Goal: Task Accomplishment & Management: Complete application form

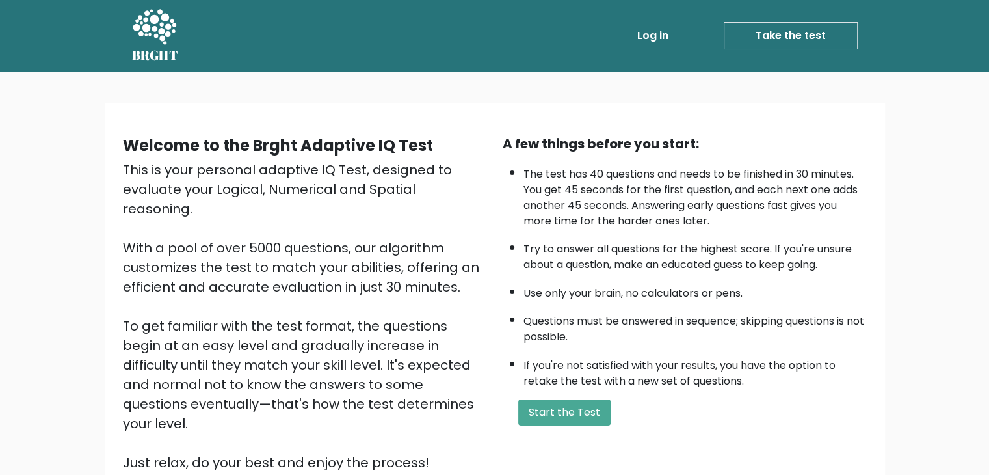
click at [0, 392] on div "Welcome to the Brght Adaptive IQ Test This is your personal adaptive IQ Test, d…" at bounding box center [494, 314] width 989 height 484
click at [580, 412] on button "Start the Test" at bounding box center [564, 412] width 92 height 26
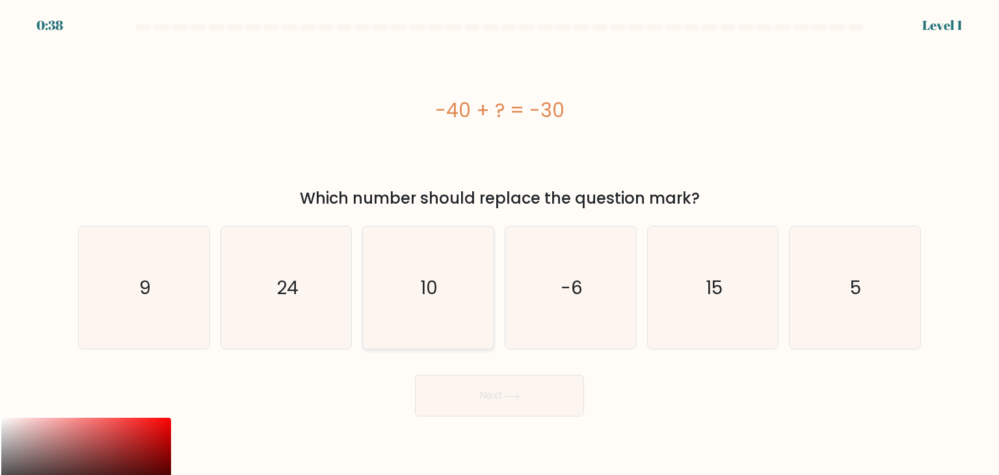
click at [460, 286] on icon "10" at bounding box center [428, 287] width 122 height 122
click at [499, 244] on input "c. 10" at bounding box center [499, 240] width 1 height 7
radio input "true"
click at [503, 394] on button "Next" at bounding box center [499, 396] width 169 height 42
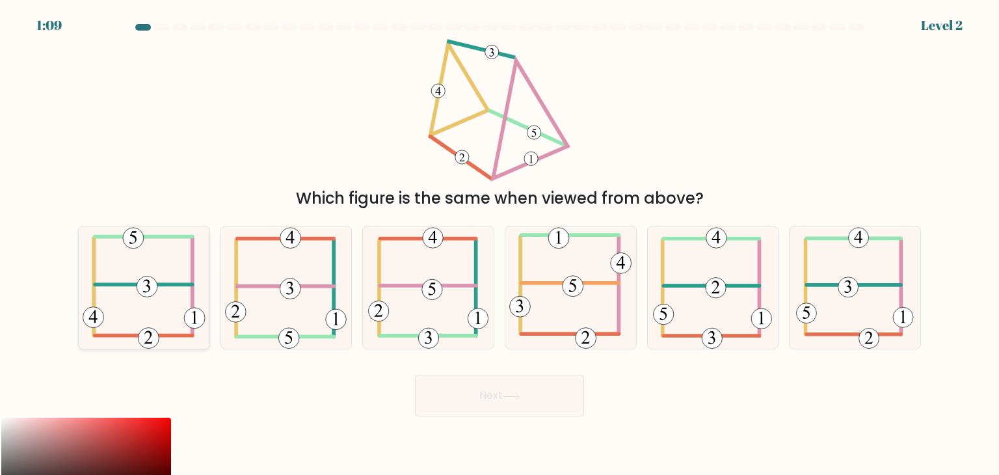
click at [156, 291] on icon at bounding box center [144, 287] width 123 height 122
click at [499, 244] on input "a." at bounding box center [499, 240] width 1 height 7
radio input "true"
click at [533, 394] on button "Next" at bounding box center [499, 396] width 169 height 42
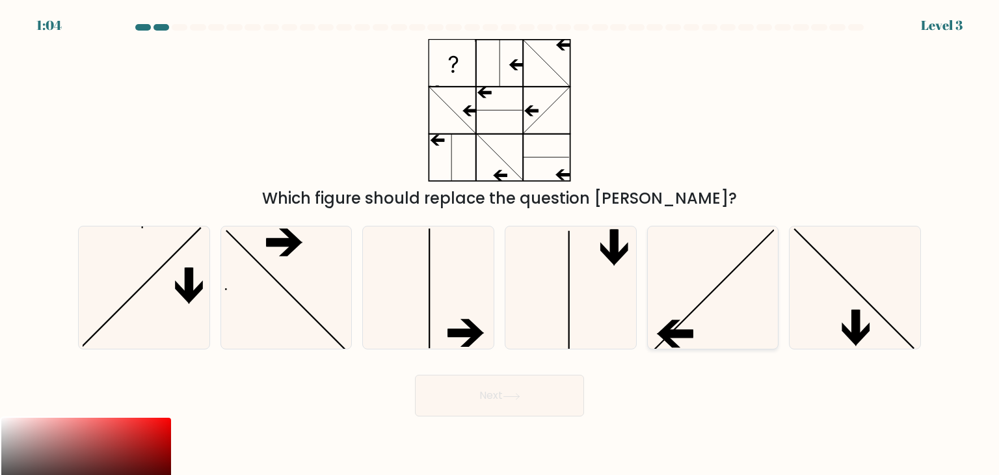
click at [735, 301] on icon at bounding box center [713, 287] width 122 height 122
click at [500, 244] on input "e." at bounding box center [499, 240] width 1 height 7
radio input "true"
click at [544, 393] on button "Next" at bounding box center [499, 396] width 169 height 42
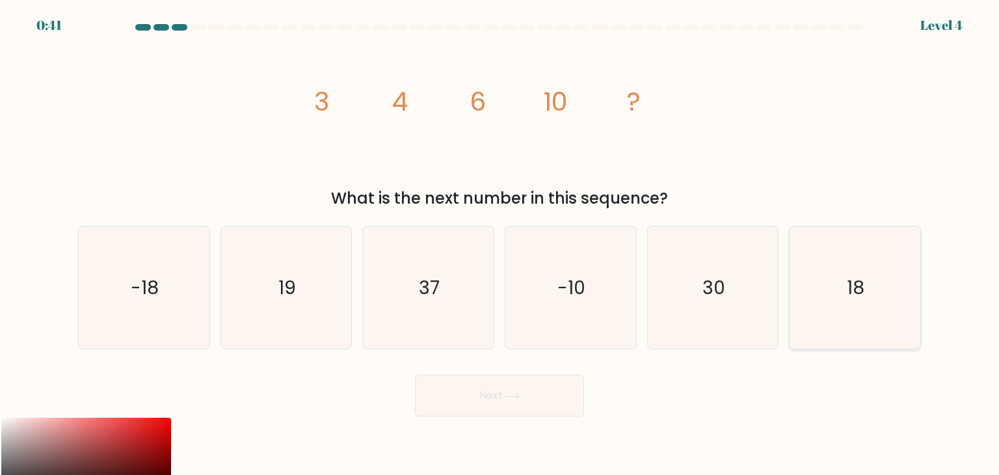
click at [855, 287] on text "18" at bounding box center [856, 287] width 18 height 26
click at [500, 244] on input "f. 18" at bounding box center [499, 240] width 1 height 7
radio input "true"
click at [559, 397] on button "Next" at bounding box center [499, 396] width 169 height 42
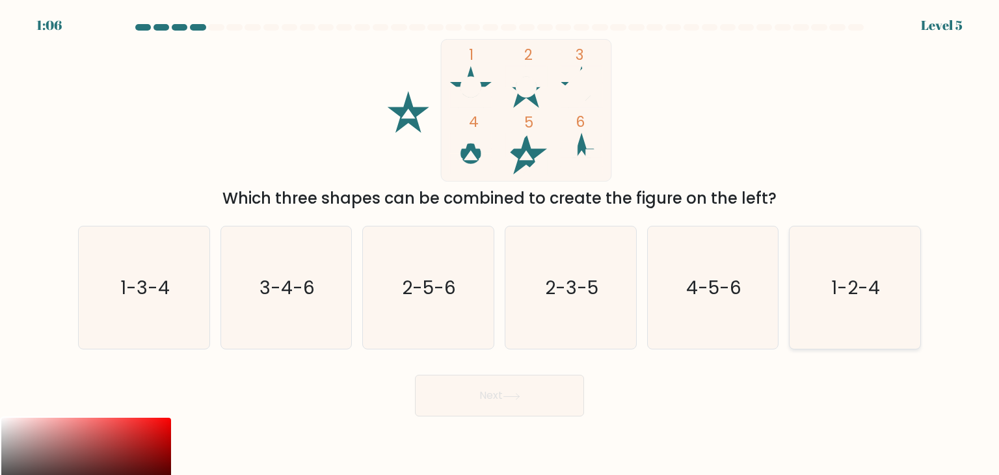
click at [883, 313] on icon "1-2-4" at bounding box center [854, 287] width 122 height 122
click at [500, 244] on input "f. 1-2-4" at bounding box center [499, 240] width 1 height 7
radio input "true"
click at [563, 392] on button "Next" at bounding box center [499, 396] width 169 height 42
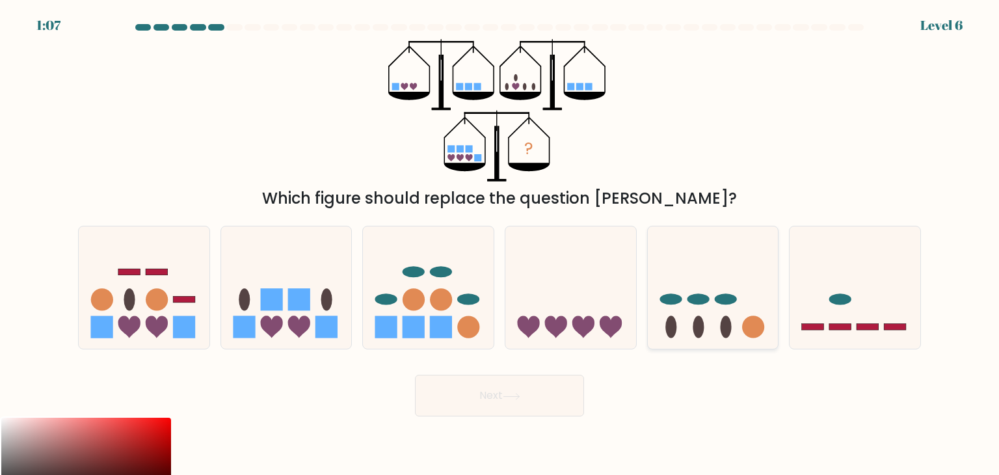
click at [710, 313] on icon at bounding box center [713, 287] width 131 height 108
click at [500, 244] on input "e." at bounding box center [499, 240] width 1 height 7
radio input "true"
click at [546, 392] on button "Next" at bounding box center [499, 396] width 169 height 42
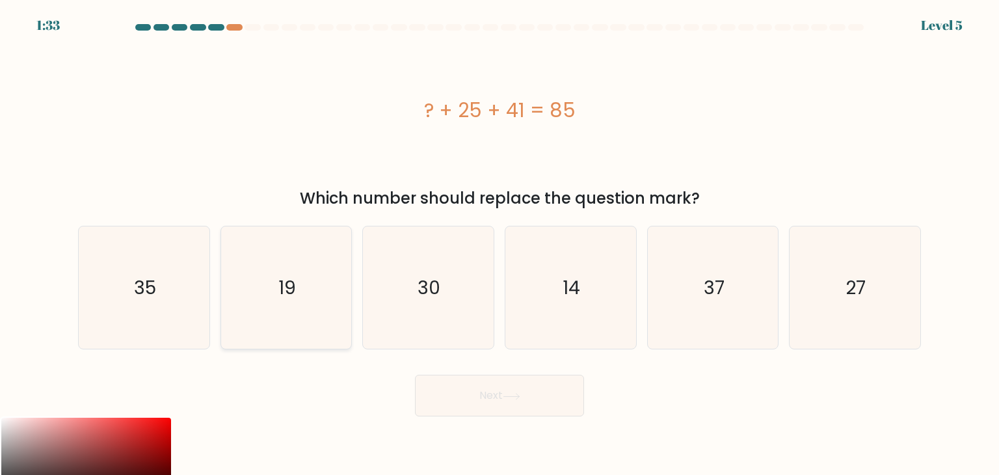
click at [312, 302] on icon "19" at bounding box center [286, 287] width 122 height 122
click at [499, 244] on input "b. 19" at bounding box center [499, 240] width 1 height 7
radio input "true"
click at [502, 401] on button "Next" at bounding box center [499, 396] width 169 height 42
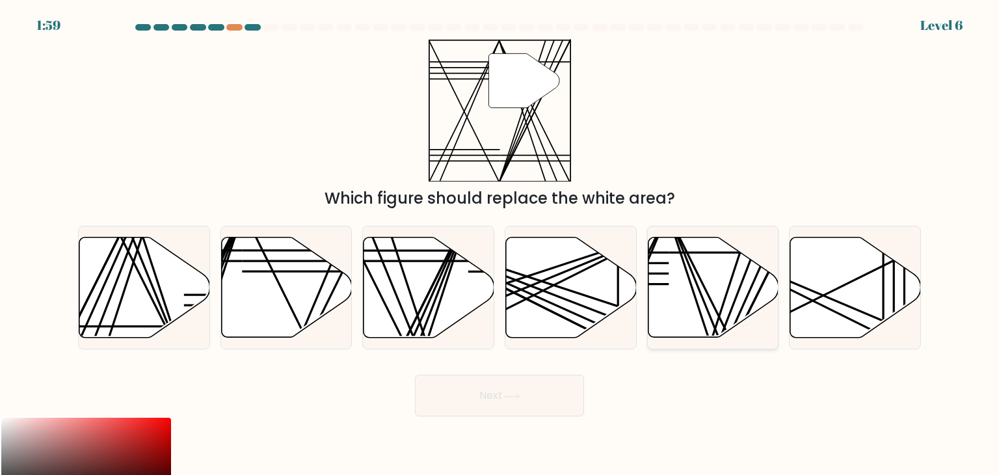
click at [693, 289] on line at bounding box center [709, 343] width 85 height 259
click at [500, 244] on input "e." at bounding box center [499, 240] width 1 height 7
radio input "true"
click at [515, 388] on button "Next" at bounding box center [499, 396] width 169 height 42
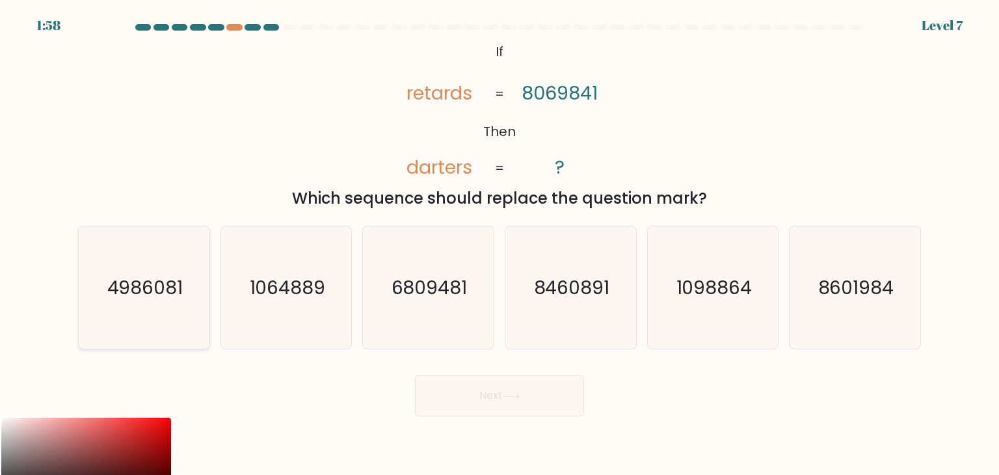
click at [153, 293] on text "4986081" at bounding box center [145, 287] width 76 height 26
click at [499, 244] on input "a. 4986081" at bounding box center [499, 240] width 1 height 7
radio input "true"
click at [548, 409] on button "Next" at bounding box center [499, 396] width 169 height 42
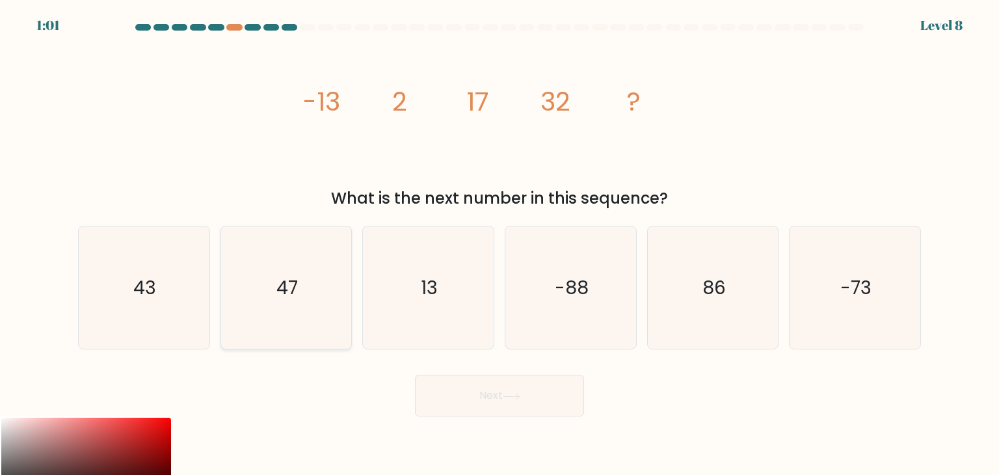
click at [269, 284] on icon "47" at bounding box center [286, 287] width 122 height 122
click at [499, 244] on input "b. 47" at bounding box center [499, 240] width 1 height 7
radio input "true"
click at [492, 399] on button "Next" at bounding box center [499, 396] width 169 height 42
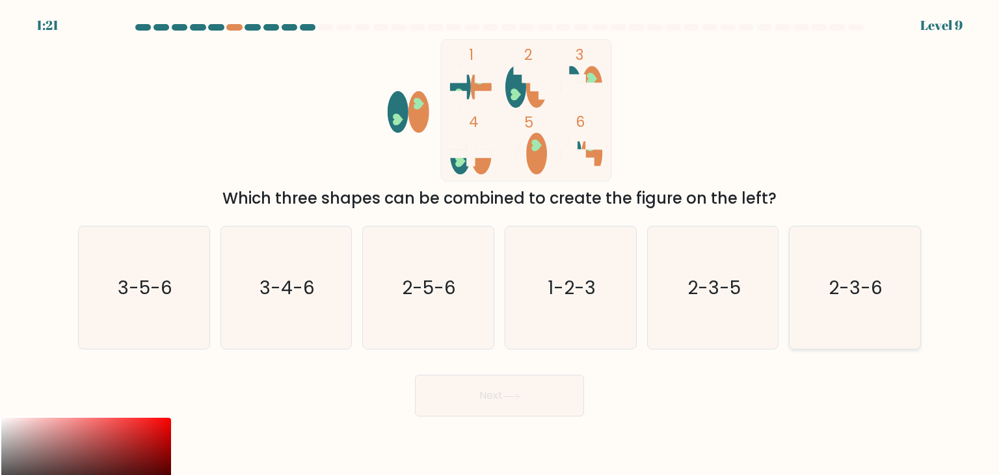
click at [861, 307] on icon "2-3-6" at bounding box center [854, 287] width 122 height 122
click at [500, 244] on input "f. 2-3-6" at bounding box center [499, 240] width 1 height 7
radio input "true"
click at [544, 397] on button "Next" at bounding box center [499, 396] width 169 height 42
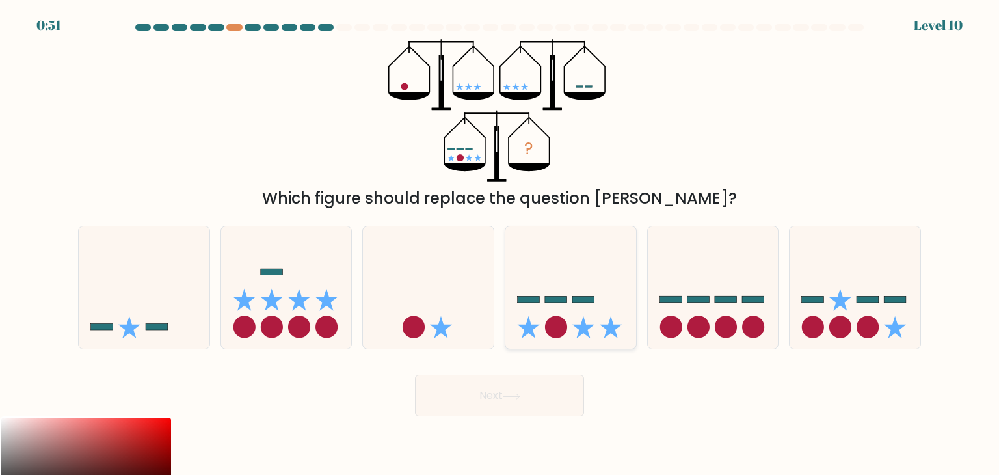
click at [565, 313] on icon at bounding box center [570, 287] width 131 height 108
click at [500, 244] on input "d." at bounding box center [499, 240] width 1 height 7
radio input "true"
click at [544, 386] on button "Next" at bounding box center [499, 396] width 169 height 42
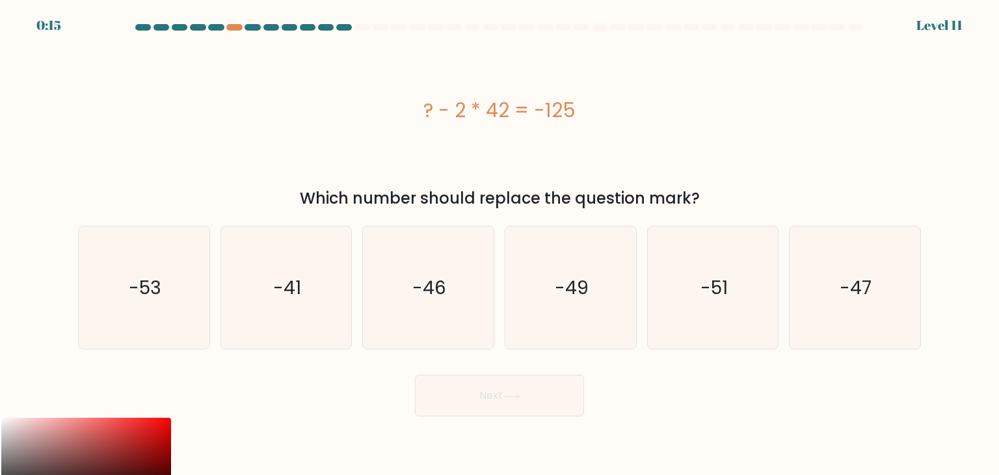
drag, startPoint x: 433, startPoint y: 102, endPoint x: 591, endPoint y: 113, distance: 157.7
click at [598, 114] on div "? - 2 * 42 = -125" at bounding box center [499, 110] width 843 height 29
copy div "? - 2 * 42 = -125"
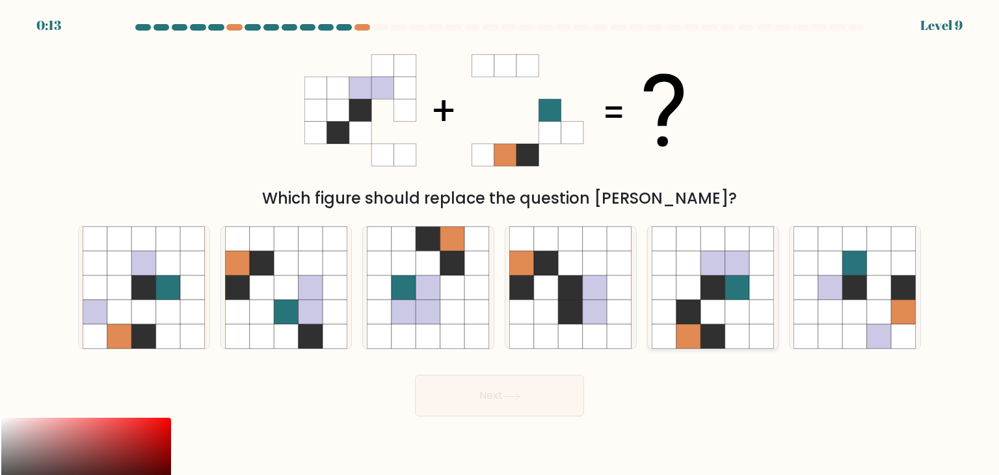
click at [739, 291] on icon at bounding box center [737, 287] width 25 height 25
click at [500, 244] on input "e." at bounding box center [499, 240] width 1 height 7
radio input "true"
click at [554, 393] on button "Next" at bounding box center [499, 396] width 169 height 42
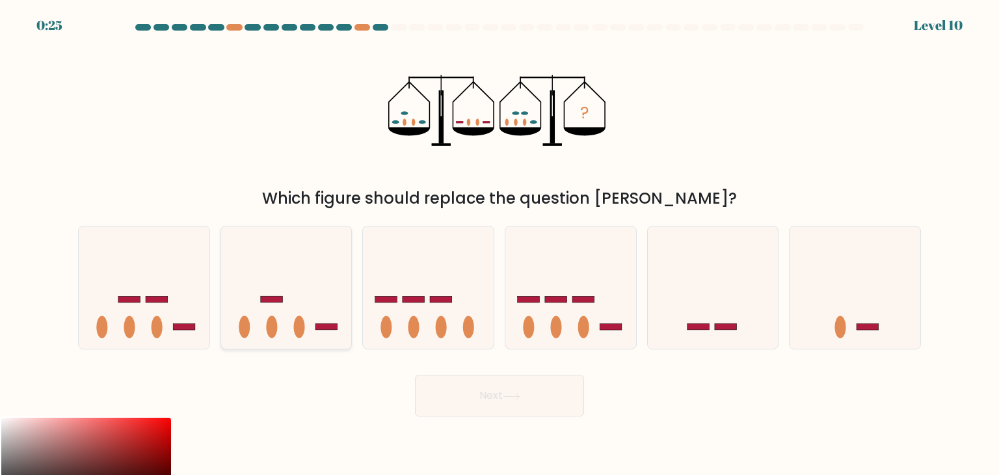
click at [283, 287] on icon at bounding box center [286, 287] width 131 height 108
click at [499, 244] on input "b." at bounding box center [499, 240] width 1 height 7
radio input "true"
click at [563, 399] on button "Next" at bounding box center [499, 396] width 169 height 42
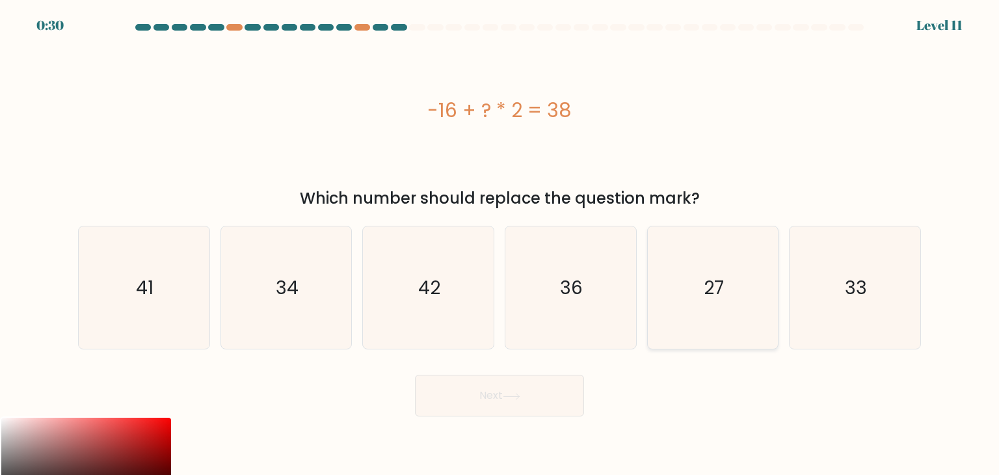
click at [699, 302] on icon "27" at bounding box center [713, 287] width 122 height 122
click at [500, 244] on input "e. 27" at bounding box center [499, 240] width 1 height 7
radio input "true"
click at [552, 393] on button "Next" at bounding box center [499, 396] width 169 height 42
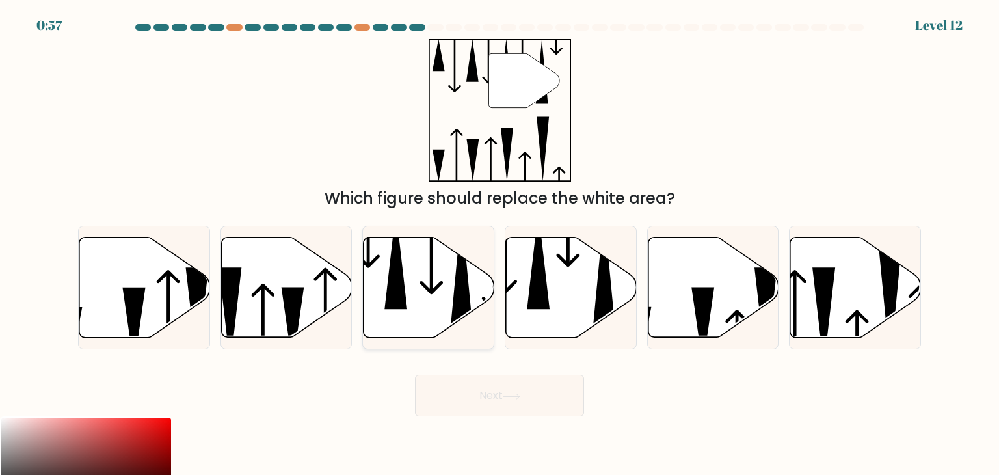
click at [453, 265] on icon at bounding box center [429, 287] width 131 height 100
click at [499, 244] on input "c." at bounding box center [499, 240] width 1 height 7
radio input "true"
click at [535, 407] on button "Next" at bounding box center [499, 396] width 169 height 42
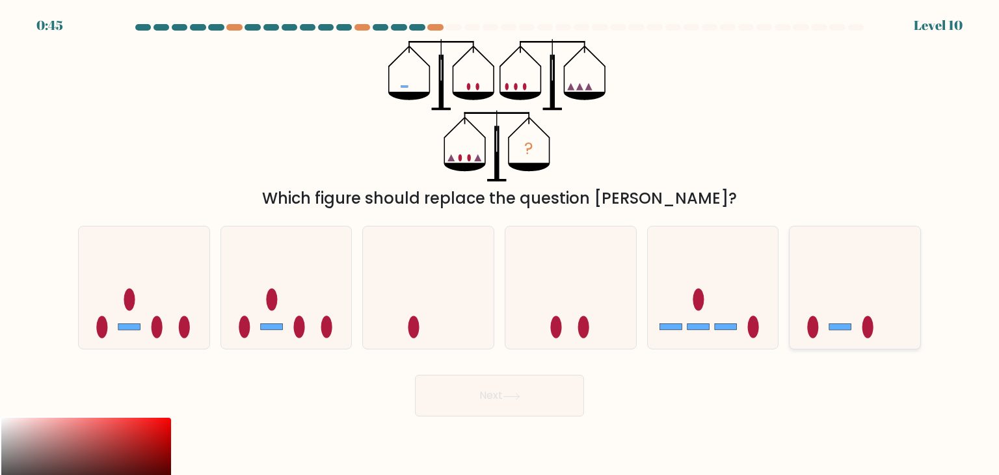
click at [843, 327] on rect at bounding box center [840, 327] width 22 height 7
click at [500, 244] on input "f." at bounding box center [499, 240] width 1 height 7
radio input "true"
click at [541, 403] on button "Next" at bounding box center [499, 396] width 169 height 42
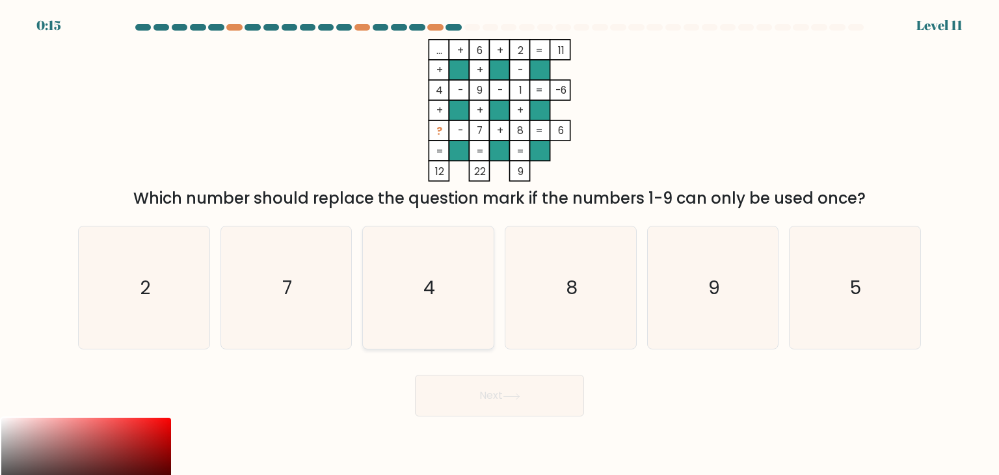
click at [429, 310] on icon "4" at bounding box center [428, 287] width 122 height 122
click at [499, 244] on input "c. 4" at bounding box center [499, 240] width 1 height 7
radio input "true"
click at [511, 400] on button "Next" at bounding box center [499, 396] width 169 height 42
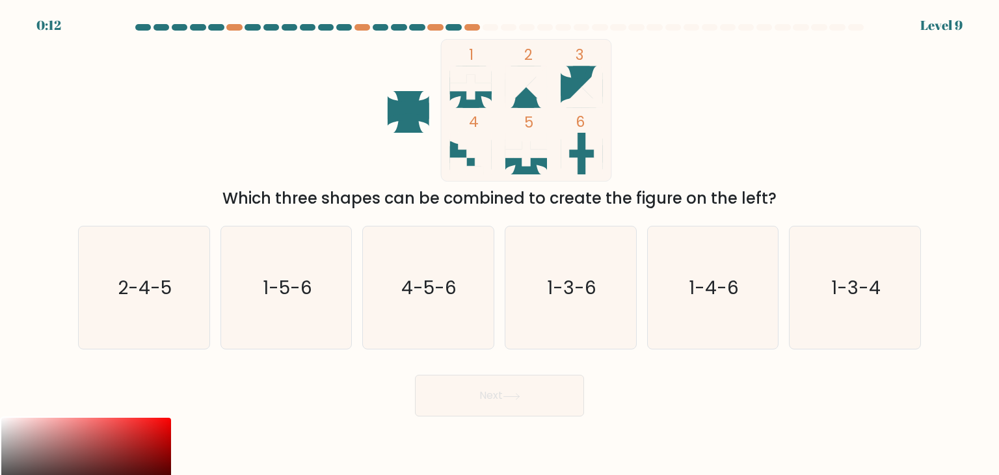
click at [473, 75] on icon at bounding box center [471, 86] width 42 height 25
click at [304, 317] on icon "1-5-6" at bounding box center [286, 287] width 122 height 122
click at [499, 244] on input "b. 1-5-6" at bounding box center [499, 240] width 1 height 7
radio input "true"
click at [501, 399] on button "Next" at bounding box center [499, 396] width 169 height 42
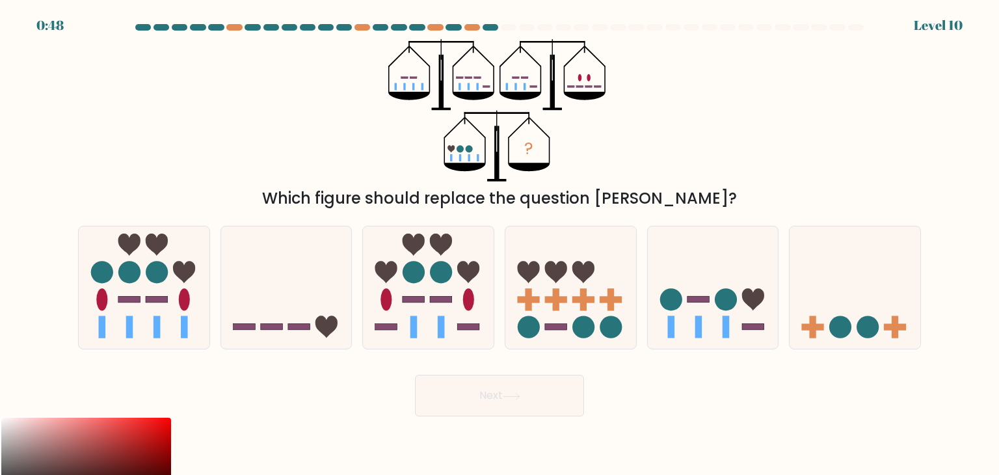
drag, startPoint x: 401, startPoint y: 50, endPoint x: 458, endPoint y: 100, distance: 75.1
click at [458, 100] on icon "?" at bounding box center [499, 110] width 222 height 142
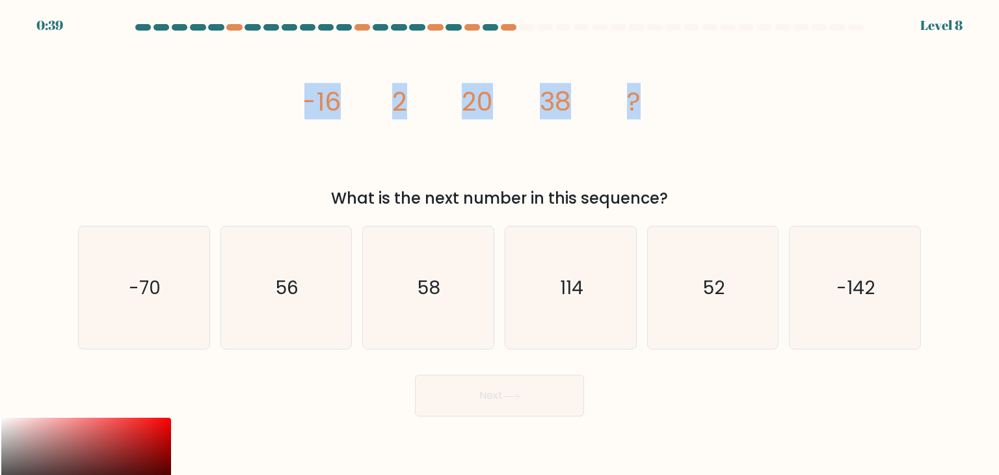
drag, startPoint x: 302, startPoint y: 102, endPoint x: 705, endPoint y: 140, distance: 404.3
click at [714, 133] on div "image/svg+xml -16 2 20 38 ? What is the next number in this sequence?" at bounding box center [499, 124] width 858 height 171
copy g "-16 2 20 38 ?"
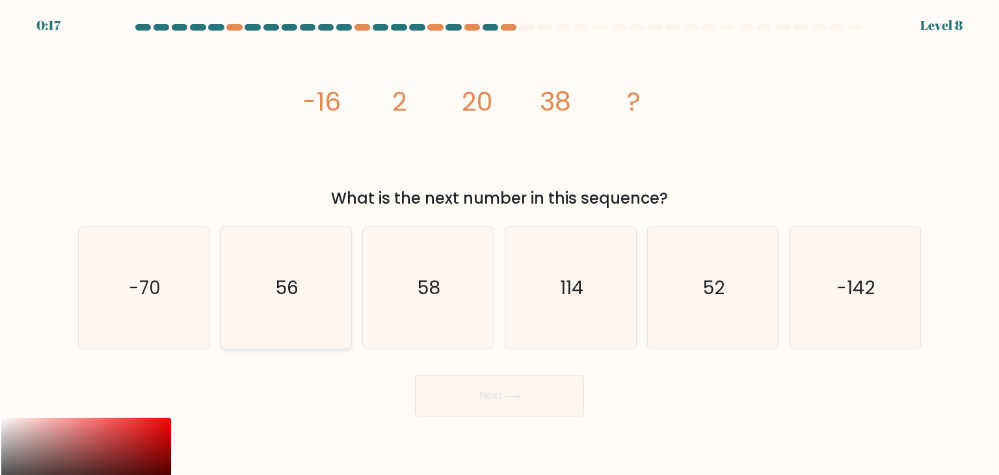
click at [297, 298] on text "56" at bounding box center [287, 287] width 23 height 26
click at [499, 244] on input "b. 56" at bounding box center [499, 240] width 1 height 7
radio input "true"
click at [505, 394] on icon at bounding box center [512, 396] width 18 height 7
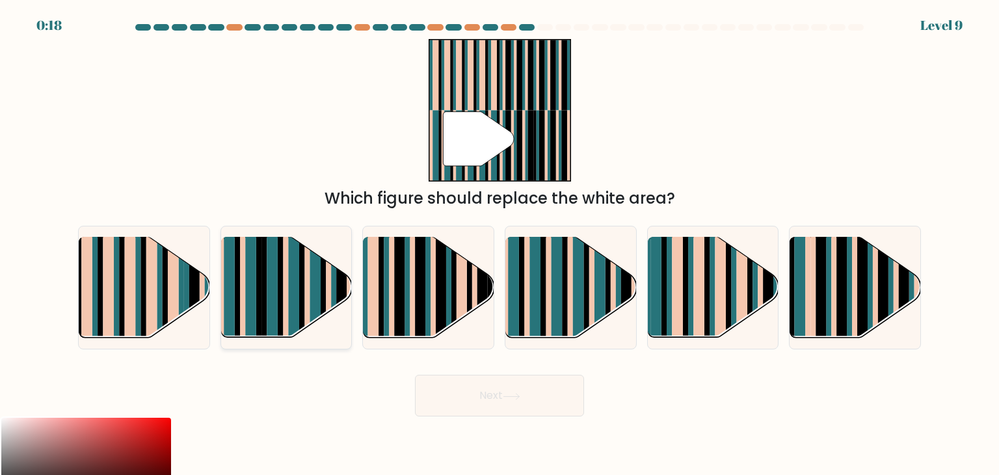
click at [329, 284] on rect at bounding box center [328, 299] width 5 height 129
click at [499, 244] on input "b." at bounding box center [499, 240] width 1 height 7
radio input "true"
click at [486, 399] on button "Next" at bounding box center [499, 396] width 169 height 42
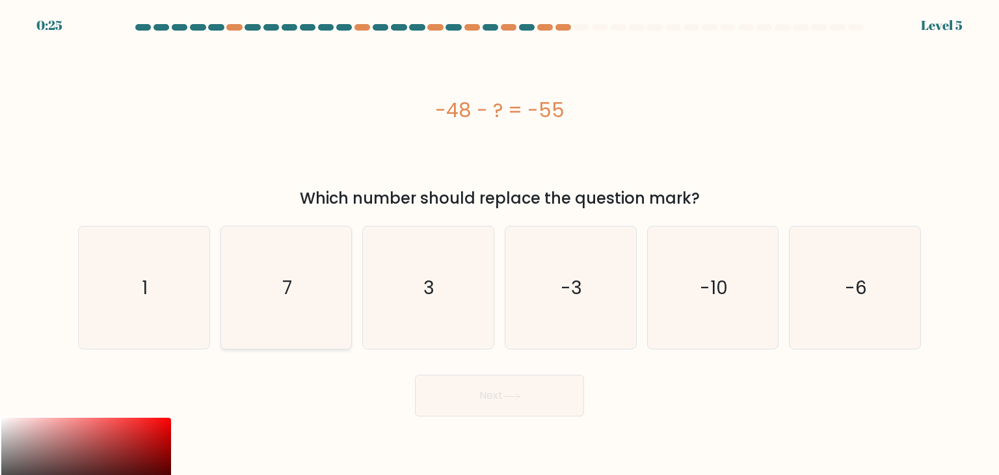
click at [261, 286] on icon "7" at bounding box center [286, 287] width 122 height 122
click at [499, 244] on input "b. 7" at bounding box center [499, 240] width 1 height 7
radio input "true"
click at [559, 399] on button "Next" at bounding box center [499, 396] width 169 height 42
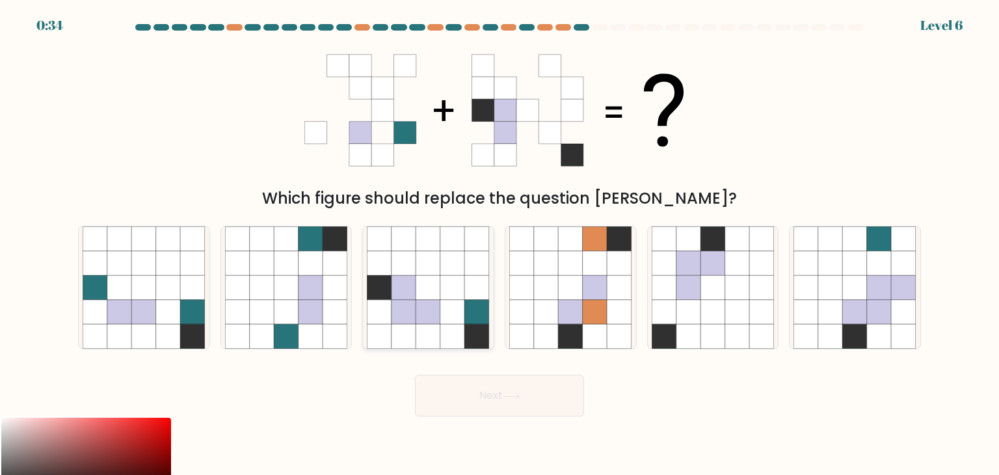
click at [407, 289] on icon at bounding box center [404, 287] width 25 height 25
click at [499, 244] on input "c." at bounding box center [499, 240] width 1 height 7
radio input "true"
click at [516, 395] on icon at bounding box center [512, 396] width 18 height 7
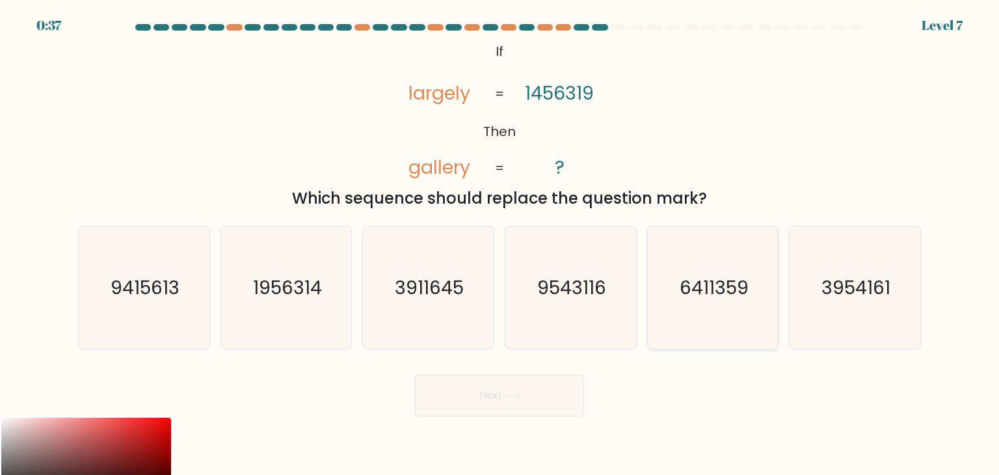
click at [728, 293] on text "6411359" at bounding box center [714, 287] width 69 height 26
click at [500, 244] on input "e. 6411359" at bounding box center [499, 240] width 1 height 7
radio input "true"
click at [558, 388] on button "Next" at bounding box center [499, 396] width 169 height 42
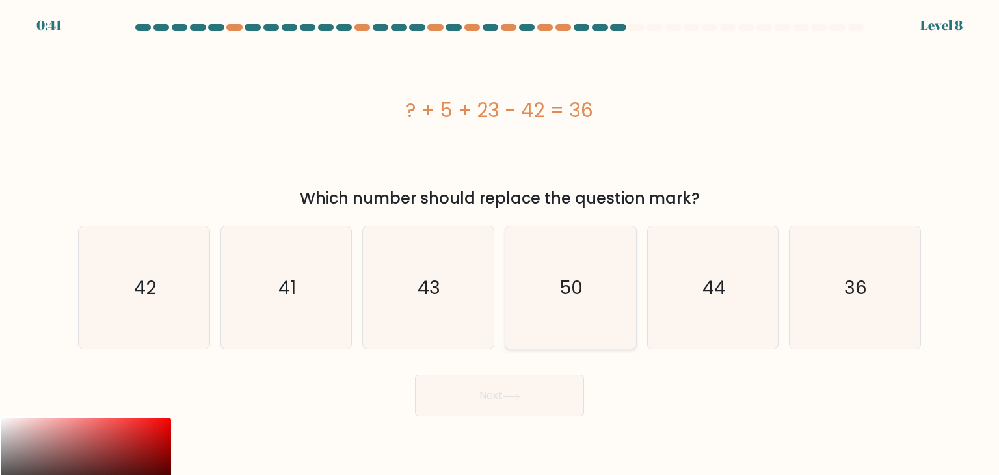
click at [604, 311] on icon "50" at bounding box center [570, 287] width 122 height 122
click at [500, 244] on input "d. 50" at bounding box center [499, 240] width 1 height 7
radio input "true"
click at [546, 404] on button "Next" at bounding box center [499, 396] width 169 height 42
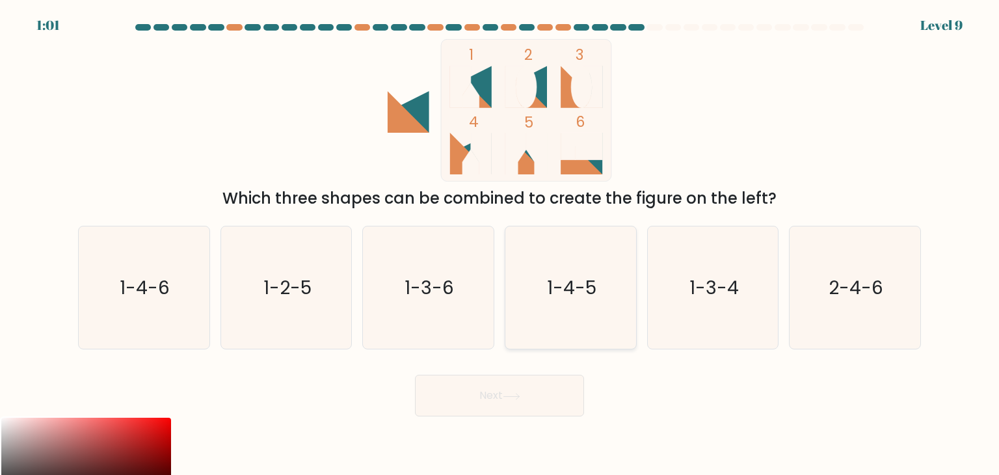
click at [605, 297] on icon "1-4-5" at bounding box center [570, 287] width 122 height 122
click at [500, 244] on input "d. 1-4-5" at bounding box center [499, 240] width 1 height 7
radio input "true"
click at [538, 389] on button "Next" at bounding box center [499, 396] width 169 height 42
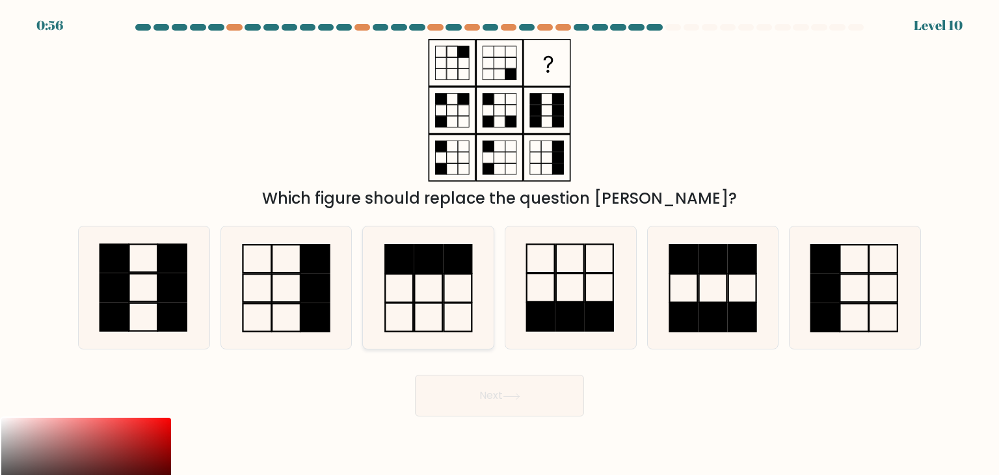
click at [424, 268] on rect at bounding box center [429, 259] width 28 height 29
click at [499, 244] on input "c." at bounding box center [499, 240] width 1 height 7
radio input "true"
click at [566, 401] on button "Next" at bounding box center [499, 396] width 169 height 42
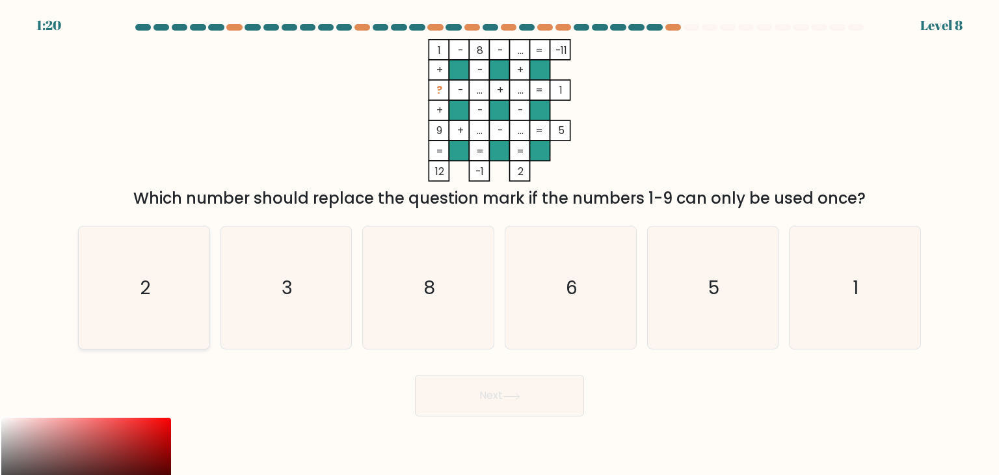
click at [139, 295] on icon "2" at bounding box center [144, 287] width 122 height 122
click at [499, 244] on input "a. 2" at bounding box center [499, 240] width 1 height 7
radio input "true"
click at [518, 399] on icon at bounding box center [512, 396] width 18 height 7
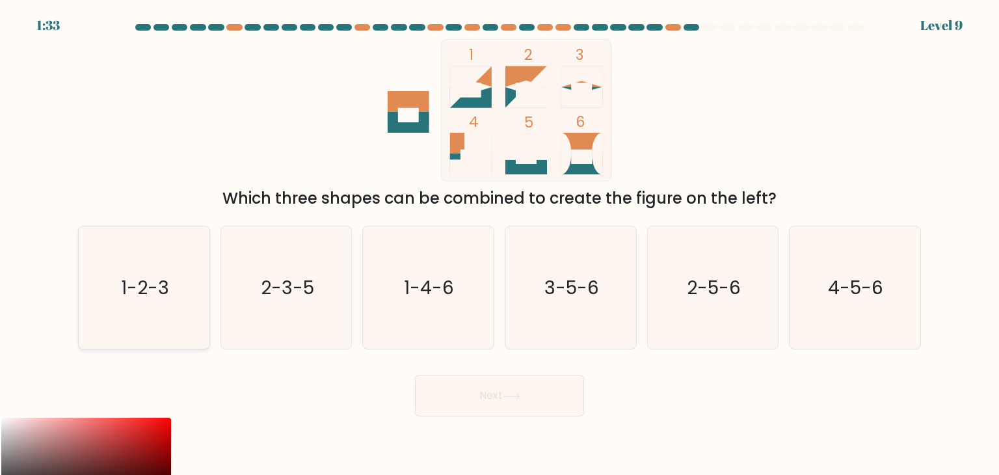
click at [111, 301] on icon "1-2-3" at bounding box center [144, 287] width 122 height 122
click at [499, 244] on input "a. 1-2-3" at bounding box center [499, 240] width 1 height 7
radio input "true"
click at [452, 386] on button "Next" at bounding box center [499, 396] width 169 height 42
click at [480, 393] on button "Next" at bounding box center [499, 396] width 169 height 42
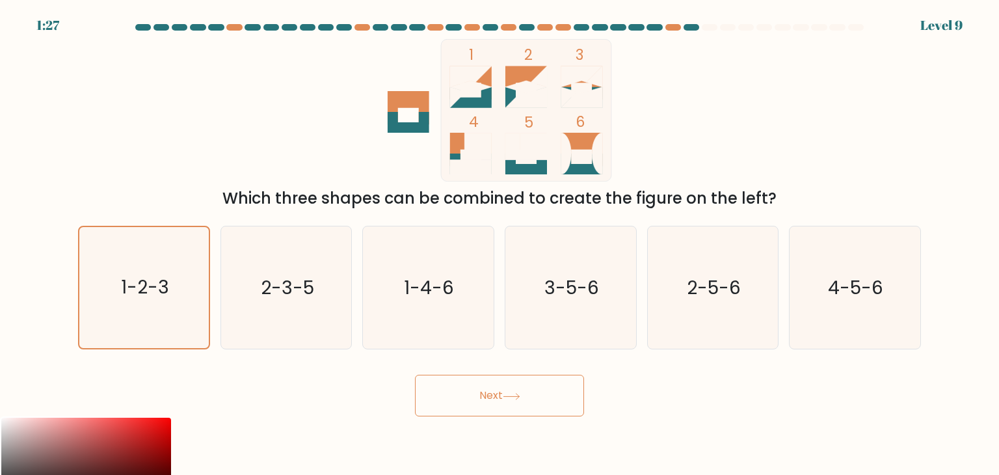
click at [510, 398] on icon at bounding box center [512, 396] width 18 height 7
click at [138, 265] on icon "1-2-3" at bounding box center [143, 287] width 121 height 121
click at [499, 244] on input "a. 1-2-3" at bounding box center [499, 240] width 1 height 7
click at [548, 403] on button "Next" at bounding box center [499, 396] width 169 height 42
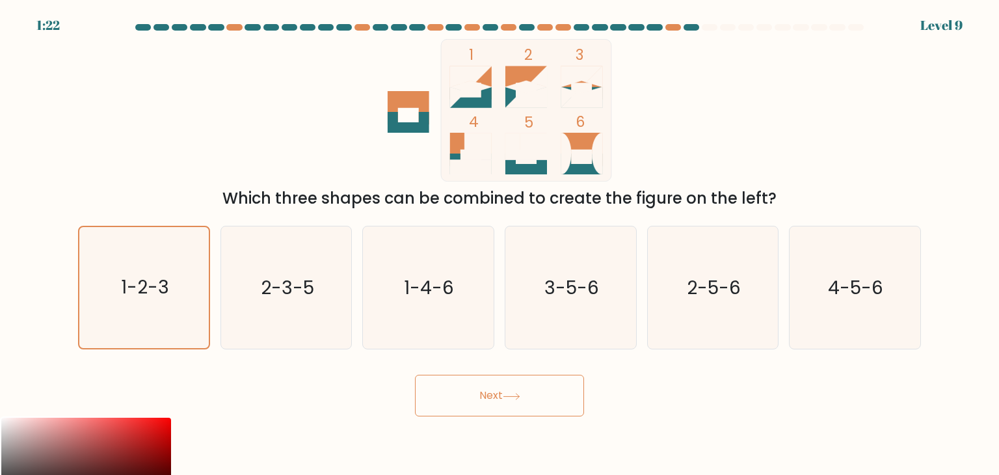
click at [548, 403] on button "Next" at bounding box center [499, 396] width 169 height 42
drag, startPoint x: 484, startPoint y: 376, endPoint x: 481, endPoint y: 388, distance: 12.6
click at [484, 378] on button "Next" at bounding box center [499, 396] width 169 height 42
click at [481, 395] on button "Next" at bounding box center [499, 396] width 169 height 42
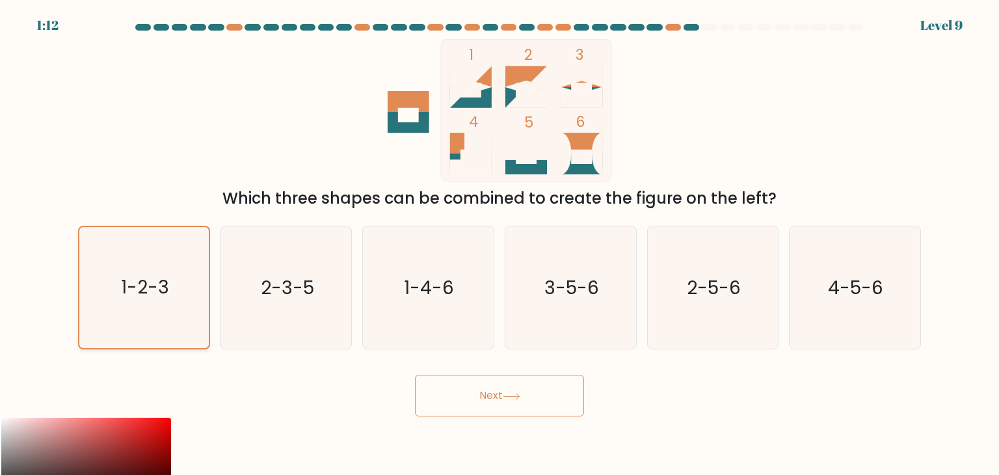
click at [168, 292] on text "1-2-3" at bounding box center [145, 287] width 48 height 25
click at [499, 244] on input "a. 1-2-3" at bounding box center [499, 240] width 1 height 7
click at [196, 291] on icon "1-2-3" at bounding box center [143, 287] width 121 height 121
click at [499, 244] on input "a. 1-2-3" at bounding box center [499, 240] width 1 height 7
click at [263, 303] on icon "2-3-5" at bounding box center [286, 287] width 122 height 122
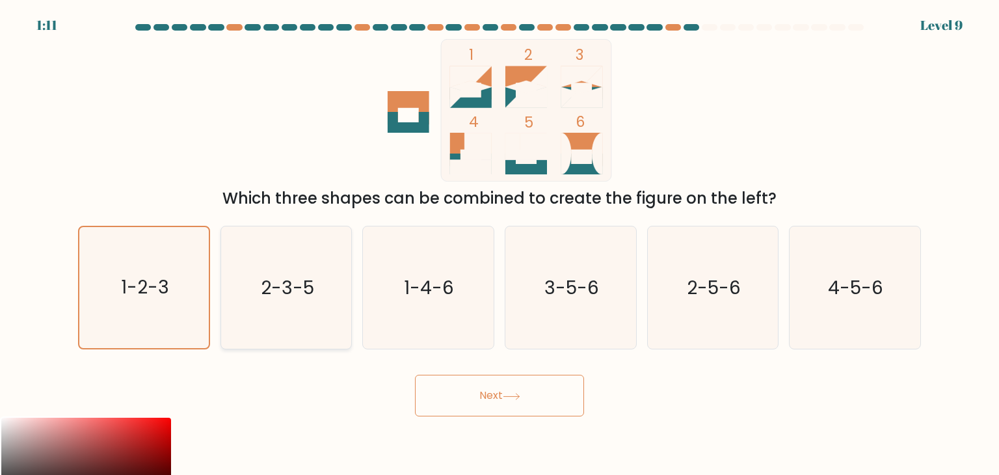
click at [499, 244] on input "b. 2-3-5" at bounding box center [499, 240] width 1 height 7
radio input "true"
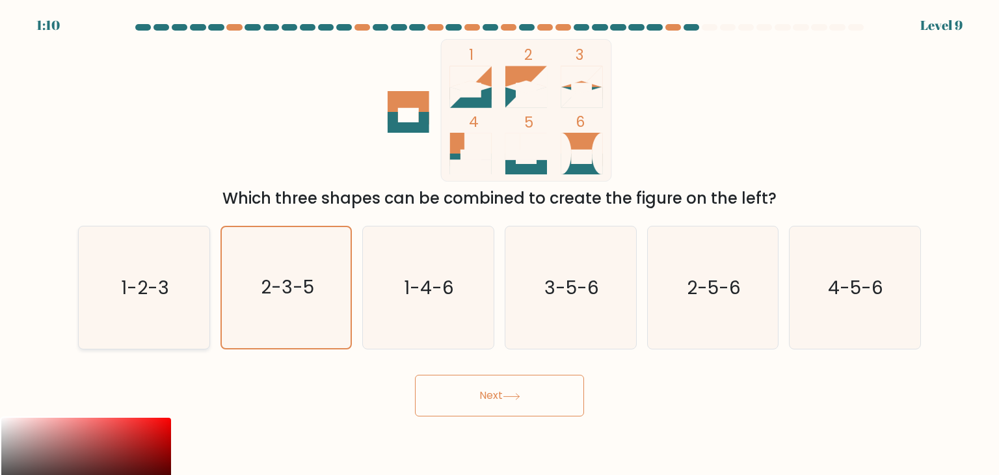
drag, startPoint x: 162, startPoint y: 300, endPoint x: 177, endPoint y: 312, distance: 19.0
click at [161, 300] on icon "1-2-3" at bounding box center [144, 287] width 122 height 122
click at [499, 244] on input "a. 1-2-3" at bounding box center [499, 240] width 1 height 7
radio input "true"
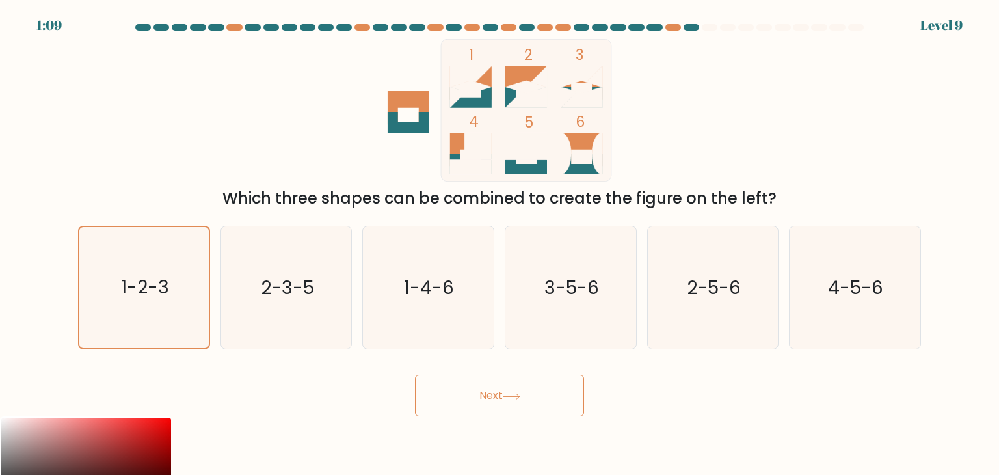
click at [502, 404] on button "Next" at bounding box center [499, 396] width 169 height 42
click at [538, 395] on button "Next" at bounding box center [499, 396] width 169 height 42
click at [182, 309] on icon "1-2-3" at bounding box center [143, 287] width 121 height 121
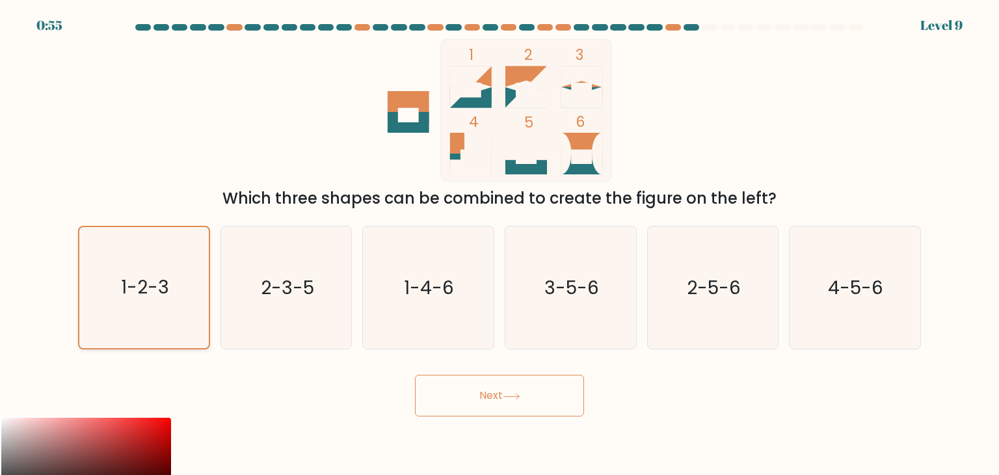
click at [499, 244] on input "a. 1-2-3" at bounding box center [499, 240] width 1 height 7
click at [550, 403] on button "Next" at bounding box center [499, 396] width 169 height 42
click at [533, 401] on button "Next" at bounding box center [499, 396] width 169 height 42
click at [532, 397] on button "Next" at bounding box center [499, 396] width 169 height 42
click at [415, 375] on button "Next" at bounding box center [499, 396] width 169 height 42
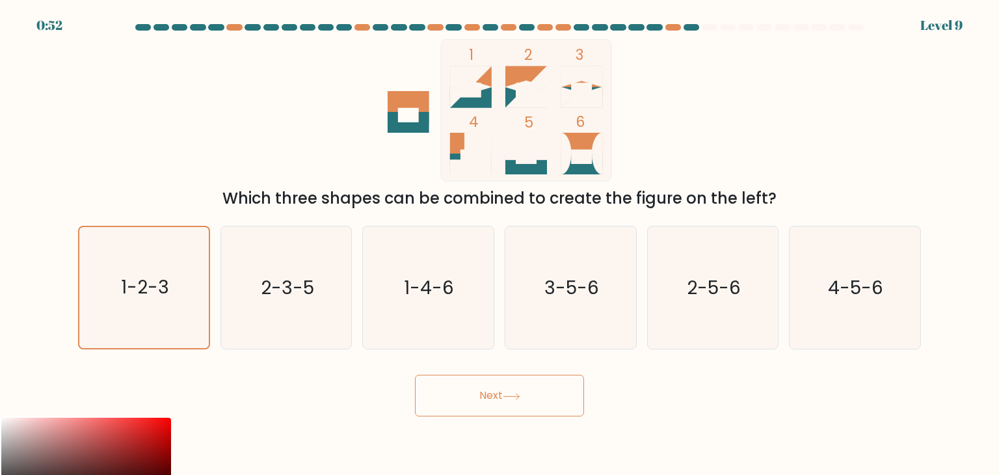
click at [415, 375] on button "Next" at bounding box center [499, 396] width 169 height 42
click at [499, 405] on button "Next" at bounding box center [499, 396] width 169 height 42
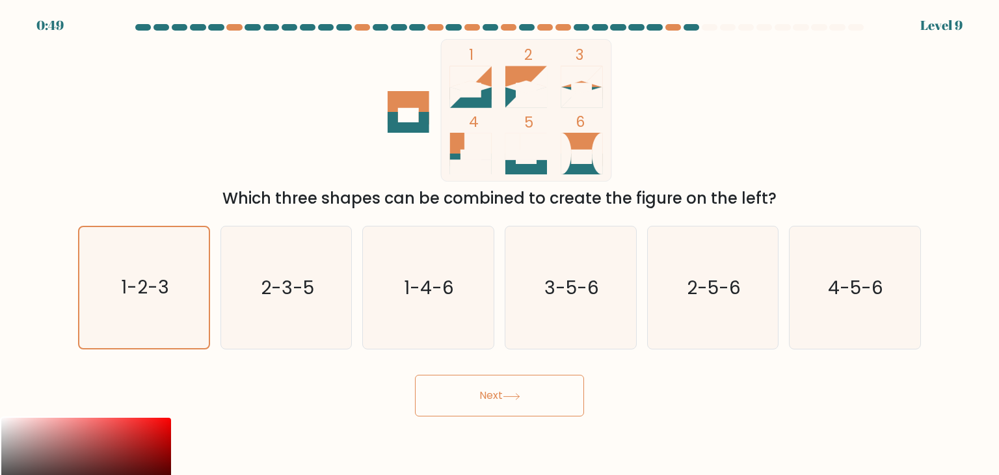
click at [499, 405] on button "Next" at bounding box center [499, 396] width 169 height 42
click at [479, 399] on button "Next" at bounding box center [499, 396] width 169 height 42
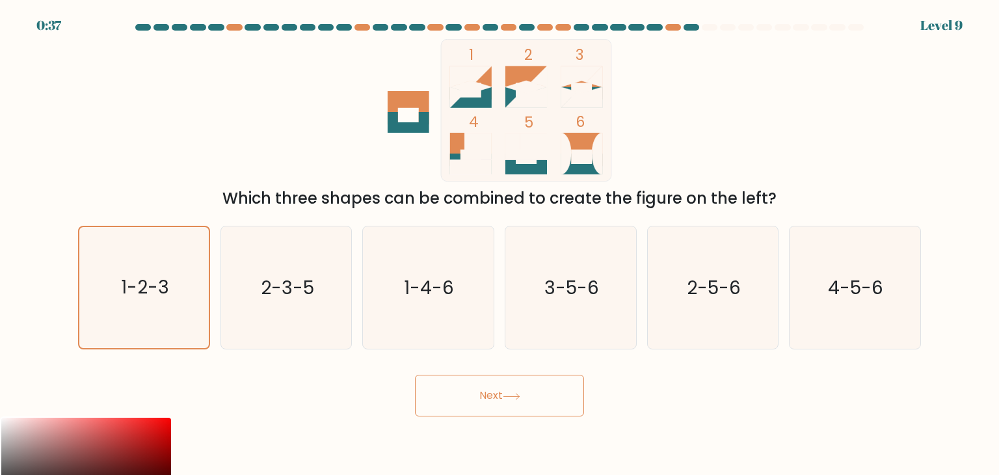
click at [479, 399] on button "Next" at bounding box center [499, 396] width 169 height 42
click at [159, 308] on icon "1-2-3" at bounding box center [143, 287] width 121 height 121
click at [499, 244] on input "a. 1-2-3" at bounding box center [499, 240] width 1 height 7
click at [159, 308] on icon "1-2-3" at bounding box center [143, 287] width 121 height 121
click at [499, 244] on input "a. 1-2-3" at bounding box center [499, 240] width 1 height 7
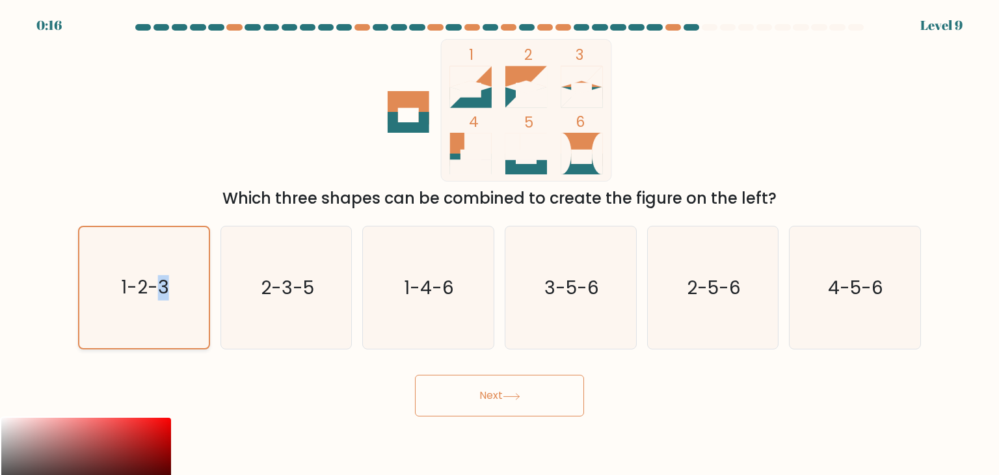
click at [159, 308] on icon "1-2-3" at bounding box center [143, 287] width 121 height 121
click at [499, 244] on input "a. 1-2-3" at bounding box center [499, 240] width 1 height 7
click at [159, 313] on icon "1-2-3" at bounding box center [143, 287] width 121 height 121
click at [499, 244] on input "a. 1-2-3" at bounding box center [499, 240] width 1 height 7
click at [466, 392] on button "Next" at bounding box center [499, 396] width 169 height 42
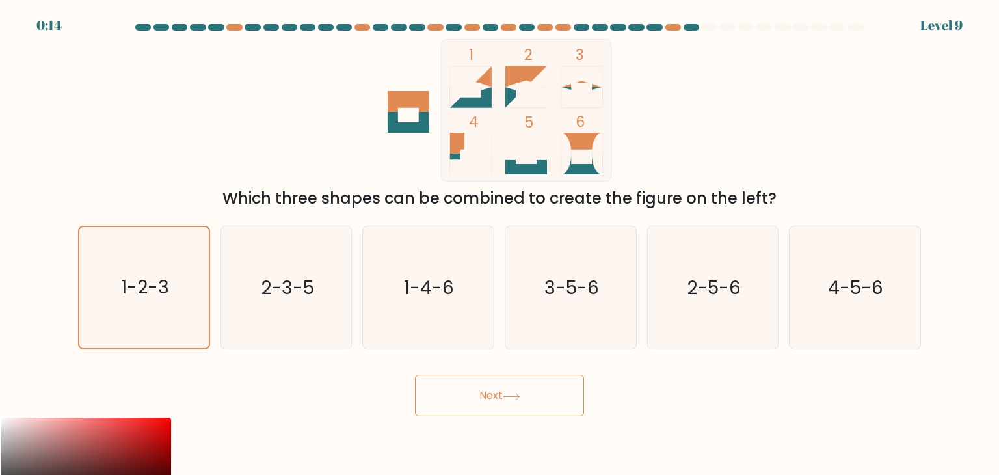
click at [510, 401] on button "Next" at bounding box center [499, 396] width 169 height 42
click at [528, 401] on button "Next" at bounding box center [499, 396] width 169 height 42
click at [541, 397] on button "Next" at bounding box center [499, 396] width 169 height 42
click at [542, 397] on button "Next" at bounding box center [499, 396] width 169 height 42
click at [415, 375] on button "Next" at bounding box center [499, 396] width 169 height 42
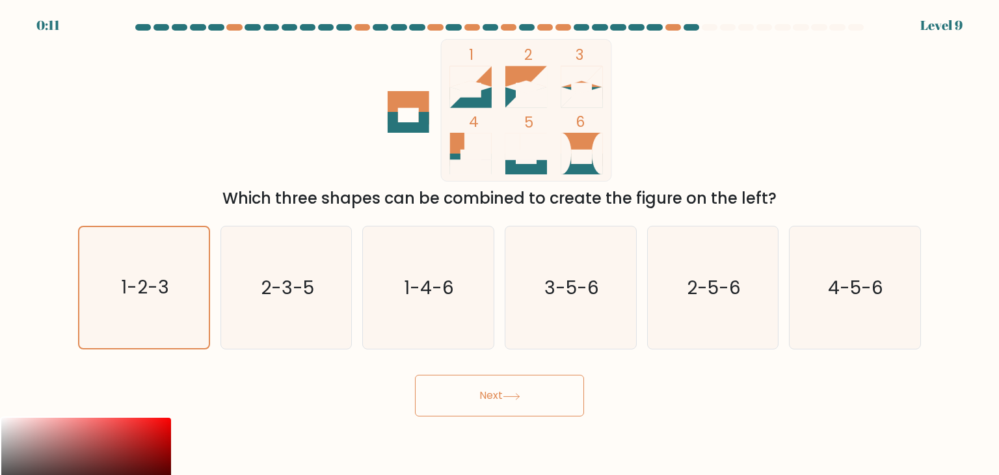
click at [507, 394] on icon at bounding box center [512, 396] width 18 height 7
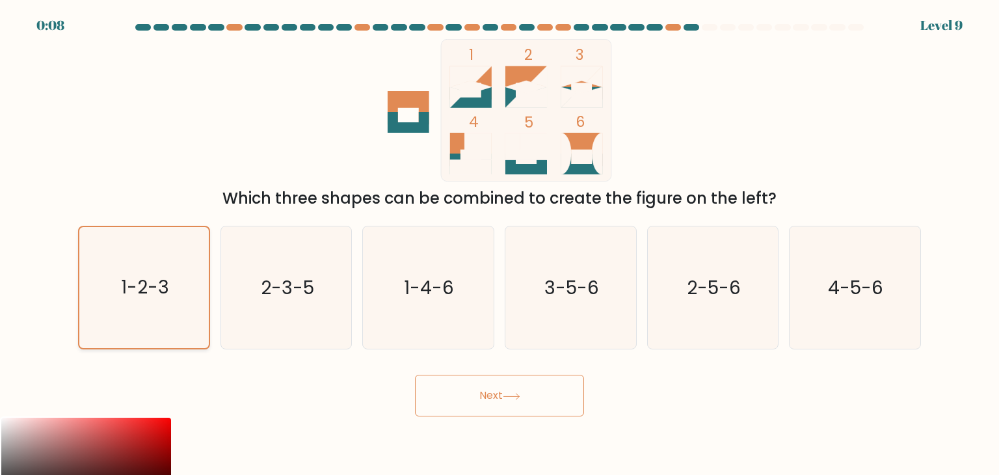
click at [191, 317] on icon "1-2-3" at bounding box center [143, 287] width 121 height 121
click at [499, 244] on input "a. 1-2-3" at bounding box center [499, 240] width 1 height 7
click at [190, 317] on icon "1-2-3" at bounding box center [143, 287] width 121 height 121
click at [499, 244] on input "a. 1-2-3" at bounding box center [499, 240] width 1 height 7
click at [191, 317] on icon "1-2-3" at bounding box center [143, 287] width 121 height 121
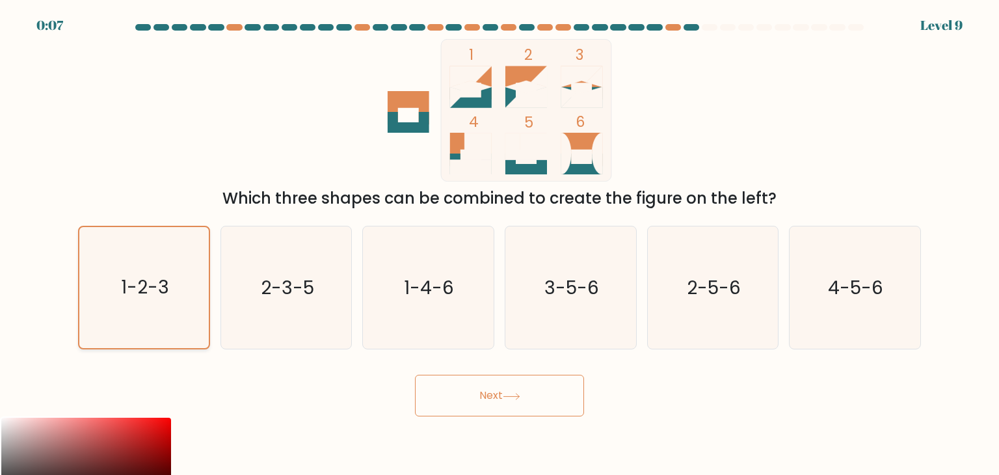
click at [499, 244] on input "a. 1-2-3" at bounding box center [499, 240] width 1 height 7
click at [193, 319] on icon "1-2-3" at bounding box center [143, 287] width 121 height 121
click at [499, 244] on input "a. 1-2-3" at bounding box center [499, 240] width 1 height 7
click at [193, 319] on icon "1-2-3" at bounding box center [143, 287] width 121 height 121
click at [499, 244] on input "a. 1-2-3" at bounding box center [499, 240] width 1 height 7
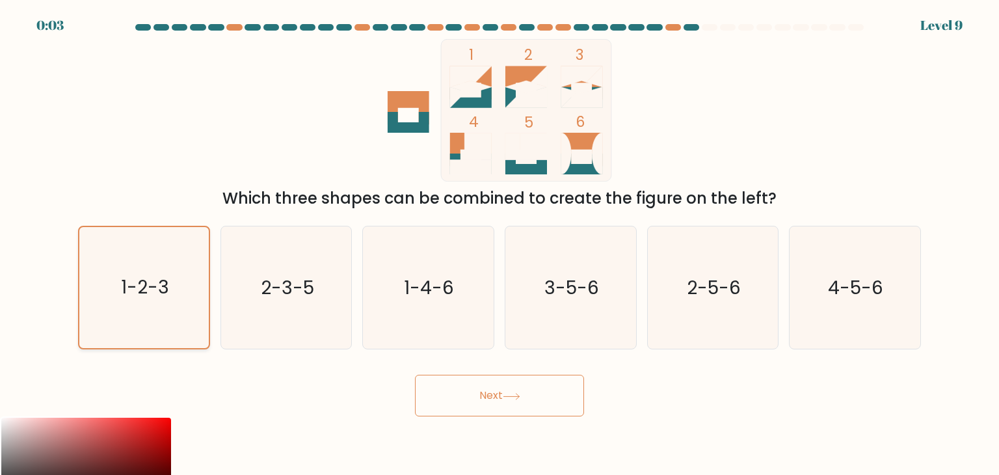
click at [193, 319] on icon "1-2-3" at bounding box center [143, 287] width 121 height 121
click at [499, 244] on input "a. 1-2-3" at bounding box center [499, 240] width 1 height 7
click at [194, 320] on icon "1-2-3" at bounding box center [143, 287] width 121 height 121
click at [499, 244] on input "a. 1-2-3" at bounding box center [499, 240] width 1 height 7
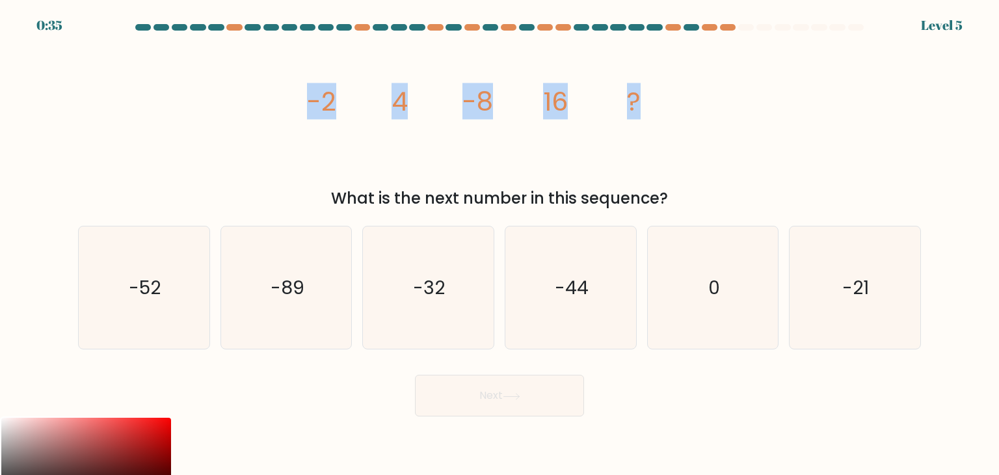
drag, startPoint x: 313, startPoint y: 98, endPoint x: 661, endPoint y: 123, distance: 349.5
click at [661, 123] on icon "image/svg+xml -2 4 -8 16 ?" at bounding box center [499, 110] width 390 height 142
copy g "-2 4 -8 16 ?"
click at [437, 306] on icon "-32" at bounding box center [428, 287] width 122 height 122
click at [499, 244] on input "c. -32" at bounding box center [499, 240] width 1 height 7
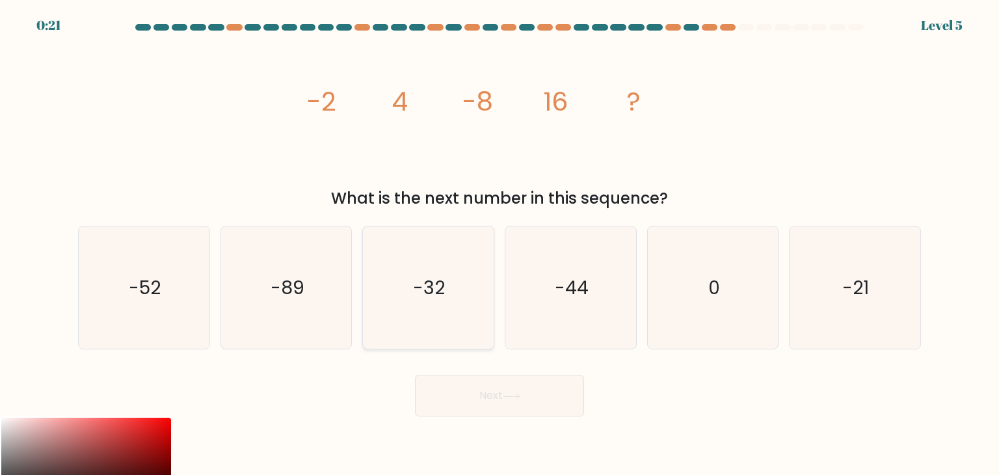
radio input "true"
click at [469, 396] on button "Next" at bounding box center [499, 396] width 169 height 42
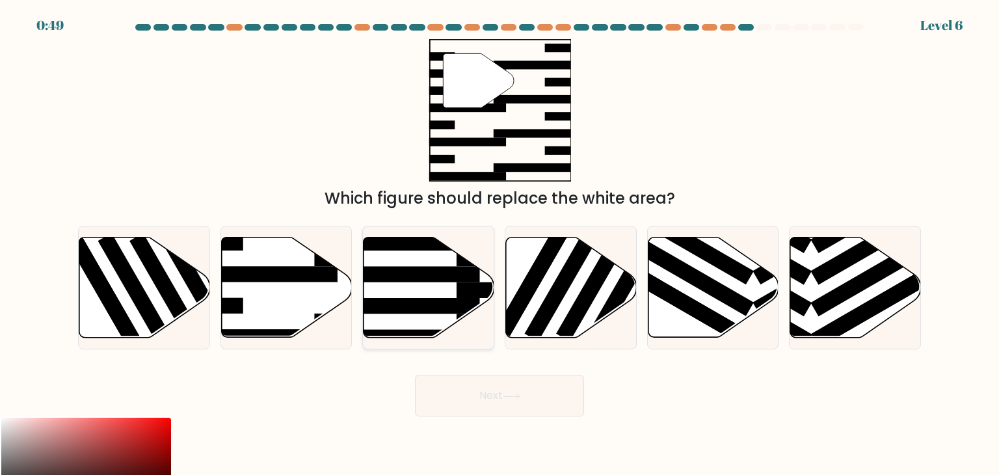
click at [412, 292] on icon at bounding box center [429, 287] width 131 height 100
click at [499, 244] on input "c." at bounding box center [499, 240] width 1 height 7
radio input "true"
click at [464, 401] on button "Next" at bounding box center [499, 396] width 169 height 42
click at [504, 401] on button "Next" at bounding box center [499, 396] width 169 height 42
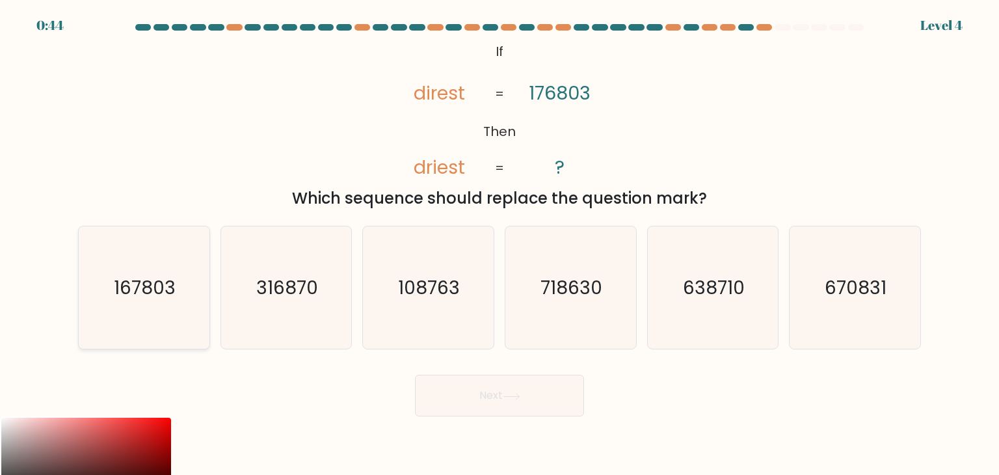
click at [172, 306] on icon "167803" at bounding box center [144, 287] width 122 height 122
click at [499, 244] on input "a. 167803" at bounding box center [499, 240] width 1 height 7
radio input "true"
click at [498, 394] on button "Next" at bounding box center [499, 396] width 169 height 42
click at [518, 398] on icon at bounding box center [512, 396] width 18 height 7
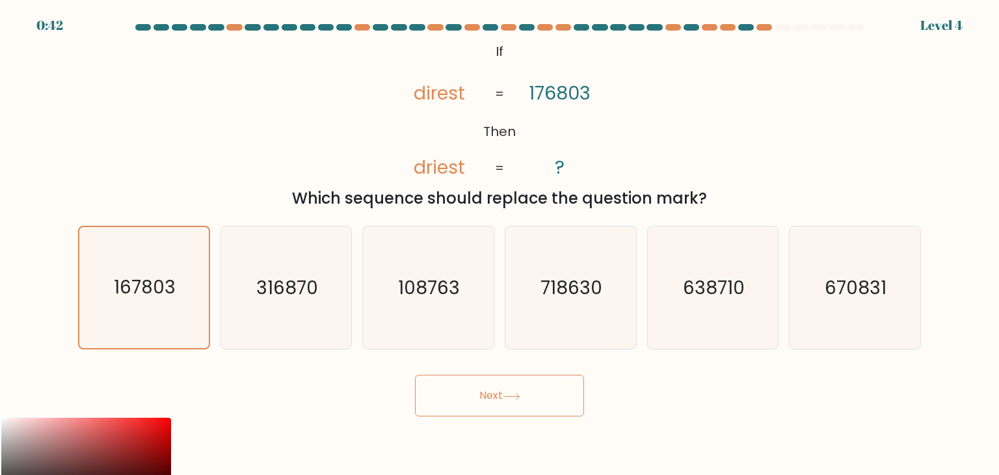
click at [519, 398] on icon at bounding box center [512, 396] width 18 height 7
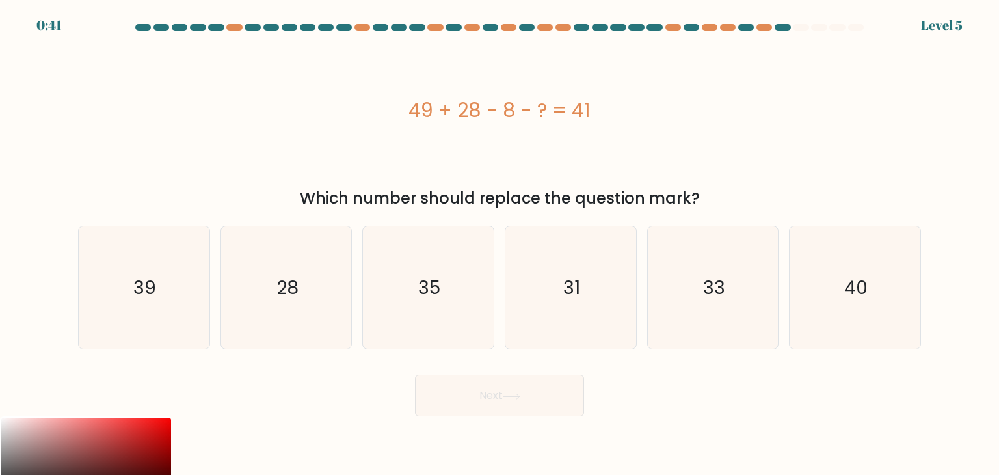
click at [536, 394] on button "Next" at bounding box center [499, 396] width 169 height 42
click at [460, 125] on div "49 + 28 - 8 - ? = 41" at bounding box center [499, 110] width 843 height 142
click at [306, 295] on icon "28" at bounding box center [286, 287] width 122 height 122
click at [499, 244] on input "b. 28" at bounding box center [499, 240] width 1 height 7
radio input "true"
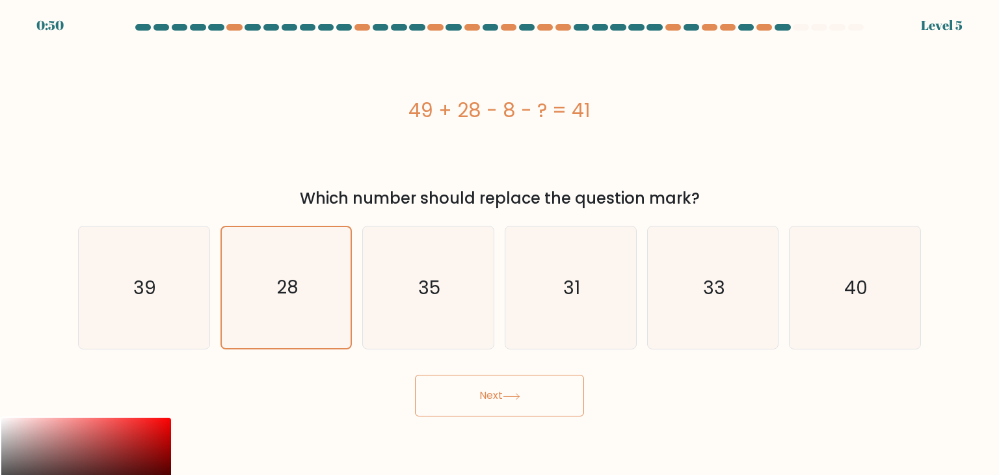
click at [451, 389] on button "Next" at bounding box center [499, 396] width 169 height 42
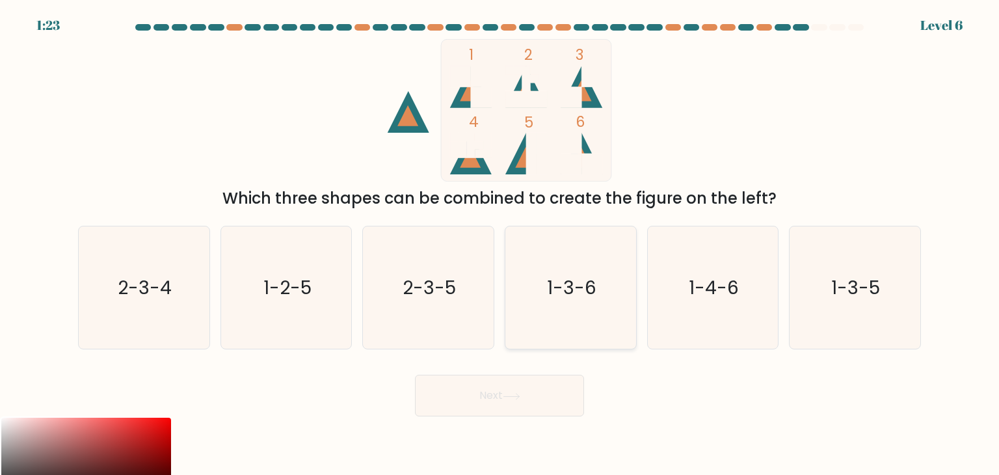
click at [546, 289] on icon "1-3-6" at bounding box center [570, 287] width 122 height 122
click at [500, 244] on input "d. 1-3-6" at bounding box center [499, 240] width 1 height 7
radio input "true"
click at [531, 401] on button "Next" at bounding box center [499, 396] width 169 height 42
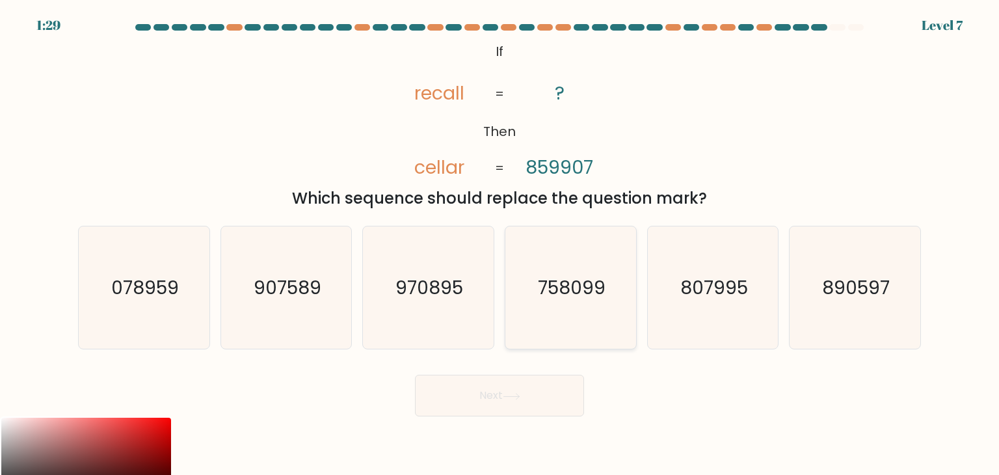
click at [596, 288] on text "758099" at bounding box center [572, 287] width 68 height 26
click at [500, 244] on input "d. 758099" at bounding box center [499, 240] width 1 height 7
radio input "true"
click at [576, 403] on button "Next" at bounding box center [499, 396] width 169 height 42
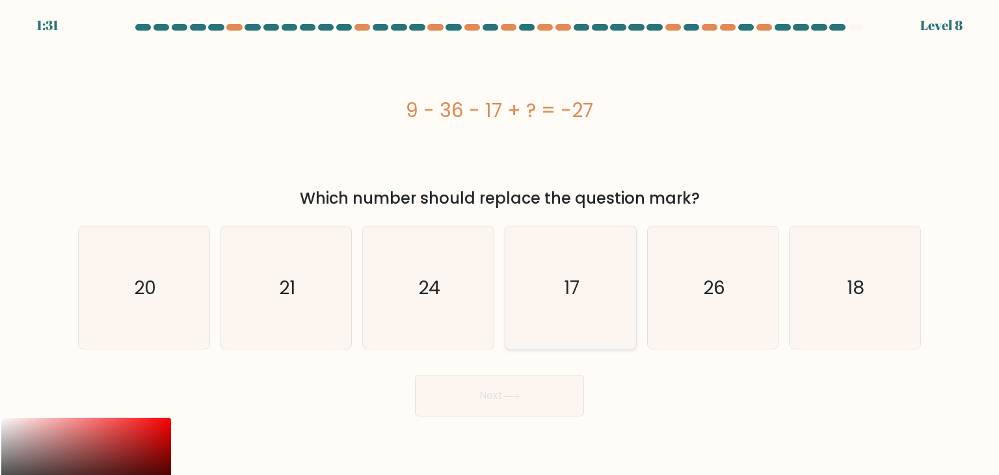
click at [602, 286] on icon "17" at bounding box center [570, 287] width 122 height 122
click at [500, 244] on input "d. 17" at bounding box center [499, 240] width 1 height 7
radio input "true"
click at [520, 398] on icon at bounding box center [512, 396] width 18 height 7
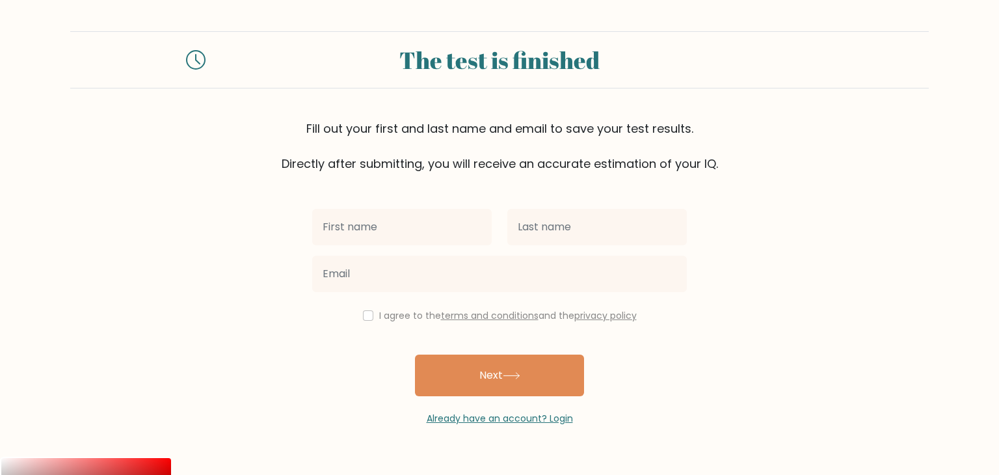
click at [410, 228] on input "text" at bounding box center [401, 227] width 179 height 36
type input "[PERSON_NAME]"
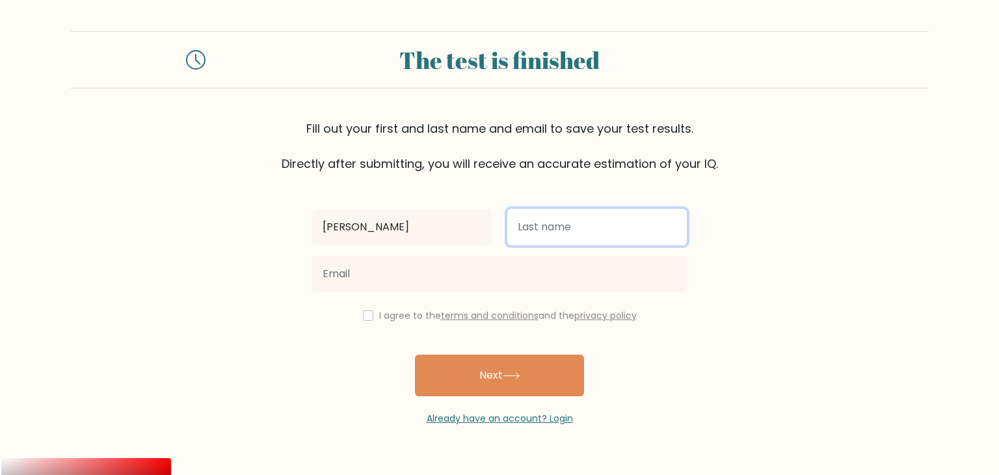
click at [572, 224] on input "text" at bounding box center [596, 227] width 179 height 36
type input "KAHUTA"
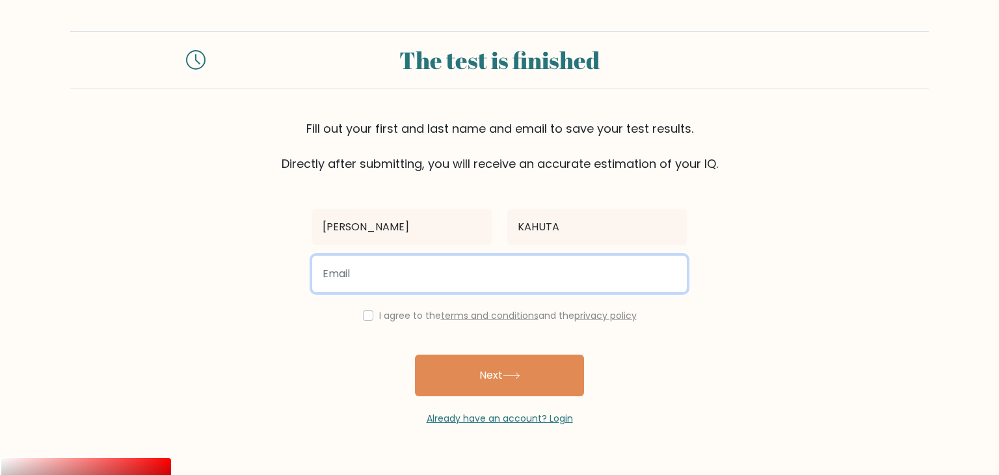
click at [474, 275] on input "email" at bounding box center [499, 274] width 375 height 36
click at [377, 271] on input "email" at bounding box center [499, 274] width 375 height 36
click at [366, 274] on input "email" at bounding box center [499, 274] width 375 height 36
type input "[EMAIL_ADDRESS][DOMAIN_NAME]"
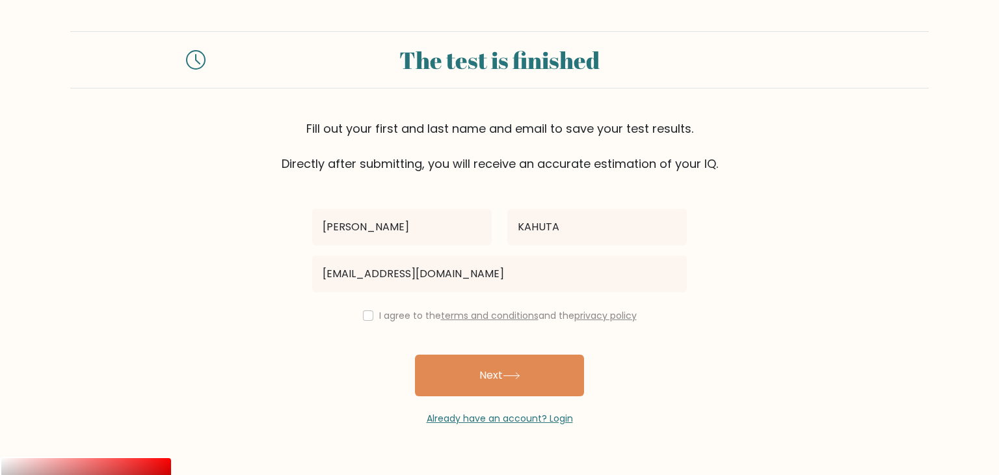
click at [373, 323] on div "I agree to the terms and conditions and the privacy policy" at bounding box center [499, 316] width 390 height 16
click at [369, 317] on input "checkbox" at bounding box center [368, 315] width 10 height 10
checkbox input "true"
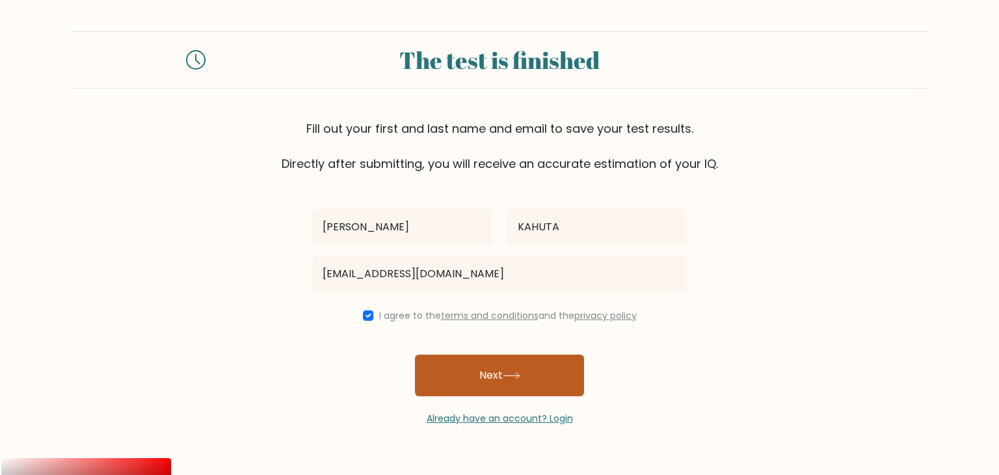
click at [493, 365] on button "Next" at bounding box center [499, 375] width 169 height 42
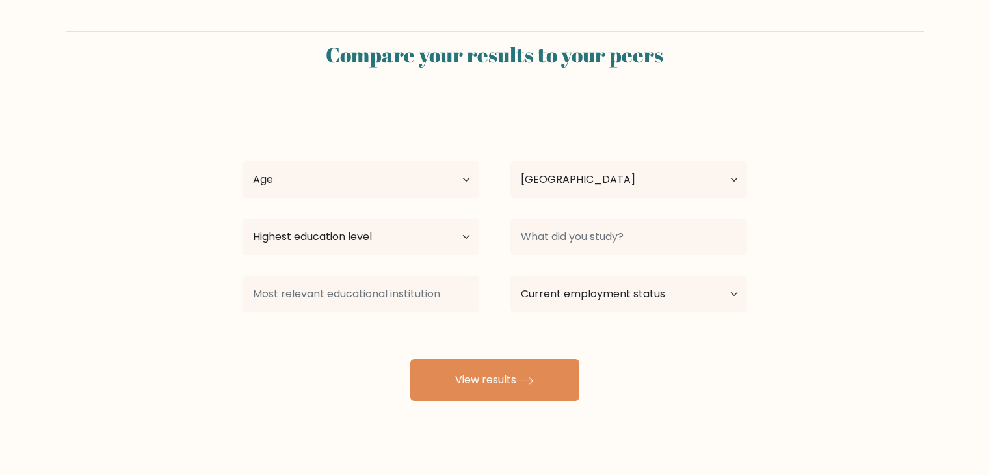
select select "KE"
click at [414, 185] on select "Age Under 18 years old 18-24 years old 25-34 years old 35-44 years old 45-54 ye…" at bounding box center [361, 179] width 237 height 36
select select "25_34"
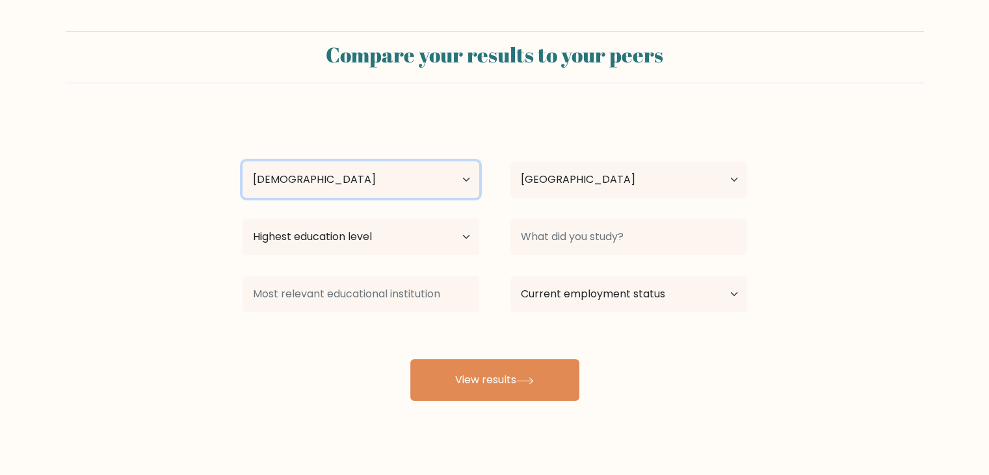
click at [243, 161] on select "Age Under 18 years old 18-24 years old 25-34 years old 35-44 years old 45-54 ye…" at bounding box center [361, 179] width 237 height 36
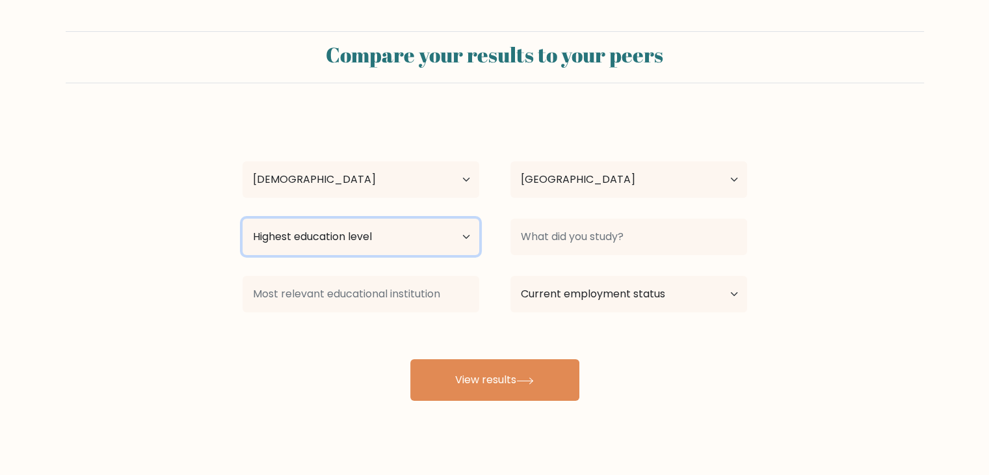
click at [400, 241] on select "Highest education level No schooling Primary Lower Secondary Upper Secondary Oc…" at bounding box center [361, 237] width 237 height 36
select select "bachelors_degree"
click at [243, 219] on select "Highest education level No schooling Primary Lower Secondary Upper Secondary Oc…" at bounding box center [361, 237] width 237 height 36
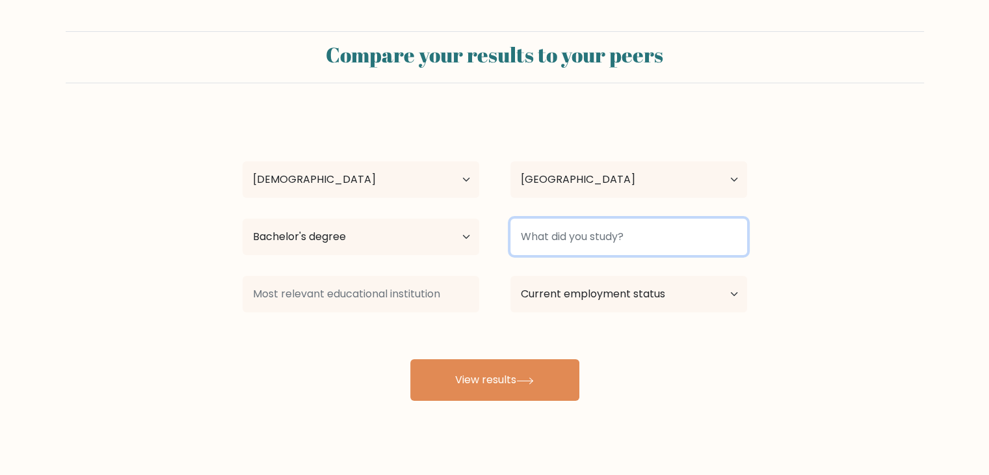
click at [593, 237] on input at bounding box center [629, 237] width 237 height 36
click at [577, 234] on input "Buss" at bounding box center [629, 237] width 237 height 36
type input "Bussiness"
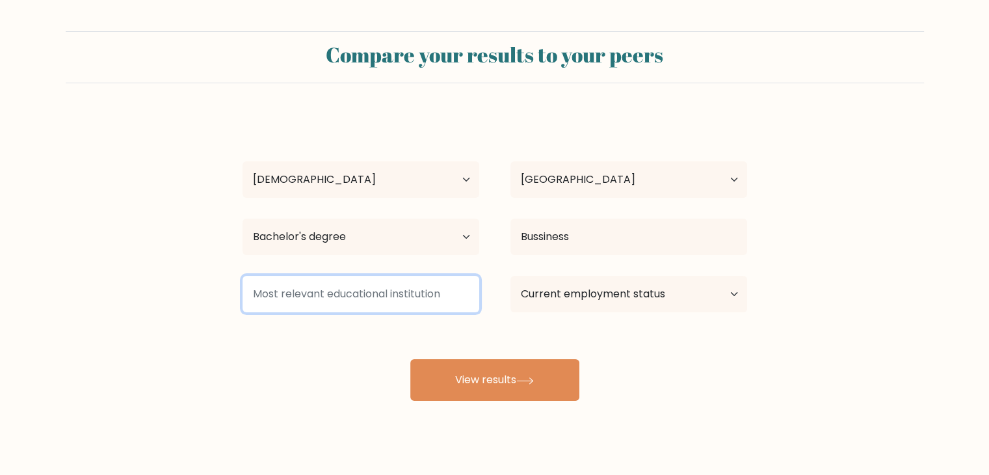
click at [434, 295] on input at bounding box center [361, 294] width 237 height 36
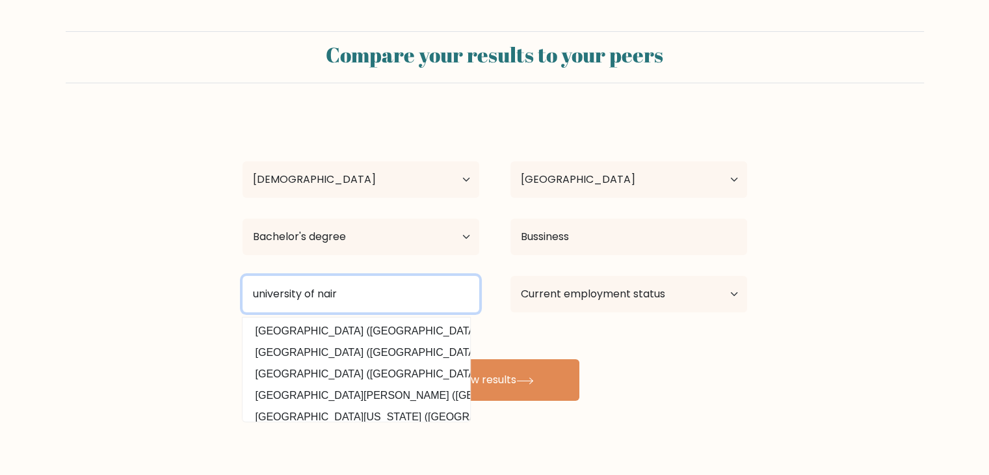
type input "university of nair"
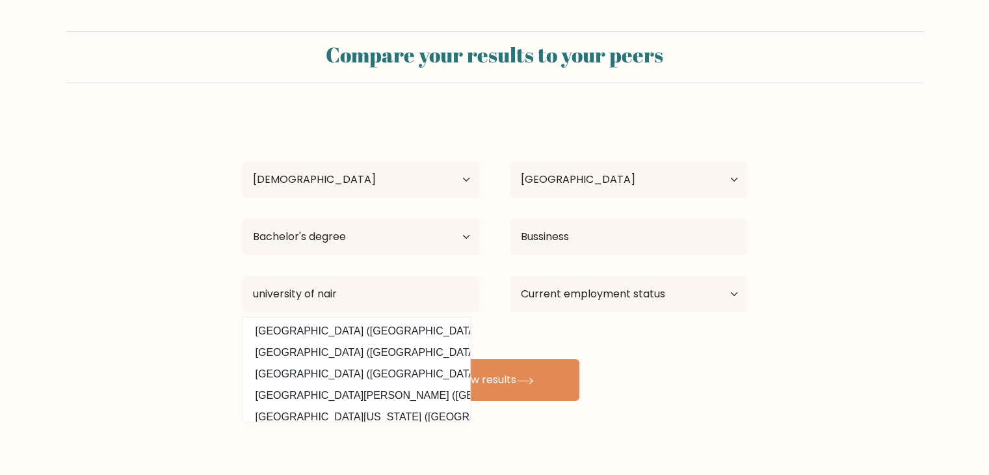
click at [328, 331] on div "ELIZABETH KAHUTA Age Under 18 years old 18-24 years old 25-34 years old 35-44 y…" at bounding box center [495, 257] width 520 height 286
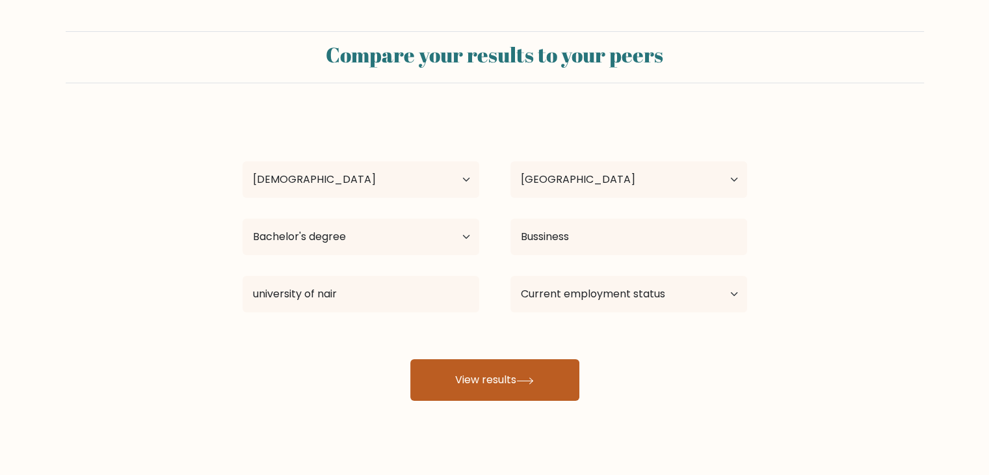
click at [468, 372] on button "View results" at bounding box center [494, 380] width 169 height 42
click at [483, 382] on button "View results" at bounding box center [494, 380] width 169 height 42
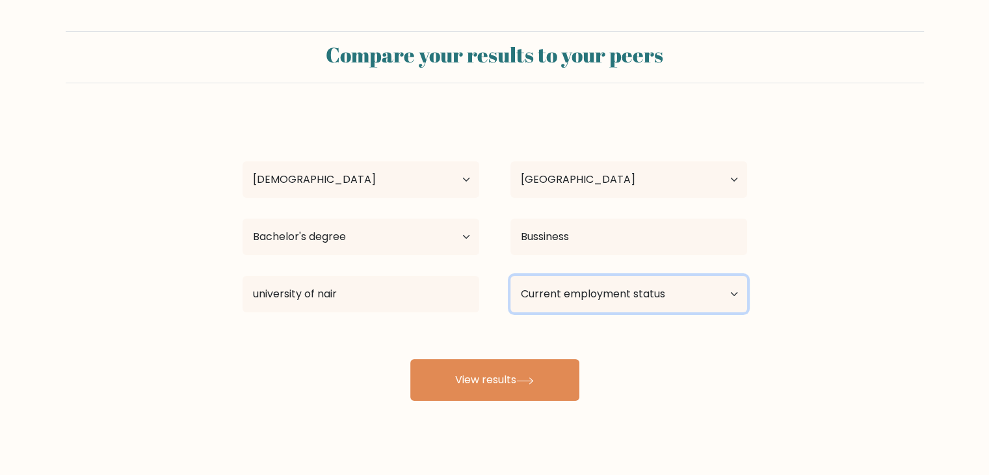
click at [593, 290] on select "Current employment status Employed Student Retired Other / prefer not to answer" at bounding box center [629, 294] width 237 height 36
select select "other"
click at [511, 276] on select "Current employment status Employed Student Retired Other / prefer not to answer" at bounding box center [629, 294] width 237 height 36
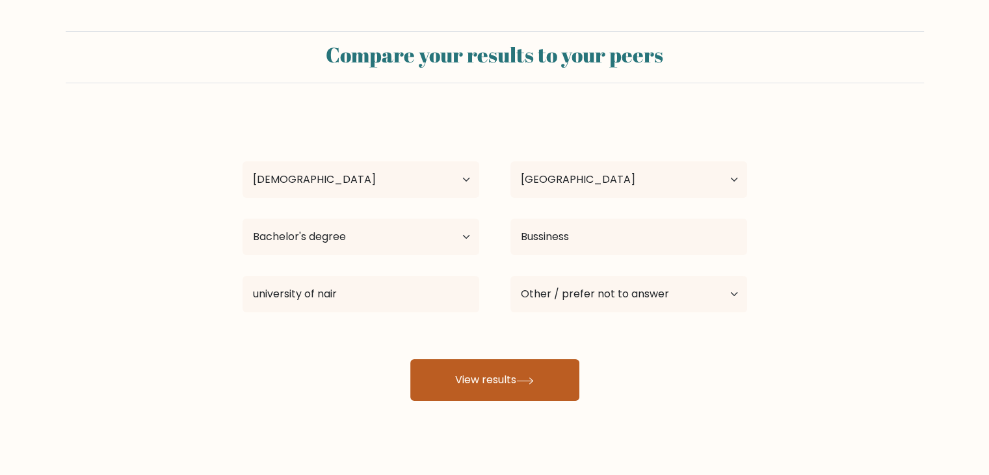
click at [512, 381] on button "View results" at bounding box center [494, 380] width 169 height 42
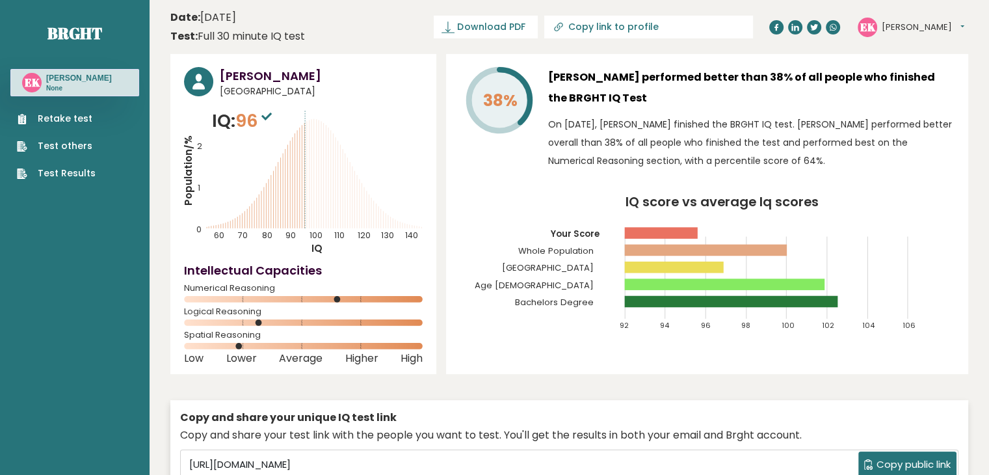
click at [70, 119] on link "Retake test" at bounding box center [56, 119] width 79 height 14
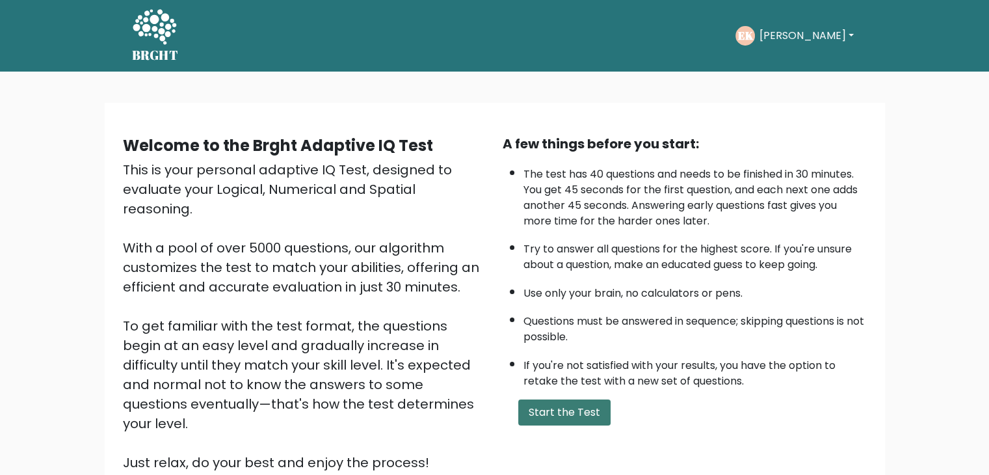
click at [551, 406] on button "Start the Test" at bounding box center [564, 412] width 92 height 26
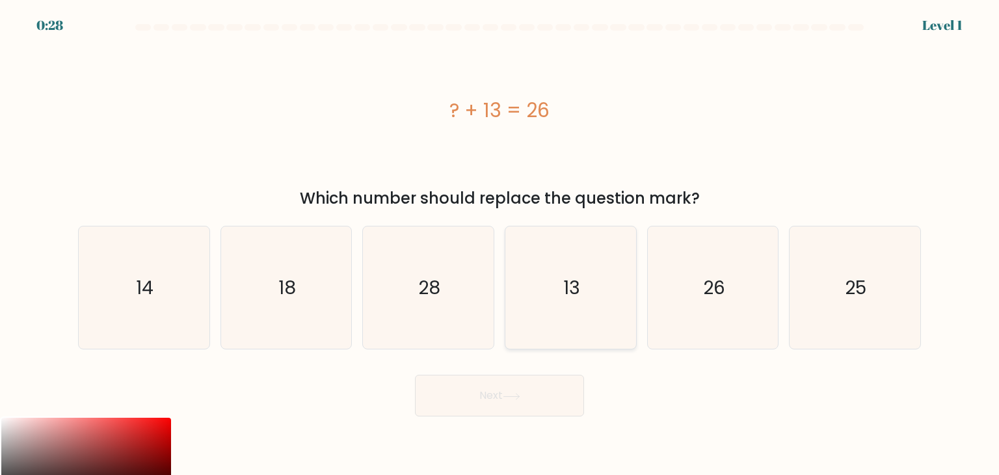
click at [561, 306] on icon "13" at bounding box center [570, 287] width 122 height 122
click at [500, 244] on input "d. 13" at bounding box center [499, 240] width 1 height 7
radio input "true"
click at [543, 392] on button "Next" at bounding box center [499, 396] width 169 height 42
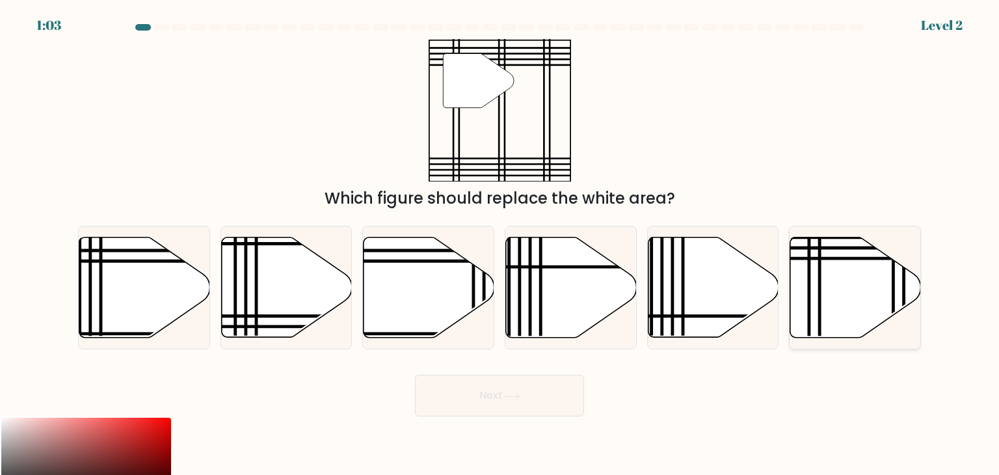
click at [862, 284] on icon at bounding box center [855, 287] width 131 height 100
click at [500, 244] on input "f." at bounding box center [499, 240] width 1 height 7
radio input "true"
click at [552, 404] on button "Next" at bounding box center [499, 396] width 169 height 42
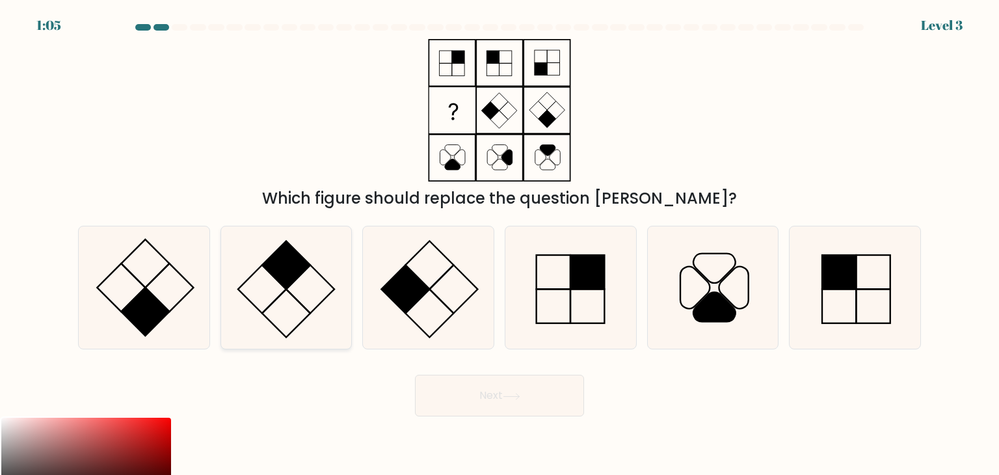
click at [303, 261] on rect at bounding box center [286, 265] width 48 height 48
click at [499, 244] on input "b." at bounding box center [499, 240] width 1 height 7
radio input "true"
click at [534, 401] on button "Next" at bounding box center [499, 396] width 169 height 42
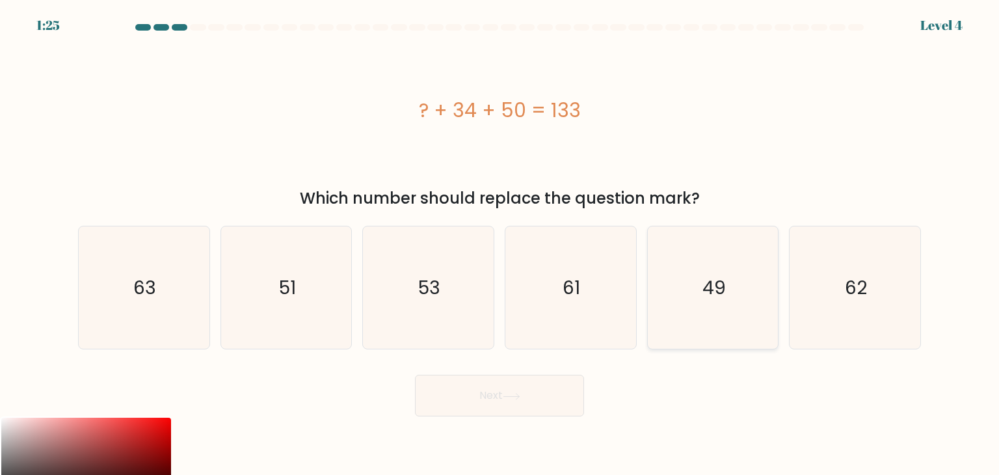
click at [705, 295] on text "49" at bounding box center [713, 287] width 23 height 26
click at [500, 244] on input "e. 49" at bounding box center [499, 240] width 1 height 7
radio input "true"
click at [550, 399] on button "Next" at bounding box center [499, 396] width 169 height 42
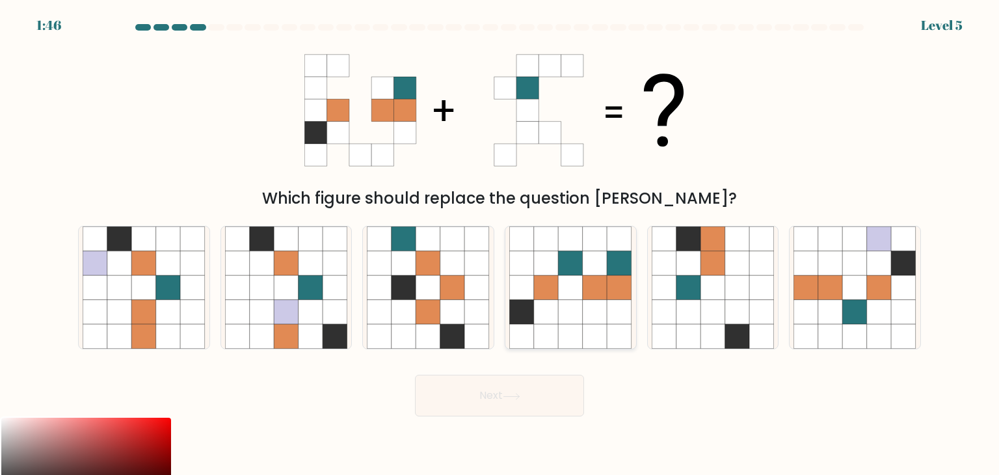
click at [579, 282] on icon at bounding box center [571, 287] width 25 height 25
click at [500, 244] on input "d." at bounding box center [499, 240] width 1 height 7
radio input "true"
click at [544, 399] on button "Next" at bounding box center [499, 396] width 169 height 42
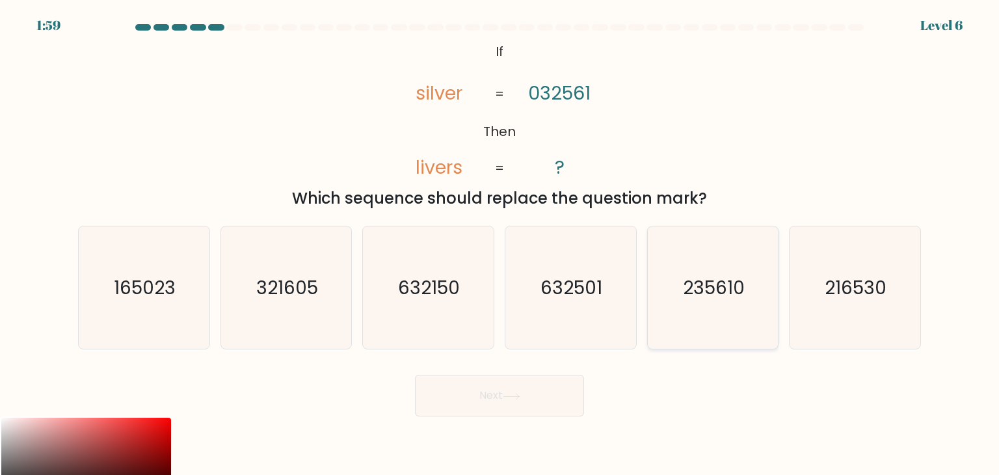
click at [728, 289] on text "235610" at bounding box center [714, 287] width 62 height 26
click at [500, 244] on input "e. 235610" at bounding box center [499, 240] width 1 height 7
radio input "true"
click at [544, 396] on button "Next" at bounding box center [499, 396] width 169 height 42
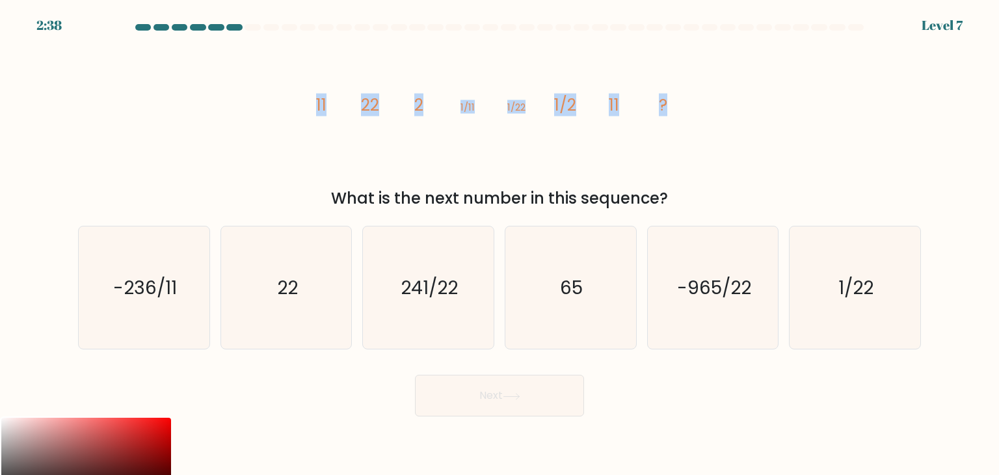
drag, startPoint x: 310, startPoint y: 94, endPoint x: 686, endPoint y: 115, distance: 377.2
click at [718, 116] on div "image/svg+xml 11 22 2 1/11 1/22 1/2 11 ? What is the next number in this sequen…" at bounding box center [499, 124] width 858 height 171
copy g "11 22 2 1/11 1/22 1/2 11 ?"
click at [322, 318] on icon "22" at bounding box center [286, 287] width 122 height 122
click at [499, 244] on input "b. 22" at bounding box center [499, 240] width 1 height 7
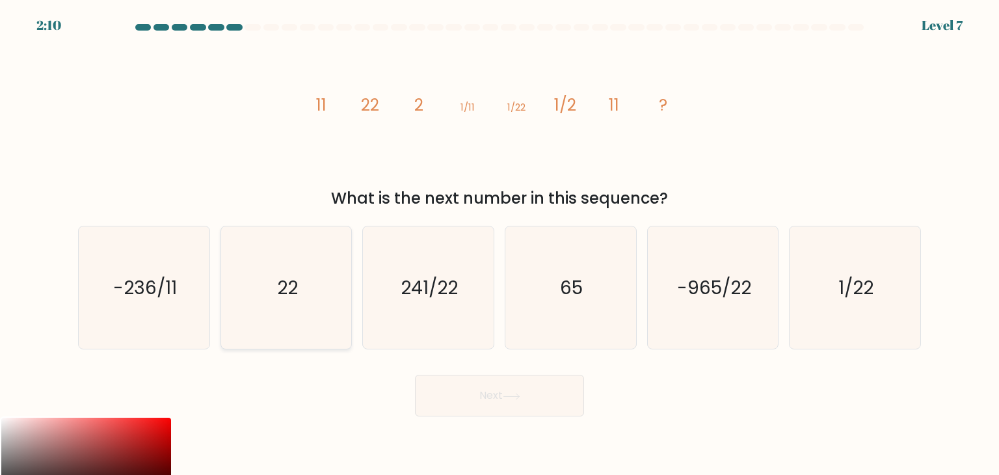
radio input "true"
click at [507, 405] on button "Next" at bounding box center [499, 396] width 169 height 42
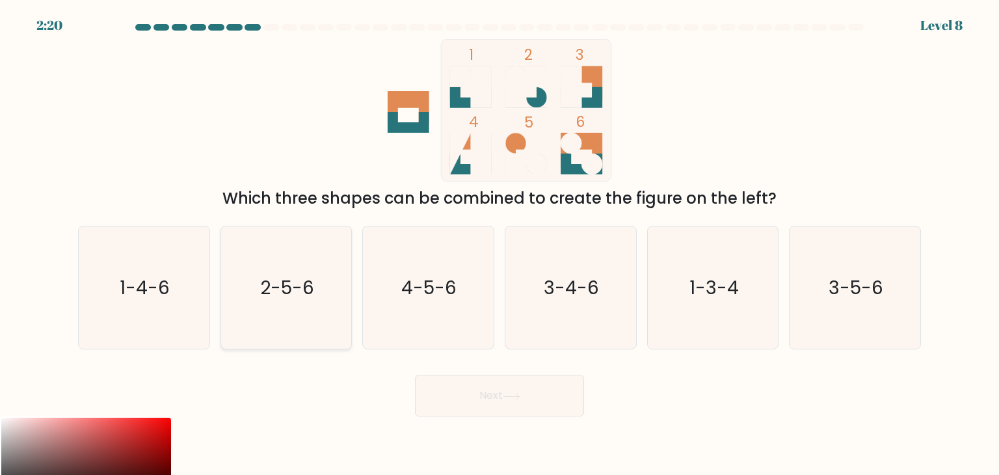
click at [280, 284] on text "2-5-6" at bounding box center [287, 287] width 54 height 26
click at [499, 244] on input "b. 2-5-6" at bounding box center [499, 240] width 1 height 7
radio input "true"
click at [499, 395] on button "Next" at bounding box center [499, 396] width 169 height 42
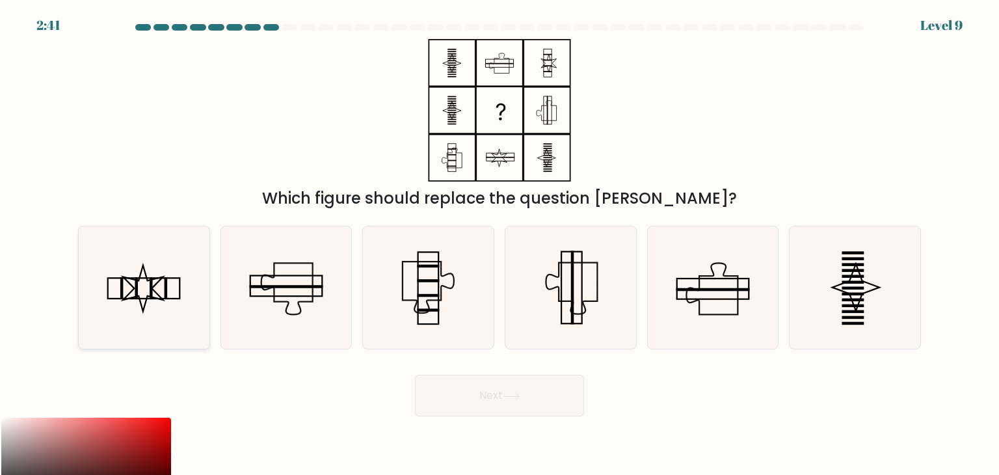
click at [130, 282] on icon at bounding box center [144, 287] width 122 height 122
click at [499, 244] on input "a." at bounding box center [499, 240] width 1 height 7
radio input "true"
click at [550, 403] on button "Next" at bounding box center [499, 396] width 169 height 42
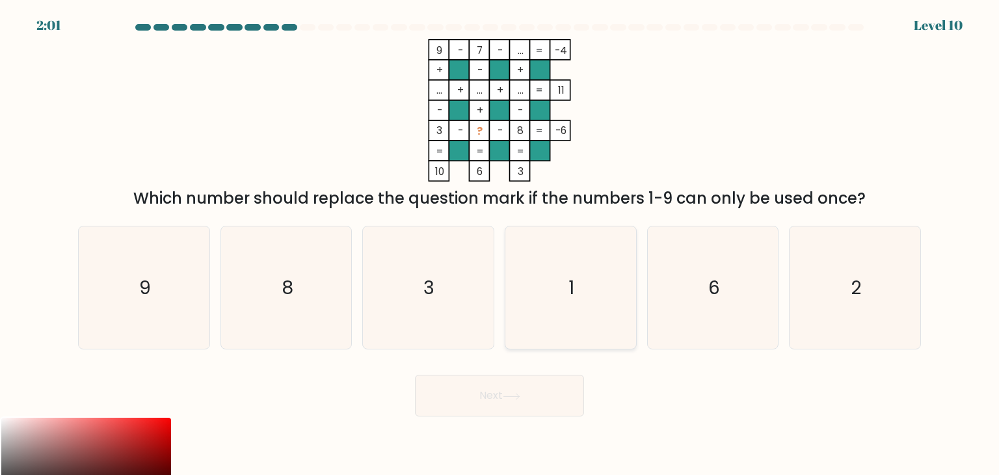
click at [565, 274] on icon "1" at bounding box center [570, 287] width 122 height 122
click at [500, 244] on input "d. 1" at bounding box center [499, 240] width 1 height 7
radio input "true"
click at [505, 395] on icon at bounding box center [512, 396] width 18 height 7
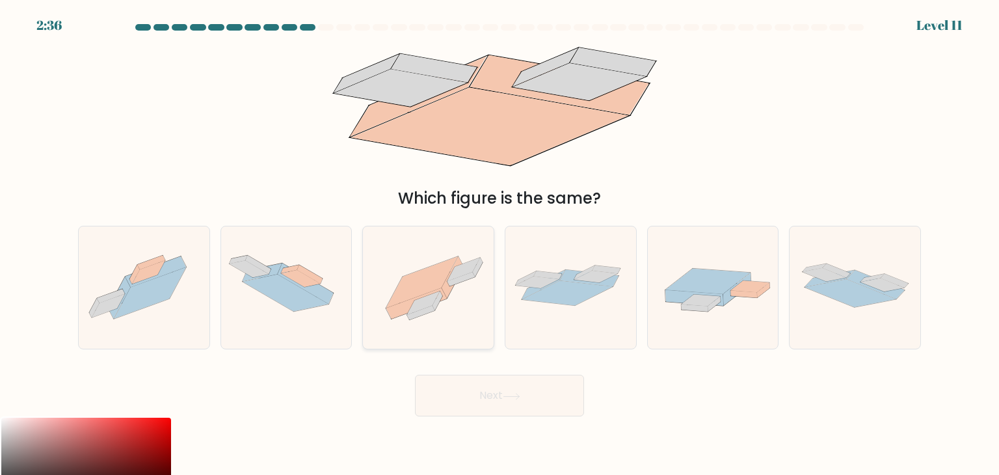
click at [434, 280] on icon at bounding box center [422, 281] width 72 height 51
click at [499, 244] on input "c." at bounding box center [499, 240] width 1 height 7
radio input "true"
click at [509, 388] on button "Next" at bounding box center [499, 396] width 169 height 42
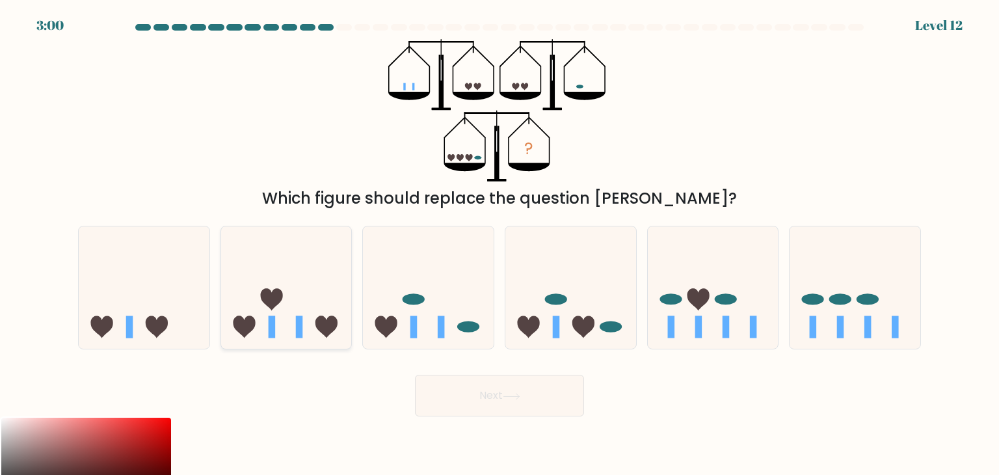
click at [298, 300] on icon at bounding box center [286, 287] width 131 height 108
click at [499, 244] on input "b." at bounding box center [499, 240] width 1 height 7
radio input "true"
click at [500, 403] on button "Next" at bounding box center [499, 396] width 169 height 42
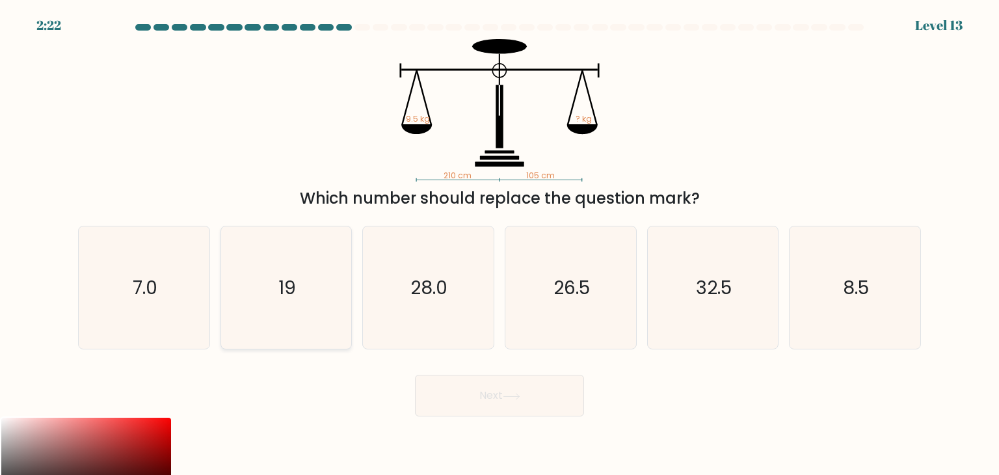
click at [334, 289] on icon "19" at bounding box center [286, 287] width 122 height 122
click at [499, 244] on input "b. 19" at bounding box center [499, 240] width 1 height 7
radio input "true"
click at [481, 401] on button "Next" at bounding box center [499, 396] width 169 height 42
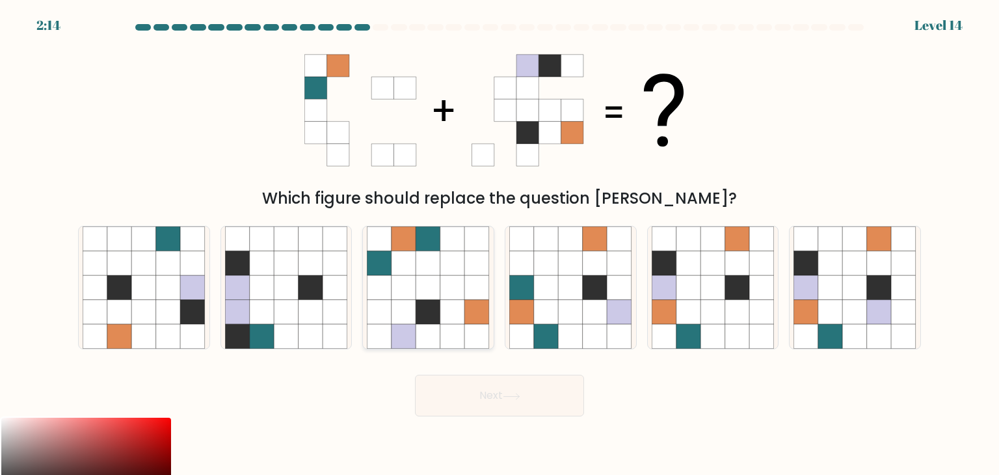
click at [427, 295] on icon at bounding box center [428, 287] width 25 height 25
click at [499, 244] on input "c." at bounding box center [499, 240] width 1 height 7
radio input "true"
click at [535, 401] on button "Next" at bounding box center [499, 396] width 169 height 42
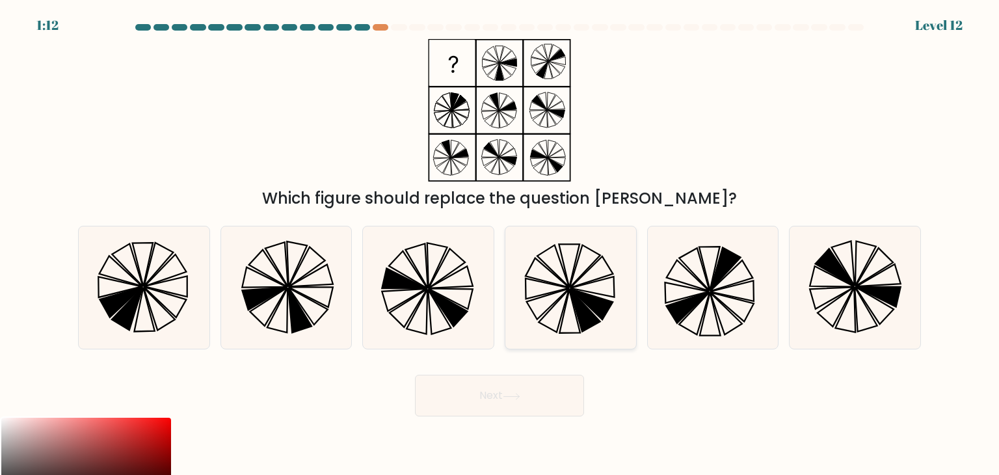
click at [561, 307] on icon at bounding box center [570, 287] width 122 height 122
click at [500, 244] on input "d." at bounding box center [499, 240] width 1 height 7
radio input "true"
click at [536, 399] on button "Next" at bounding box center [499, 396] width 169 height 42
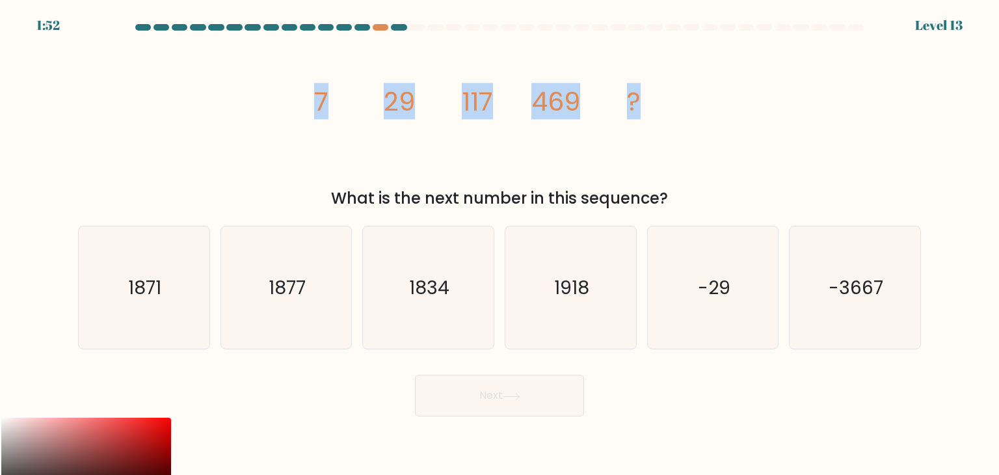
drag, startPoint x: 299, startPoint y: 94, endPoint x: 798, endPoint y: 141, distance: 501.0
click at [798, 141] on div "image/svg+xml 7 29 117 469 ? What is the next number in this sequence?" at bounding box center [499, 124] width 858 height 171
copy g "7 29 117 469 ?"
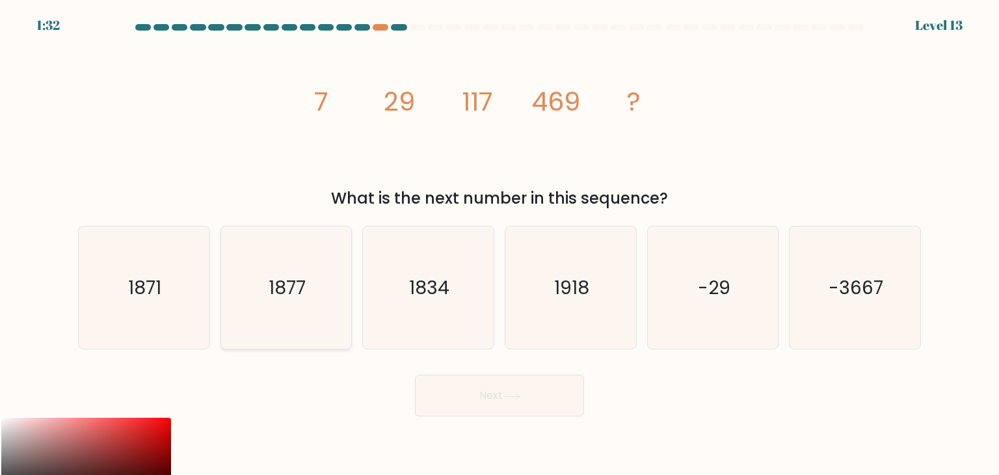
click at [275, 287] on text "1877" at bounding box center [287, 287] width 37 height 26
click at [499, 244] on input "b. 1877" at bounding box center [499, 240] width 1 height 7
radio input "true"
click at [486, 392] on button "Next" at bounding box center [499, 396] width 169 height 42
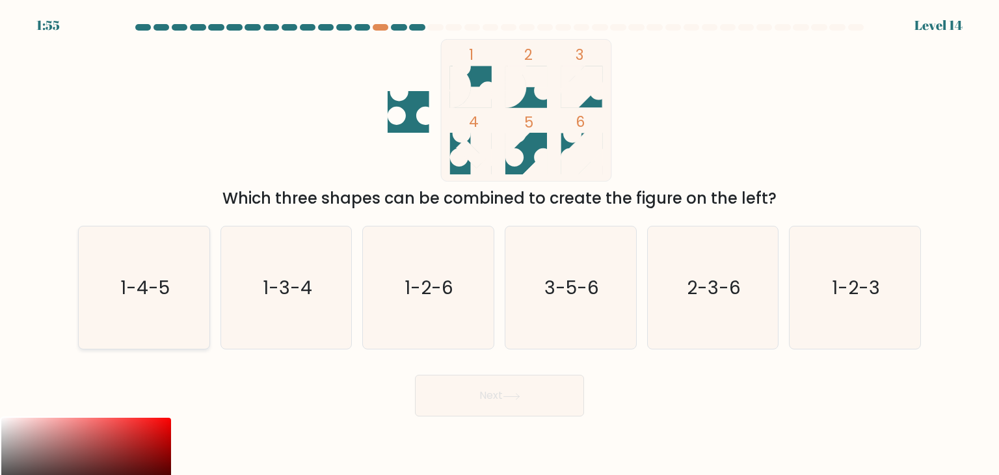
click at [174, 270] on icon "1-4-5" at bounding box center [144, 287] width 122 height 122
click at [499, 244] on input "a. 1-4-5" at bounding box center [499, 240] width 1 height 7
radio input "true"
click at [468, 386] on button "Next" at bounding box center [499, 396] width 169 height 42
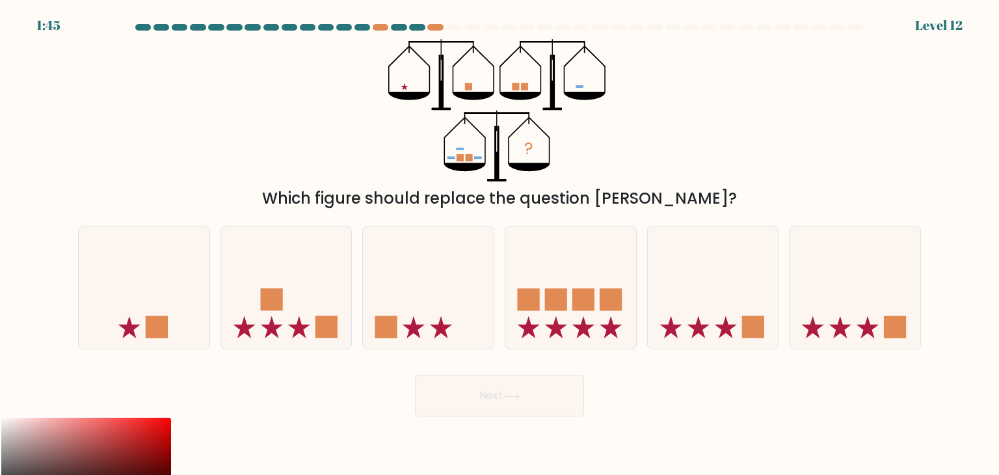
click at [482, 395] on button "Next" at bounding box center [499, 396] width 169 height 42
click at [679, 269] on icon at bounding box center [713, 287] width 131 height 108
click at [500, 244] on input "e." at bounding box center [499, 240] width 1 height 7
radio input "true"
click at [538, 397] on button "Next" at bounding box center [499, 396] width 169 height 42
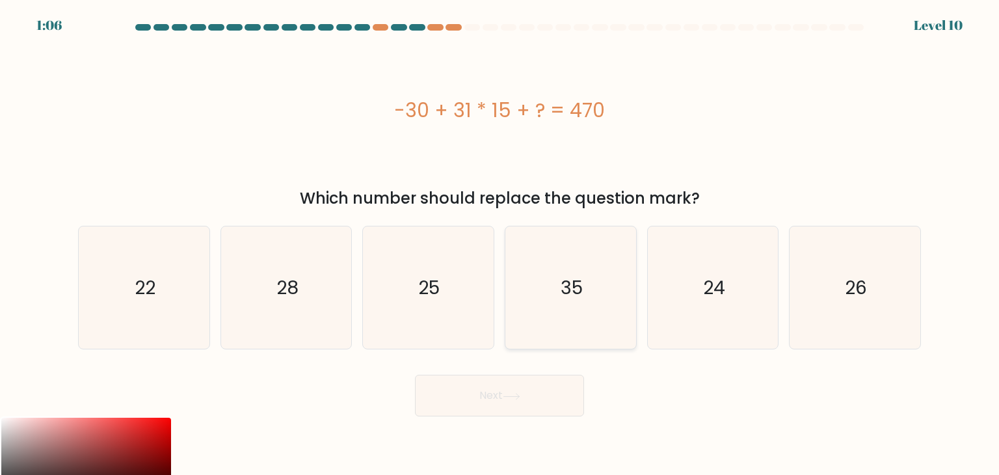
click at [589, 316] on icon "35" at bounding box center [570, 287] width 122 height 122
click at [500, 244] on input "d. 35" at bounding box center [499, 240] width 1 height 7
radio input "true"
click at [540, 405] on button "Next" at bounding box center [499, 396] width 169 height 42
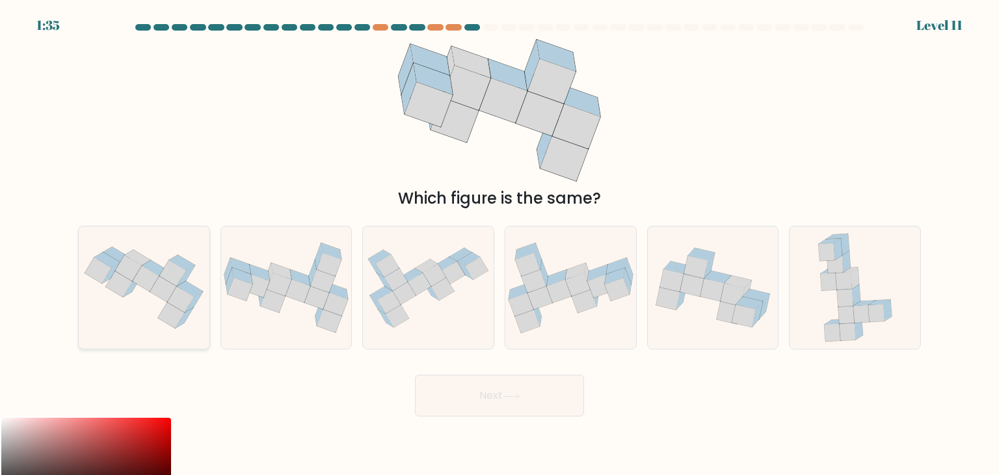
click at [177, 290] on icon at bounding box center [181, 300] width 27 height 26
click at [499, 244] on input "a." at bounding box center [499, 240] width 1 height 7
radio input "true"
click at [511, 399] on icon at bounding box center [512, 396] width 18 height 7
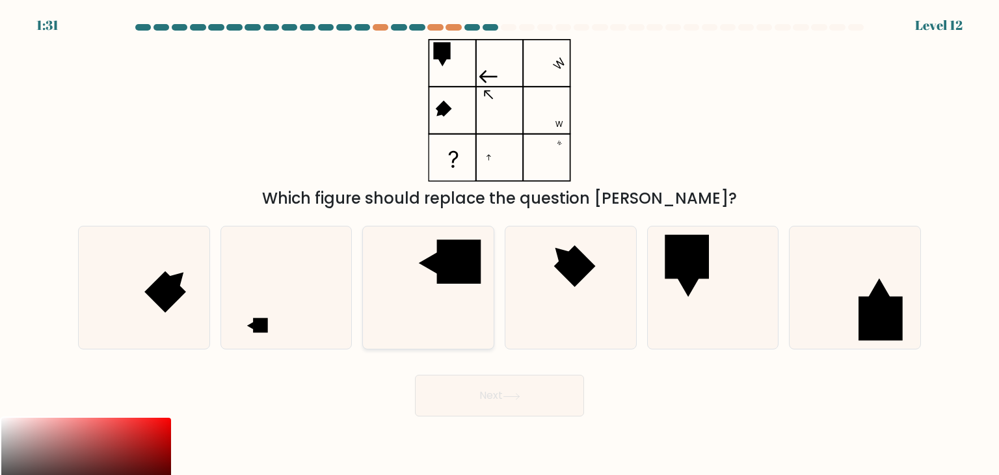
click at [470, 266] on rect at bounding box center [459, 261] width 44 height 44
click at [499, 244] on input "c." at bounding box center [499, 240] width 1 height 7
radio input "true"
click at [493, 397] on button "Next" at bounding box center [499, 396] width 169 height 42
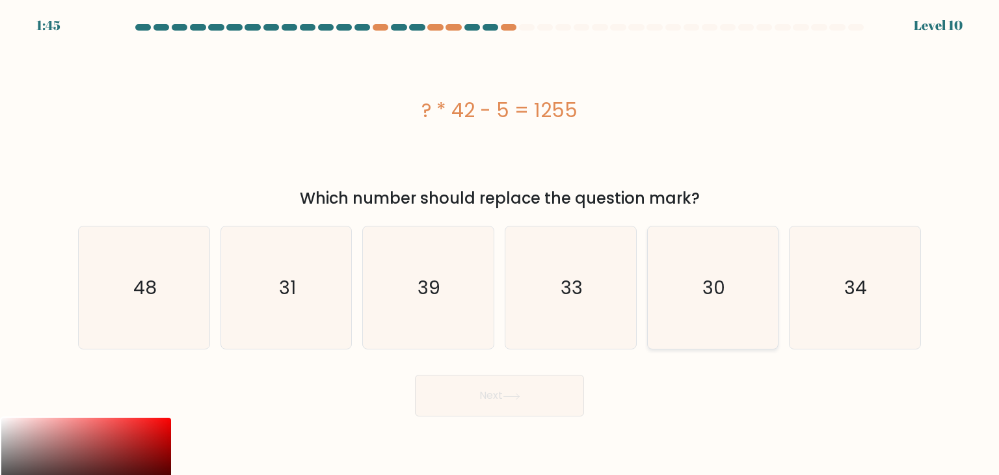
click at [701, 301] on icon "30" at bounding box center [713, 287] width 122 height 122
click at [500, 244] on input "e. 30" at bounding box center [499, 240] width 1 height 7
radio input "true"
click at [507, 400] on button "Next" at bounding box center [499, 396] width 169 height 42
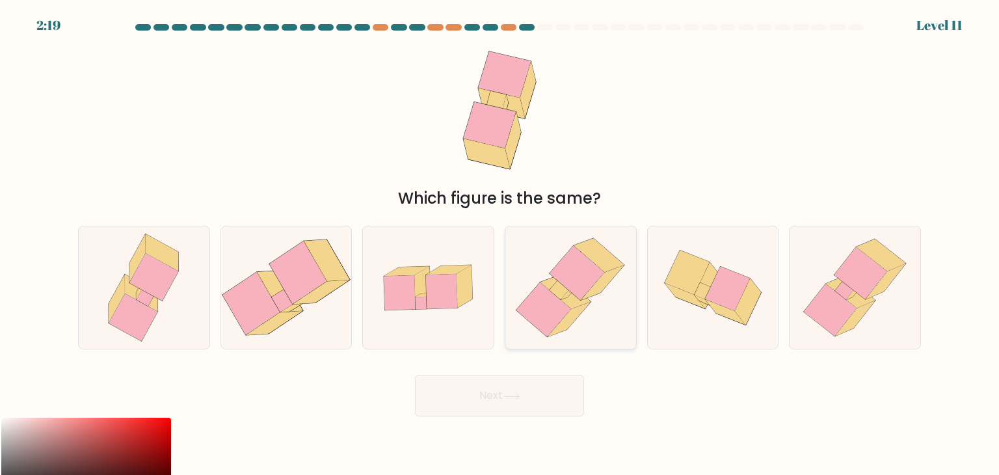
click at [570, 265] on icon at bounding box center [577, 273] width 55 height 55
click at [500, 244] on input "d." at bounding box center [499, 240] width 1 height 7
radio input "true"
click at [520, 402] on button "Next" at bounding box center [499, 396] width 169 height 42
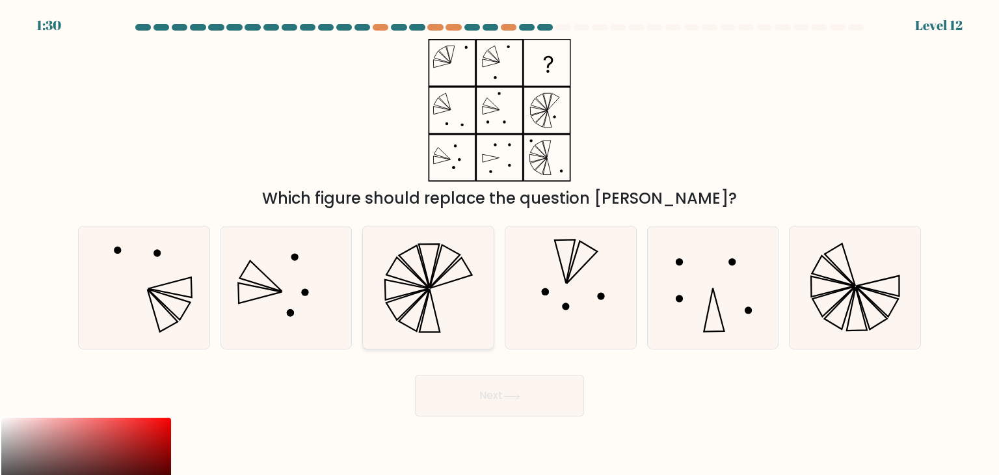
click at [447, 253] on icon at bounding box center [428, 287] width 122 height 122
click at [499, 244] on input "c." at bounding box center [499, 240] width 1 height 7
radio input "true"
click at [485, 399] on button "Next" at bounding box center [499, 396] width 169 height 42
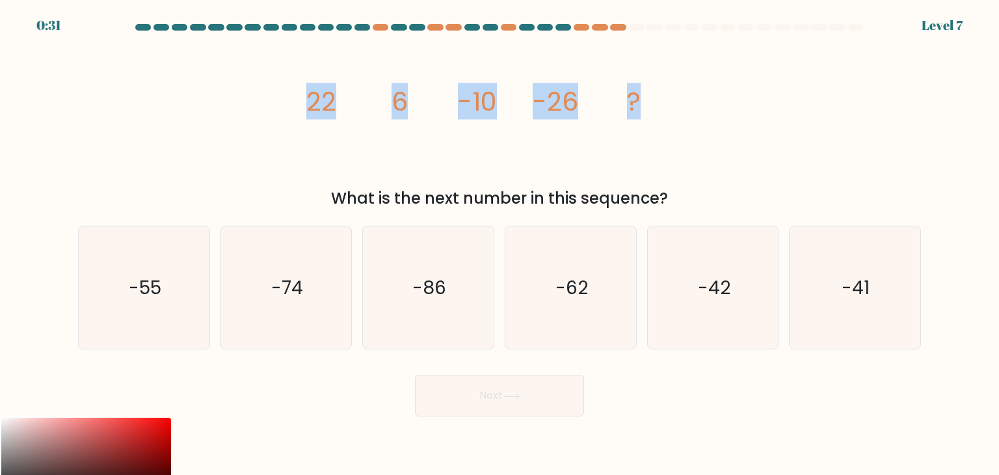
drag, startPoint x: 308, startPoint y: 88, endPoint x: 742, endPoint y: 73, distance: 434.0
click at [742, 73] on div "image/svg+xml 22 6 -10 -26 ? What is the next number in this sequence?" at bounding box center [499, 124] width 858 height 171
copy g "22 6 -10 -26 ?"
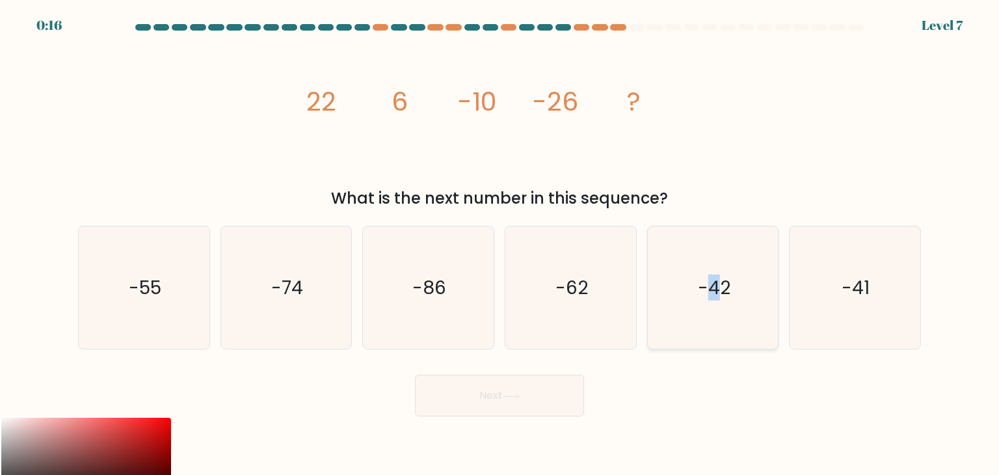
click at [714, 284] on text "-42" at bounding box center [714, 287] width 33 height 26
click at [754, 313] on icon "-42" at bounding box center [713, 287] width 122 height 122
click at [500, 244] on input "e. -42" at bounding box center [499, 240] width 1 height 7
radio input "true"
click at [536, 391] on button "Next" at bounding box center [499, 396] width 169 height 42
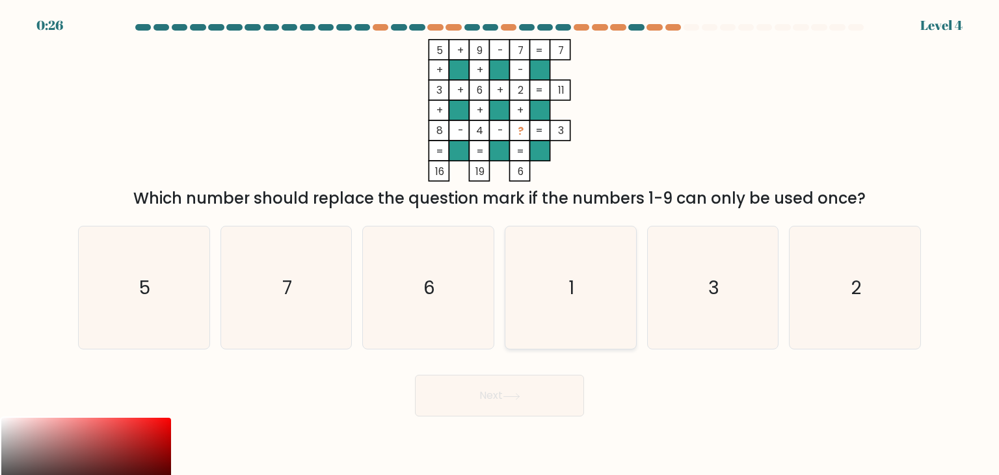
click at [570, 276] on text "1" at bounding box center [572, 287] width 6 height 26
click at [500, 244] on input "d. 1" at bounding box center [499, 240] width 1 height 7
radio input "true"
click at [547, 399] on button "Next" at bounding box center [499, 396] width 169 height 42
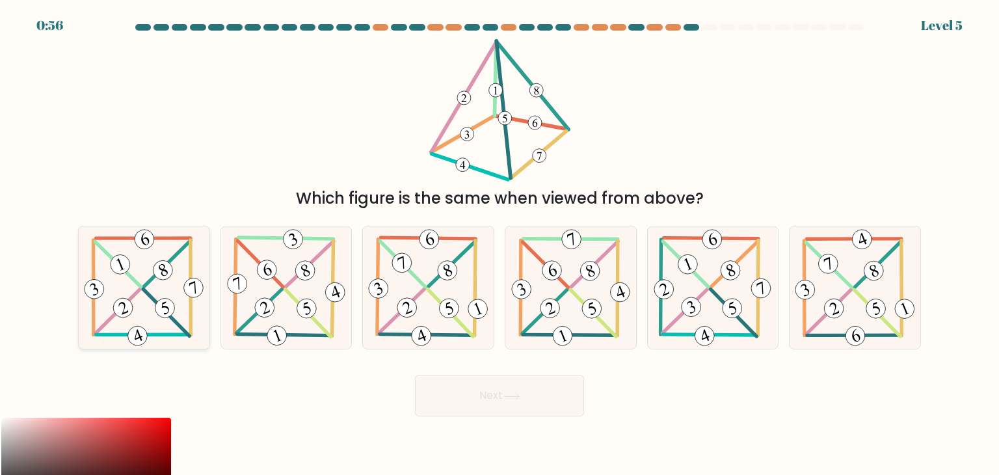
click at [140, 296] on icon at bounding box center [144, 287] width 126 height 122
click at [499, 244] on input "a." at bounding box center [499, 240] width 1 height 7
radio input "true"
click at [463, 401] on button "Next" at bounding box center [499, 396] width 169 height 42
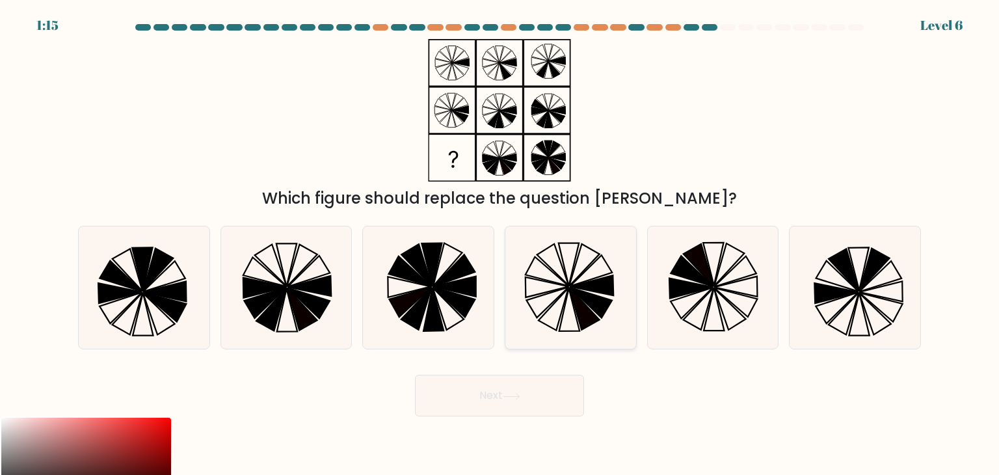
click at [557, 278] on icon at bounding box center [570, 287] width 122 height 122
click at [500, 244] on input "d." at bounding box center [499, 240] width 1 height 7
radio input "true"
click at [515, 401] on button "Next" at bounding box center [499, 396] width 169 height 42
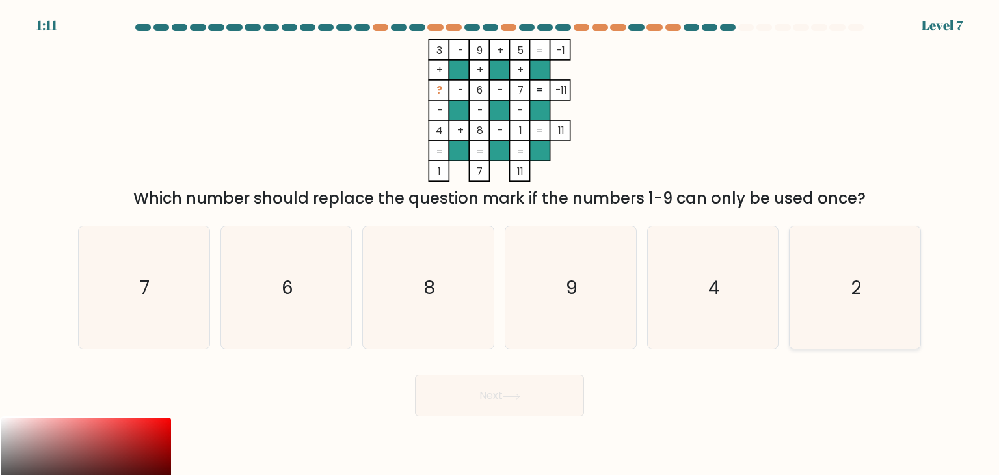
click at [858, 269] on icon "2" at bounding box center [854, 287] width 122 height 122
click at [500, 244] on input "f. 2" at bounding box center [499, 240] width 1 height 7
radio input "true"
click at [566, 396] on button "Next" at bounding box center [499, 396] width 169 height 42
click at [550, 398] on button "Next" at bounding box center [499, 396] width 169 height 42
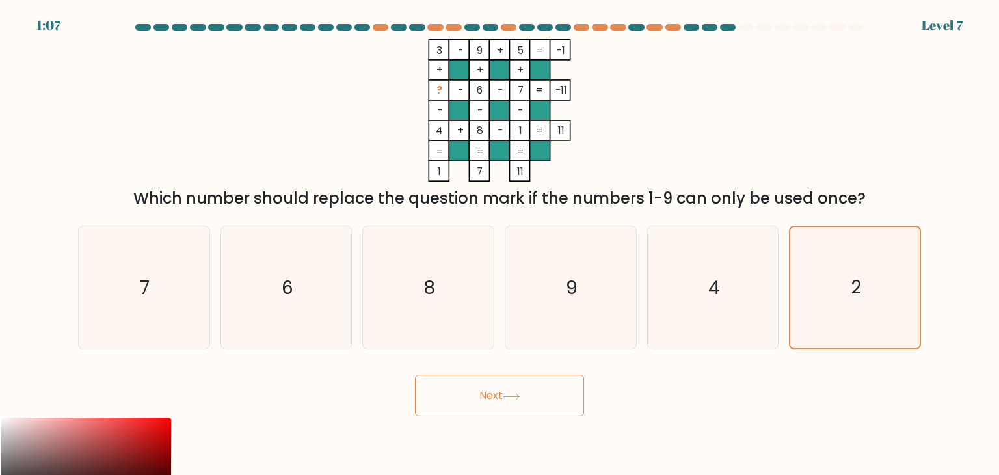
click at [510, 403] on button "Next" at bounding box center [499, 396] width 169 height 42
click at [509, 403] on button "Next" at bounding box center [499, 396] width 169 height 42
click at [855, 284] on icon "2" at bounding box center [854, 287] width 121 height 121
click at [500, 244] on input "f. 2" at bounding box center [499, 240] width 1 height 7
click at [490, 393] on button "Next" at bounding box center [499, 396] width 169 height 42
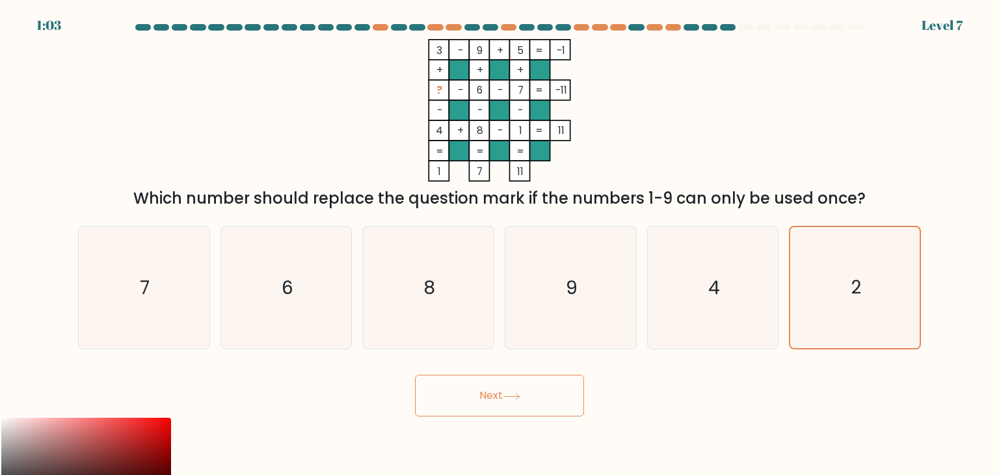
click at [491, 394] on button "Next" at bounding box center [499, 396] width 169 height 42
click at [494, 394] on button "Next" at bounding box center [499, 396] width 169 height 42
click at [501, 392] on button "Next" at bounding box center [499, 396] width 169 height 42
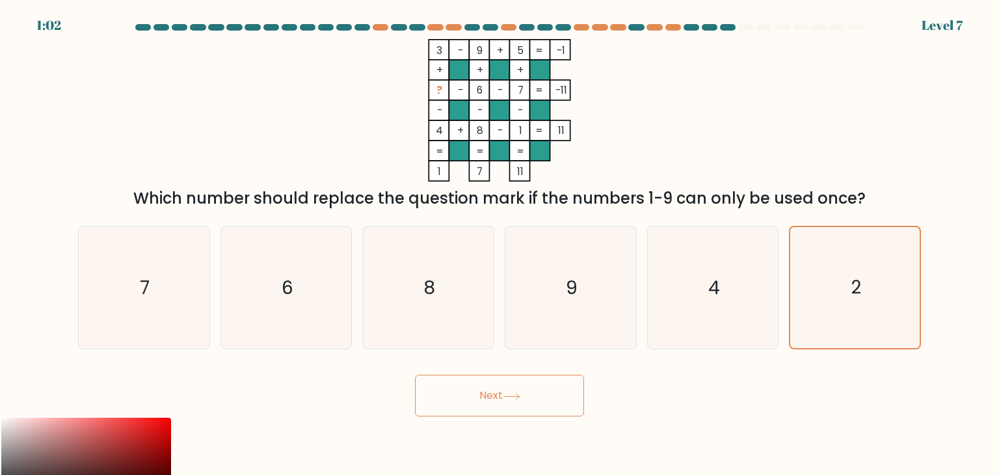
click at [499, 390] on button "Next" at bounding box center [499, 396] width 169 height 42
click at [533, 397] on button "Next" at bounding box center [499, 396] width 169 height 42
click at [555, 404] on button "Next" at bounding box center [499, 396] width 169 height 42
click at [503, 406] on button "Next" at bounding box center [499, 396] width 169 height 42
click at [504, 407] on button "Next" at bounding box center [499, 396] width 169 height 42
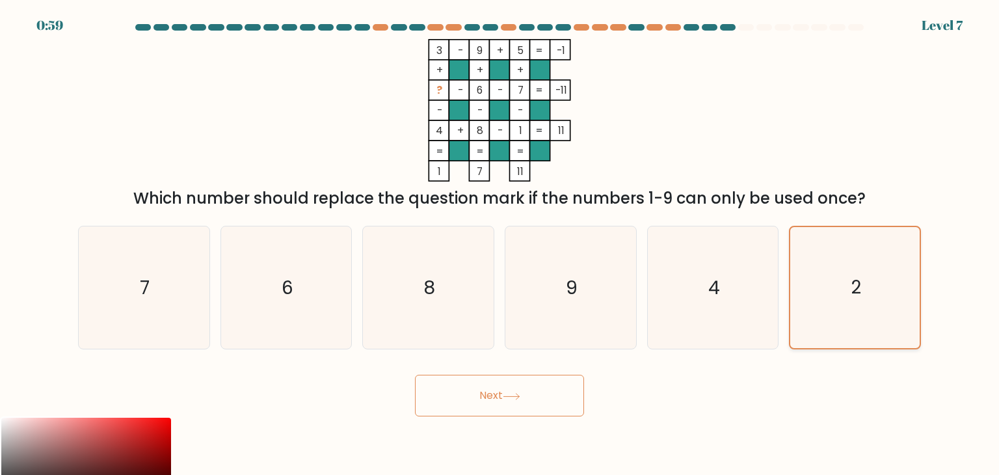
click at [866, 285] on icon "2" at bounding box center [854, 287] width 121 height 121
click at [500, 244] on input "f. 2" at bounding box center [499, 240] width 1 height 7
click at [857, 294] on text "2" at bounding box center [856, 287] width 10 height 25
click at [500, 244] on input "f. 2" at bounding box center [499, 240] width 1 height 7
click at [528, 414] on button "Next" at bounding box center [499, 396] width 169 height 42
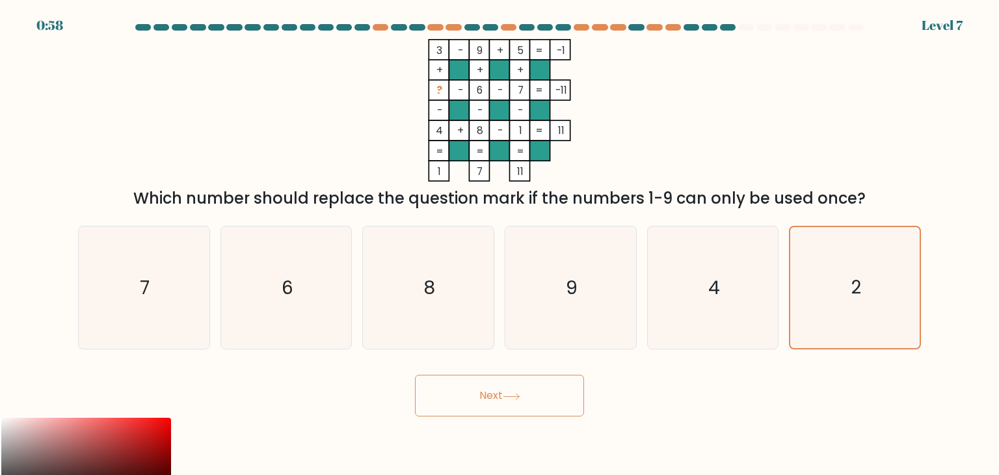
click at [514, 414] on button "Next" at bounding box center [499, 396] width 169 height 42
click at [544, 282] on icon "9" at bounding box center [570, 287] width 122 height 122
click at [500, 244] on input "d. 9" at bounding box center [499, 240] width 1 height 7
radio input "true"
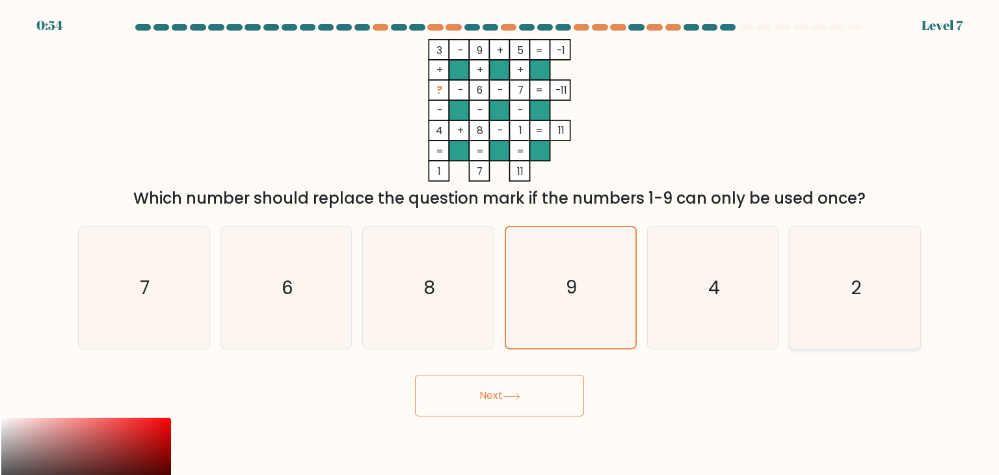
click at [826, 277] on icon "2" at bounding box center [854, 287] width 122 height 122
click at [500, 244] on input "f. 2" at bounding box center [499, 240] width 1 height 7
radio input "true"
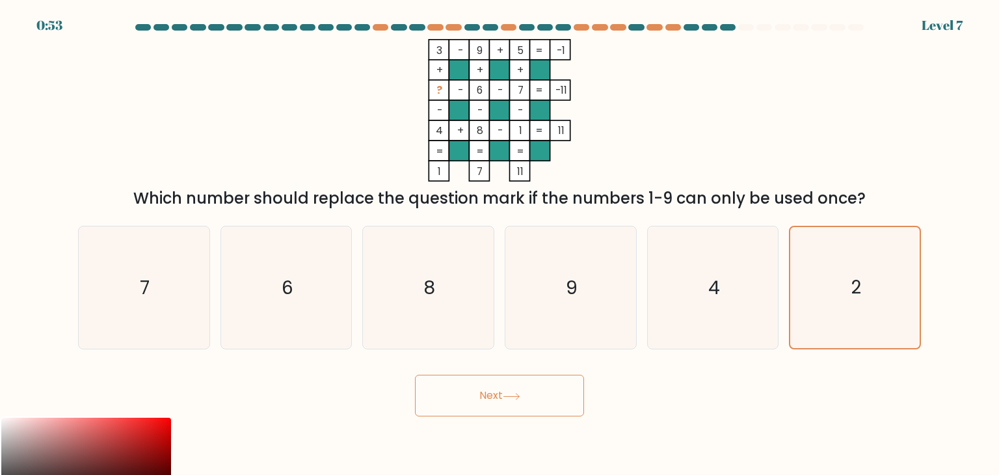
click at [553, 395] on button "Next" at bounding box center [499, 396] width 169 height 42
click at [554, 394] on button "Next" at bounding box center [499, 396] width 169 height 42
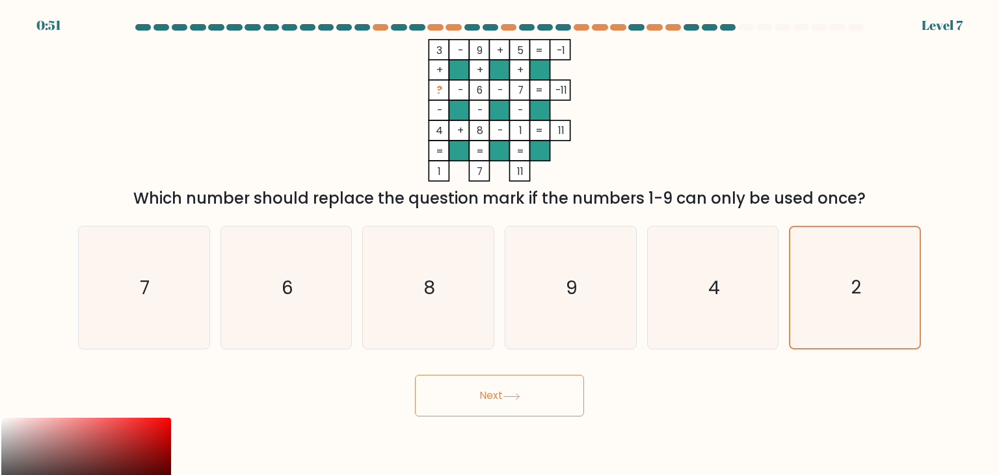
click at [555, 394] on button "Next" at bounding box center [499, 396] width 169 height 42
click at [553, 397] on button "Next" at bounding box center [499, 396] width 169 height 42
click at [518, 397] on icon at bounding box center [512, 396] width 18 height 7
click at [507, 398] on icon at bounding box center [512, 396] width 18 height 7
click at [499, 398] on button "Next" at bounding box center [499, 396] width 169 height 42
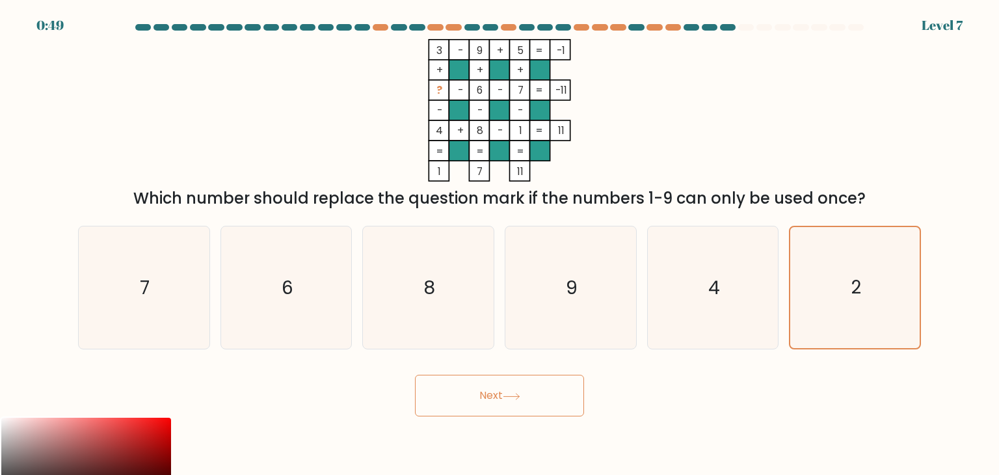
drag, startPoint x: 499, startPoint y: 398, endPoint x: 472, endPoint y: 407, distance: 29.4
click at [499, 397] on button "Next" at bounding box center [499, 396] width 169 height 42
click at [415, 375] on button "Next" at bounding box center [499, 396] width 169 height 42
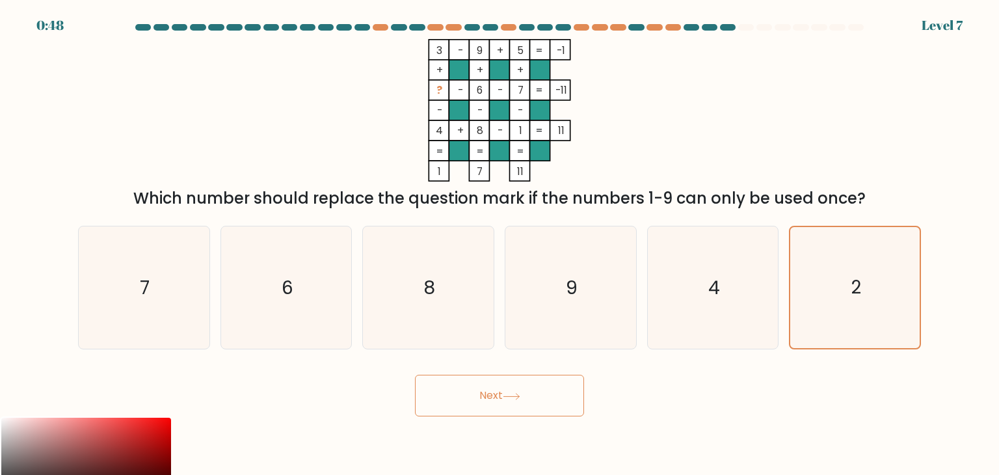
click at [415, 375] on button "Next" at bounding box center [499, 396] width 169 height 42
click at [508, 390] on button "Next" at bounding box center [499, 396] width 169 height 42
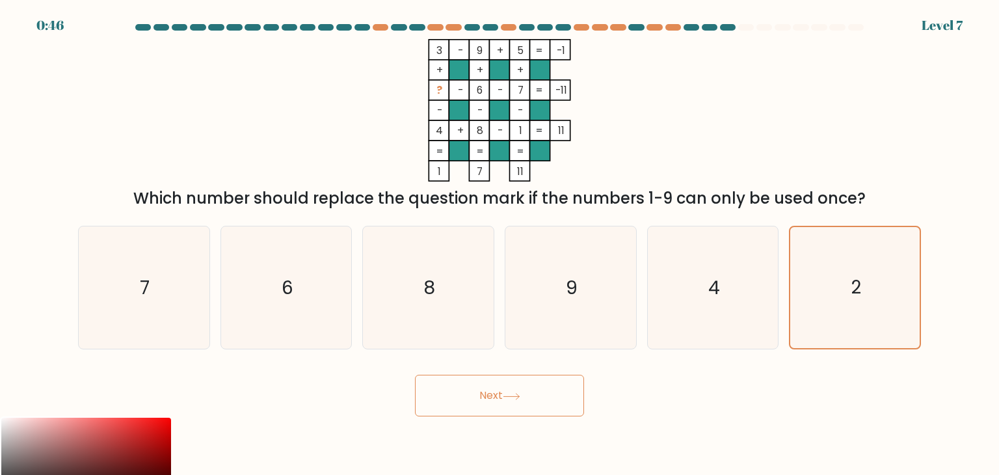
click at [508, 390] on button "Next" at bounding box center [499, 396] width 169 height 42
click at [415, 375] on button "Next" at bounding box center [499, 396] width 169 height 42
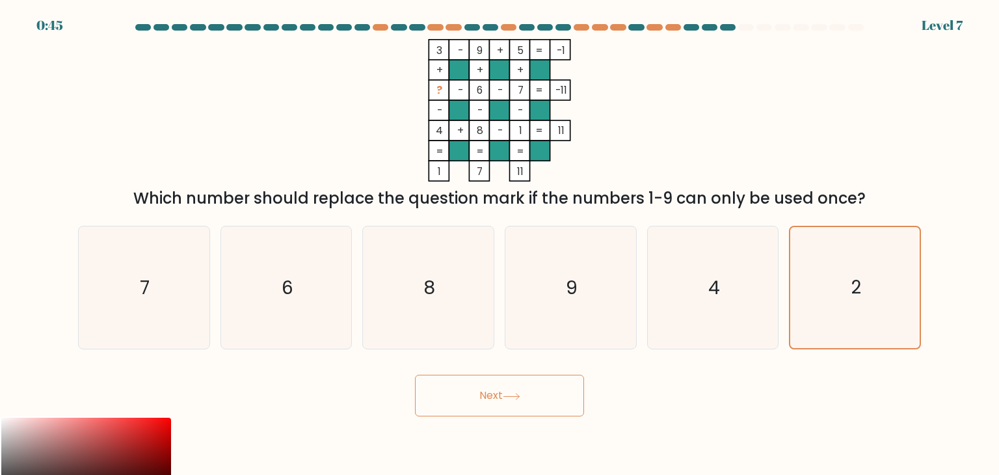
click at [415, 375] on button "Next" at bounding box center [499, 396] width 169 height 42
click at [507, 397] on button "Next" at bounding box center [499, 396] width 169 height 42
click at [507, 397] on icon at bounding box center [512, 396] width 18 height 7
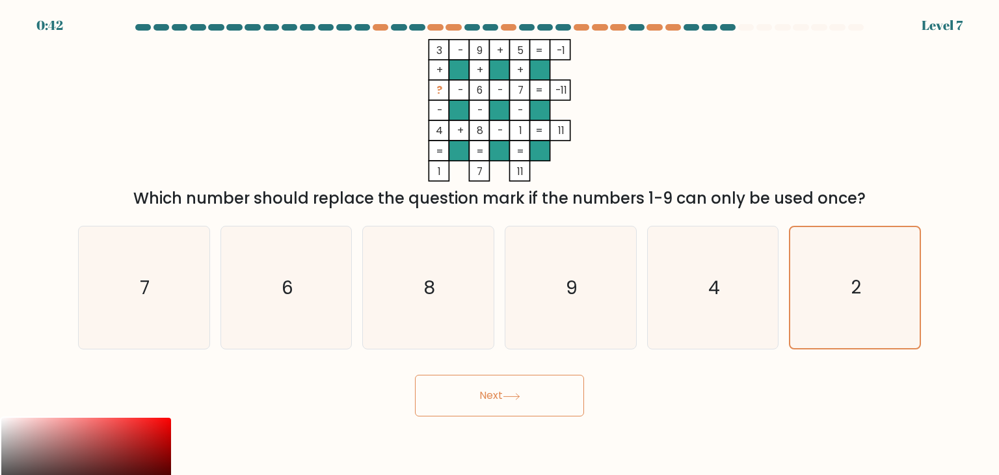
click at [507, 397] on icon at bounding box center [512, 396] width 18 height 7
click at [505, 399] on button "Next" at bounding box center [499, 396] width 169 height 42
click at [512, 402] on button "Next" at bounding box center [499, 396] width 169 height 42
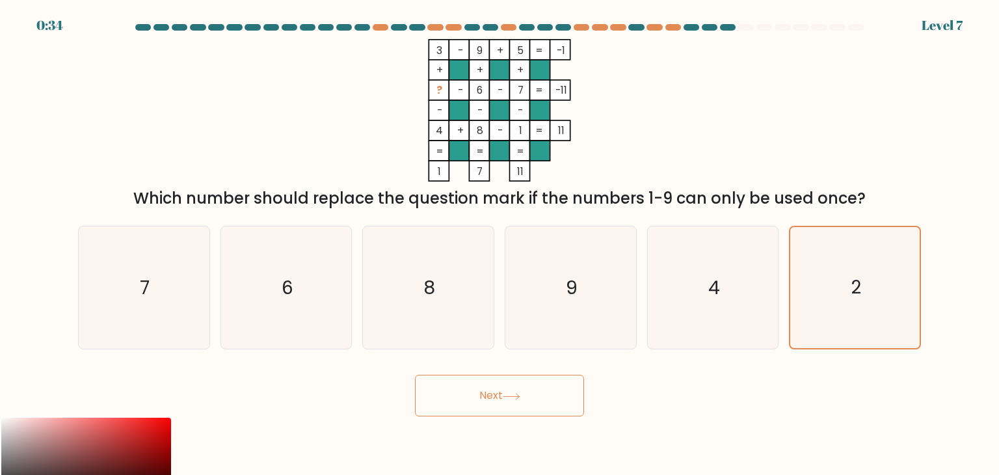
click at [512, 402] on button "Next" at bounding box center [499, 396] width 169 height 42
click at [415, 375] on button "Next" at bounding box center [499, 396] width 169 height 42
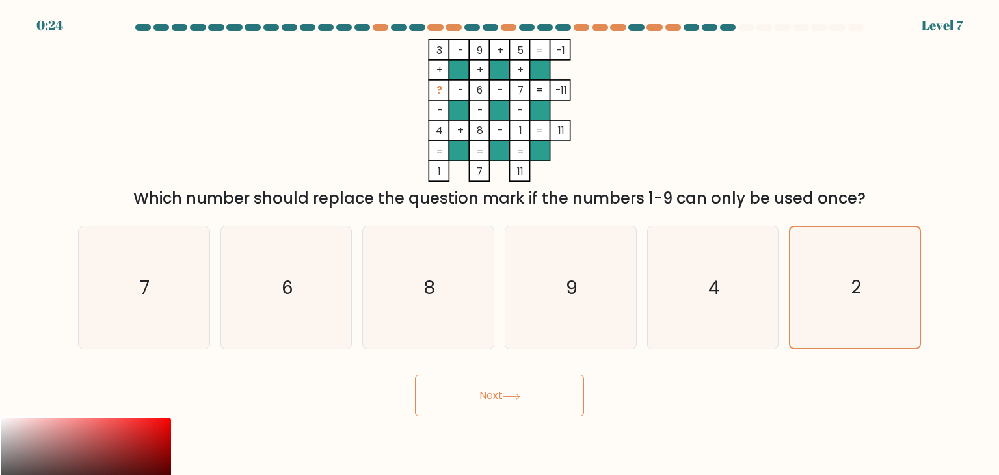
click at [415, 375] on button "Next" at bounding box center [499, 396] width 169 height 42
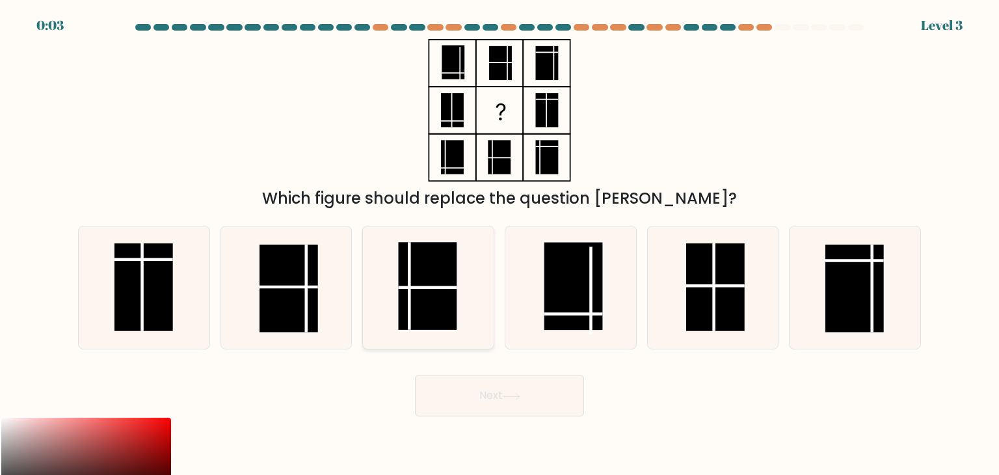
click at [439, 276] on rect at bounding box center [428, 286] width 59 height 88
click at [499, 244] on input "c." at bounding box center [499, 240] width 1 height 7
radio input "true"
click at [518, 398] on icon at bounding box center [512, 396] width 18 height 7
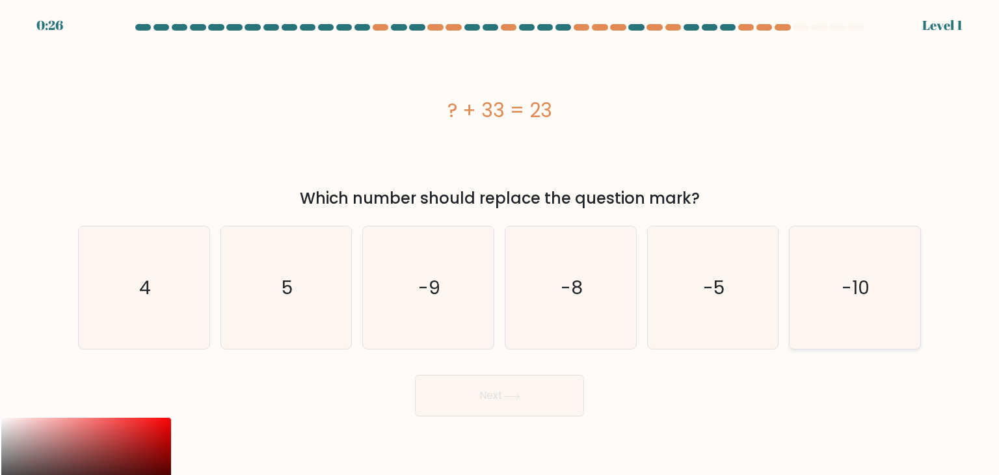
click at [847, 313] on icon "-10" at bounding box center [854, 287] width 122 height 122
click at [500, 244] on input "f. -10" at bounding box center [499, 240] width 1 height 7
radio input "true"
click at [541, 397] on button "Next" at bounding box center [499, 396] width 169 height 42
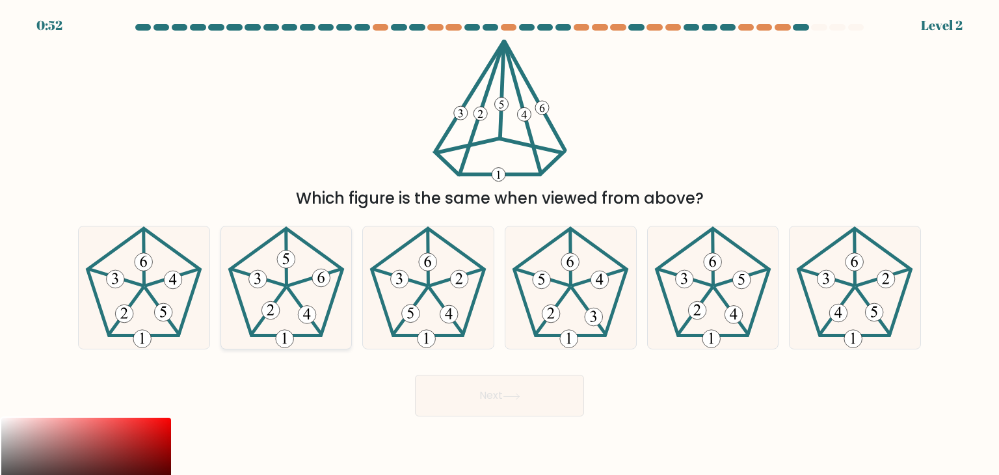
click at [278, 289] on icon at bounding box center [286, 287] width 122 height 122
click at [499, 244] on input "b." at bounding box center [499, 240] width 1 height 7
radio input "true"
click at [484, 388] on button "Next" at bounding box center [499, 396] width 169 height 42
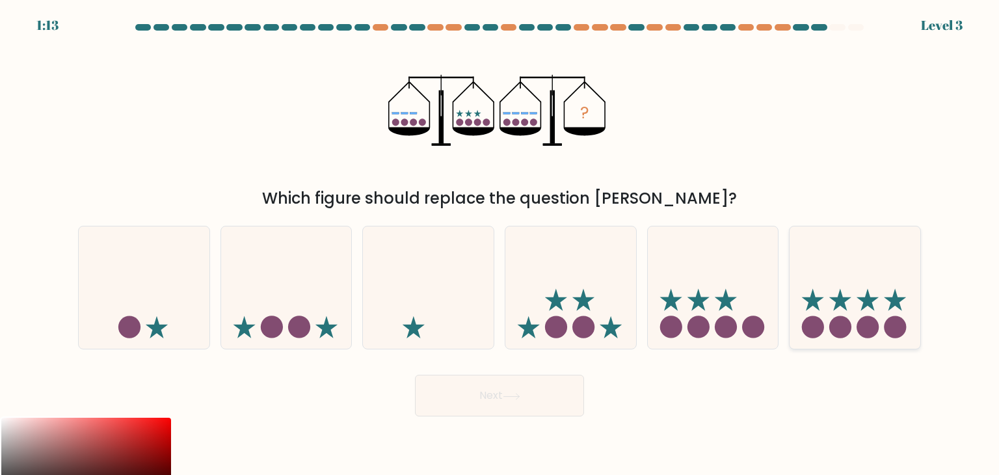
click at [871, 298] on icon at bounding box center [868, 300] width 22 height 22
click at [500, 244] on input "f." at bounding box center [499, 240] width 1 height 7
radio input "true"
click at [481, 404] on button "Next" at bounding box center [499, 396] width 169 height 42
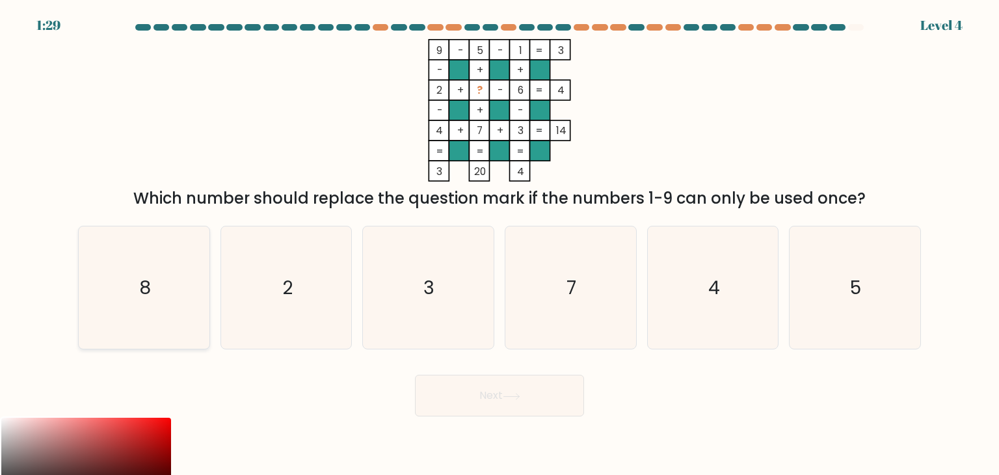
click at [166, 291] on icon "8" at bounding box center [144, 287] width 122 height 122
click at [499, 244] on input "a. 8" at bounding box center [499, 240] width 1 height 7
radio input "true"
click at [540, 397] on button "Next" at bounding box center [499, 396] width 169 height 42
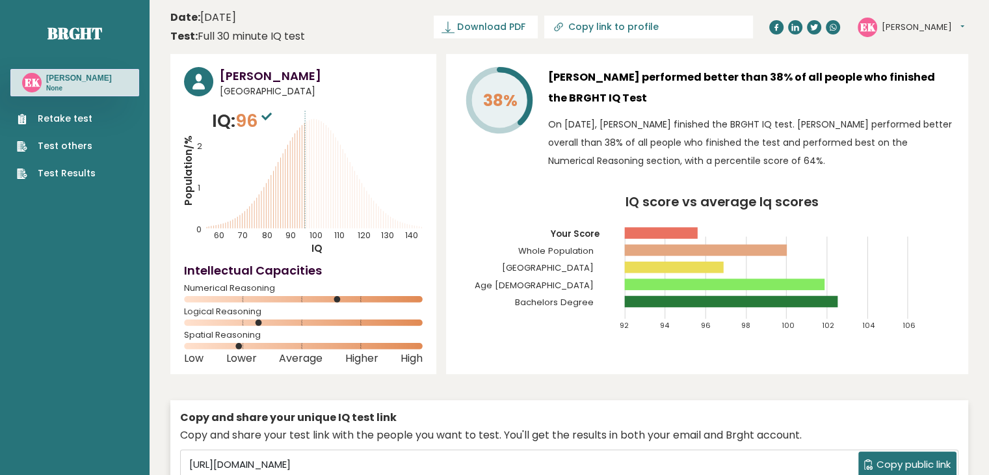
click at [77, 120] on link "Retake test" at bounding box center [56, 119] width 79 height 14
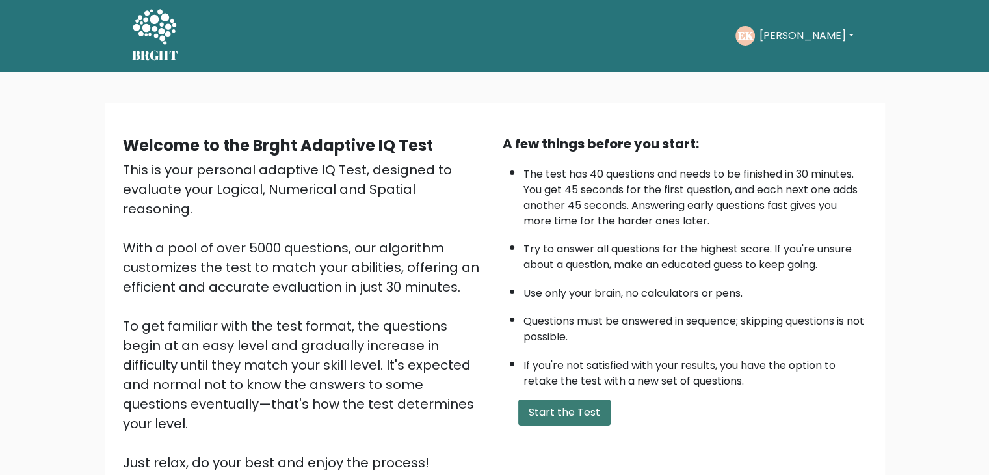
click at [531, 407] on button "Start the Test" at bounding box center [564, 412] width 92 height 26
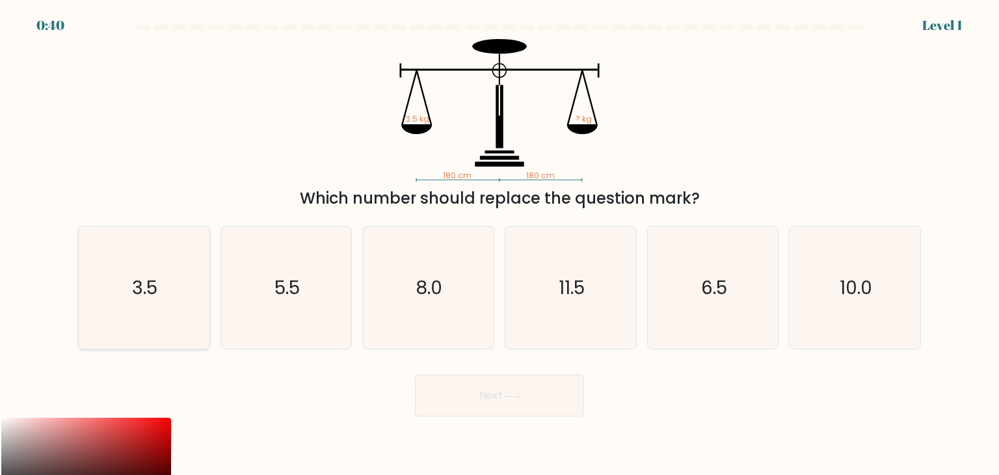
click at [179, 288] on icon "3.5" at bounding box center [144, 287] width 122 height 122
click at [499, 244] on input "a. 3.5" at bounding box center [499, 240] width 1 height 7
radio input "true"
click at [495, 392] on button "Next" at bounding box center [499, 396] width 169 height 42
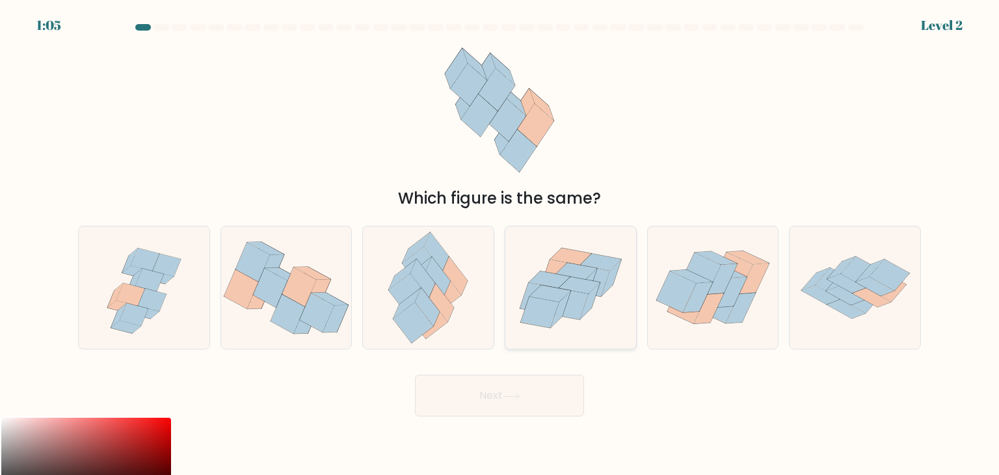
click at [583, 283] on icon at bounding box center [579, 284] width 41 height 17
click at [500, 244] on input "d." at bounding box center [499, 240] width 1 height 7
radio input "true"
click at [547, 403] on button "Next" at bounding box center [499, 396] width 169 height 42
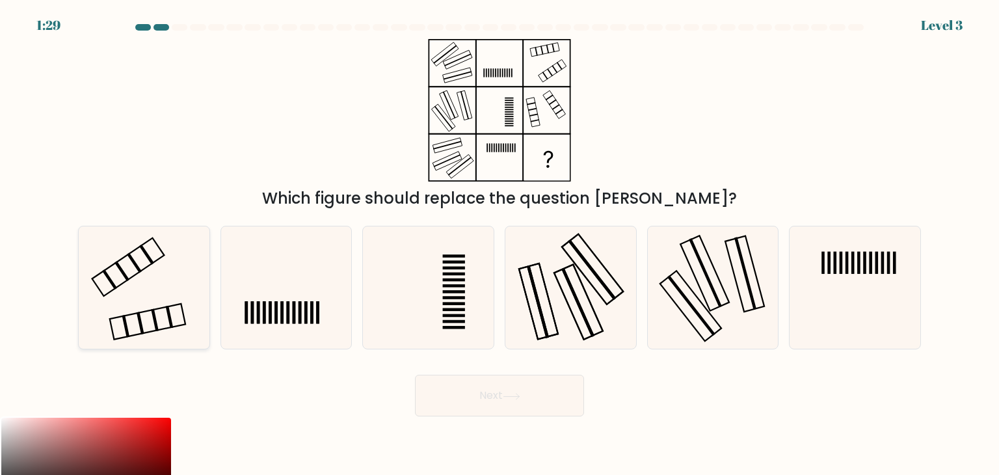
click at [192, 292] on icon at bounding box center [144, 287] width 122 height 122
click at [499, 244] on input "a." at bounding box center [499, 240] width 1 height 7
radio input "true"
click at [514, 398] on icon at bounding box center [512, 396] width 18 height 7
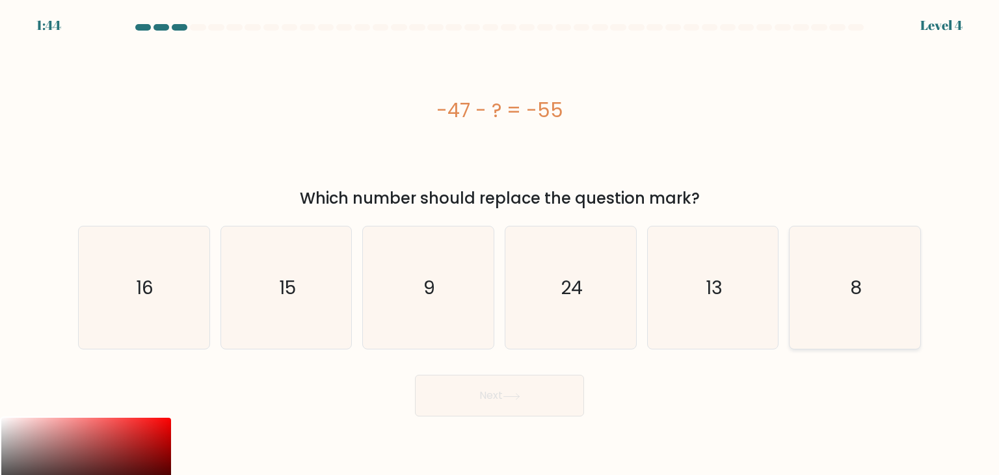
drag, startPoint x: 893, startPoint y: 285, endPoint x: 878, endPoint y: 284, distance: 15.0
click at [892, 285] on icon "8" at bounding box center [854, 287] width 122 height 122
click at [500, 244] on input "f. 8" at bounding box center [499, 240] width 1 height 7
radio input "true"
click at [476, 408] on button "Next" at bounding box center [499, 396] width 169 height 42
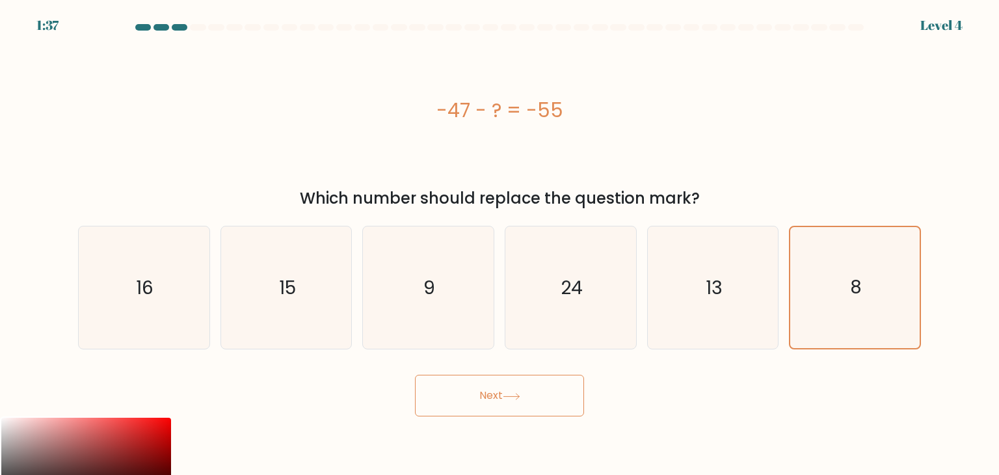
click at [481, 400] on button "Next" at bounding box center [499, 396] width 169 height 42
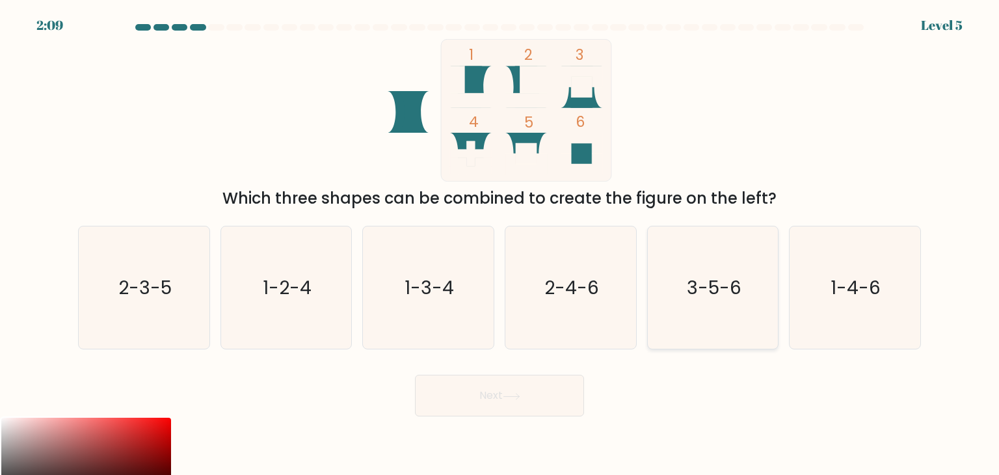
click at [752, 282] on icon "3-5-6" at bounding box center [713, 287] width 122 height 122
click at [500, 244] on input "e. 3-5-6" at bounding box center [499, 240] width 1 height 7
radio input "true"
click at [574, 396] on button "Next" at bounding box center [499, 396] width 169 height 42
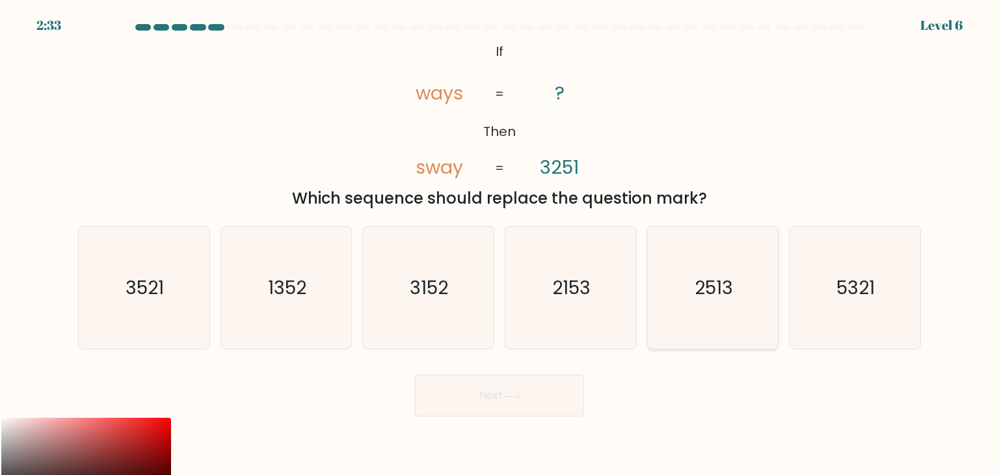
click at [685, 287] on icon "2513" at bounding box center [713, 287] width 122 height 122
click at [500, 244] on input "e. 2513" at bounding box center [499, 240] width 1 height 7
radio input "true"
click at [494, 409] on button "Next" at bounding box center [499, 396] width 169 height 42
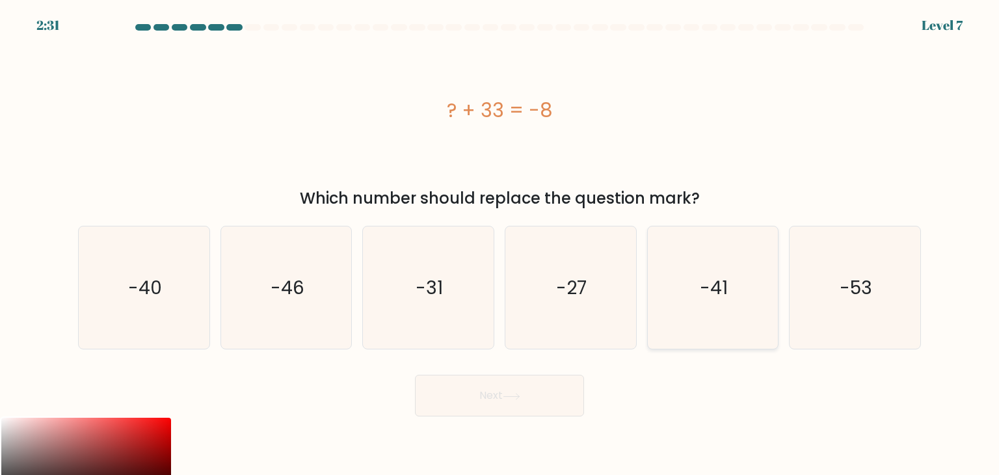
click at [679, 298] on icon "-41" at bounding box center [713, 287] width 122 height 122
click at [500, 244] on input "e. -41" at bounding box center [499, 240] width 1 height 7
radio input "true"
click at [553, 391] on button "Next" at bounding box center [499, 396] width 169 height 42
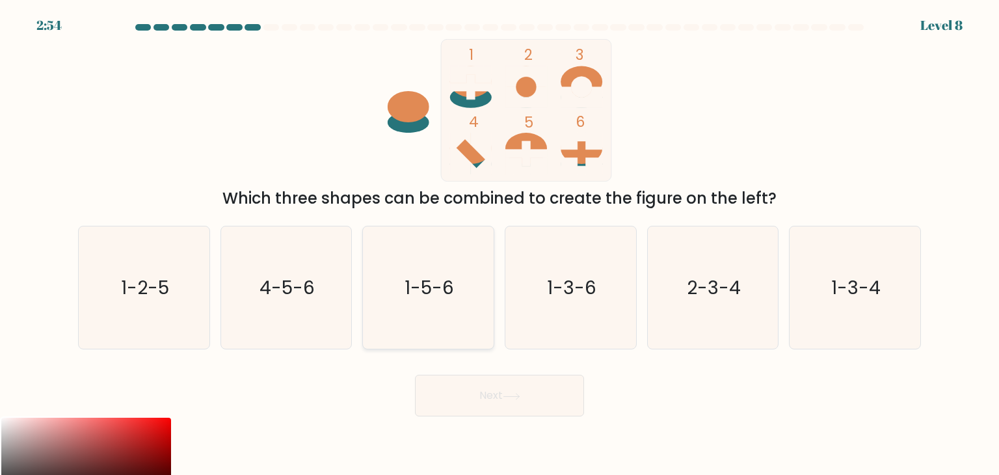
click at [457, 295] on icon "1-5-6" at bounding box center [428, 287] width 122 height 122
click at [499, 244] on input "c. 1-5-6" at bounding box center [499, 240] width 1 height 7
radio input "true"
click at [487, 396] on button "Next" at bounding box center [499, 396] width 169 height 42
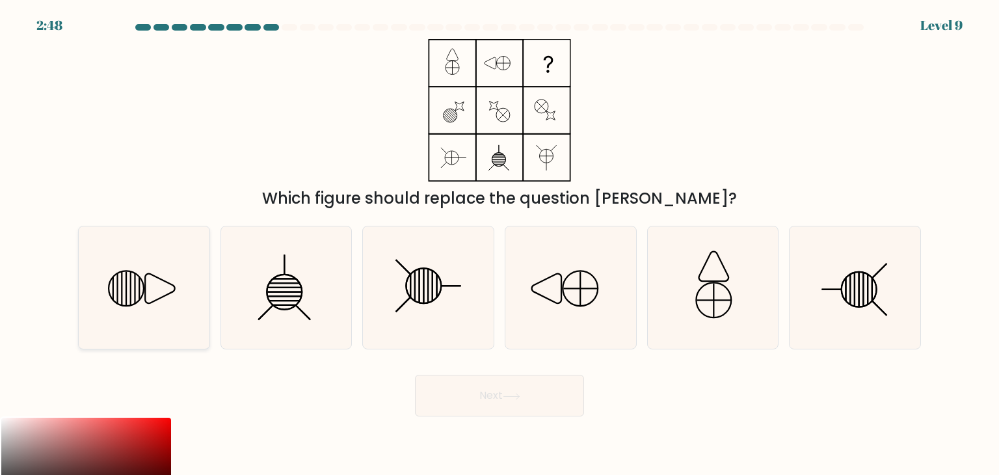
click at [167, 274] on icon at bounding box center [144, 287] width 122 height 122
click at [499, 244] on input "a." at bounding box center [499, 240] width 1 height 7
radio input "true"
click at [438, 377] on button "Next" at bounding box center [499, 396] width 169 height 42
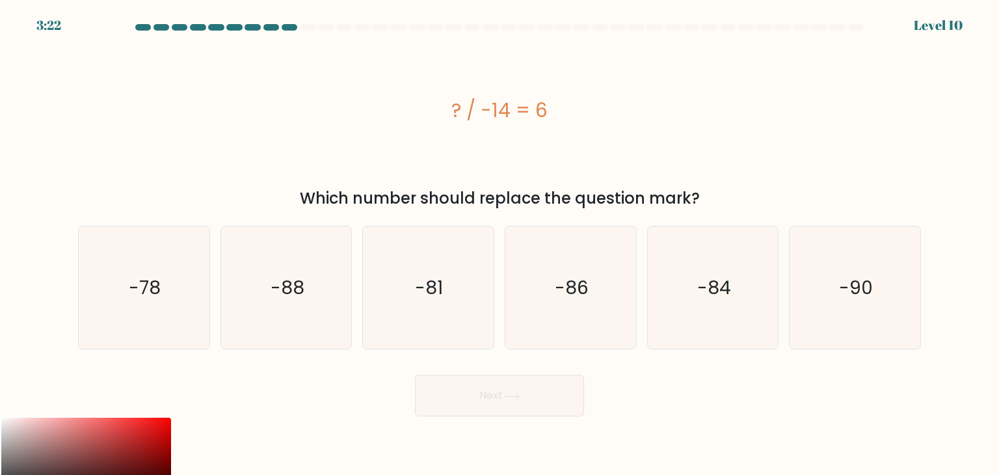
drag, startPoint x: 449, startPoint y: 89, endPoint x: 585, endPoint y: 102, distance: 136.5
click at [594, 111] on div "? / -14 = 6" at bounding box center [499, 110] width 843 height 142
click at [691, 263] on icon "-84" at bounding box center [713, 287] width 122 height 122
click at [500, 244] on input "e. -84" at bounding box center [499, 240] width 1 height 7
radio input "true"
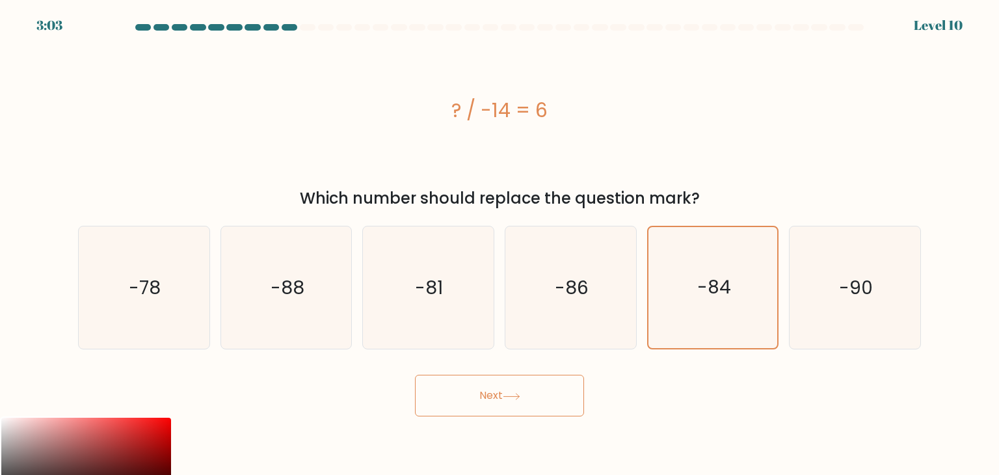
click at [485, 402] on button "Next" at bounding box center [499, 396] width 169 height 42
click at [498, 401] on button "Next" at bounding box center [499, 396] width 169 height 42
click at [497, 401] on button "Next" at bounding box center [499, 396] width 169 height 42
click at [498, 401] on button "Next" at bounding box center [499, 396] width 169 height 42
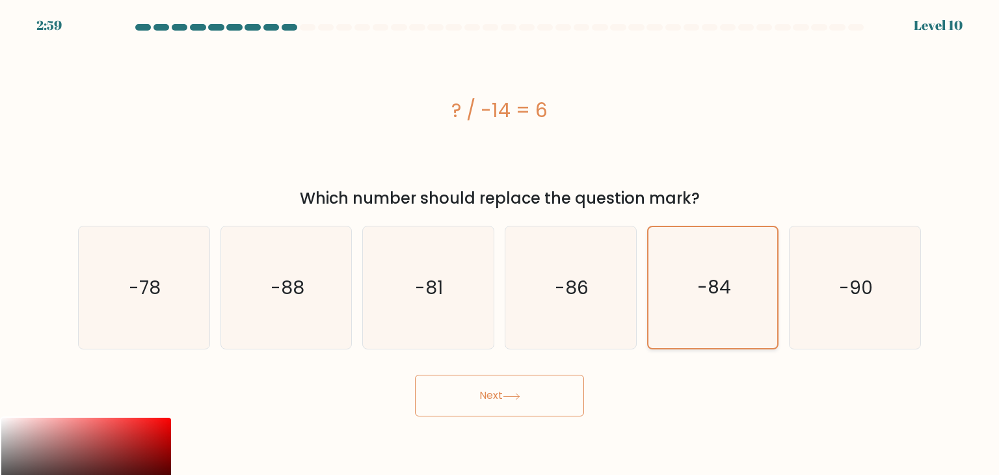
click at [671, 274] on icon "-84" at bounding box center [712, 287] width 121 height 121
click at [500, 244] on input "e. -84" at bounding box center [499, 240] width 1 height 7
click at [554, 388] on button "Next" at bounding box center [499, 396] width 169 height 42
click at [552, 395] on button "Next" at bounding box center [499, 396] width 169 height 42
click at [522, 390] on button "Next" at bounding box center [499, 396] width 169 height 42
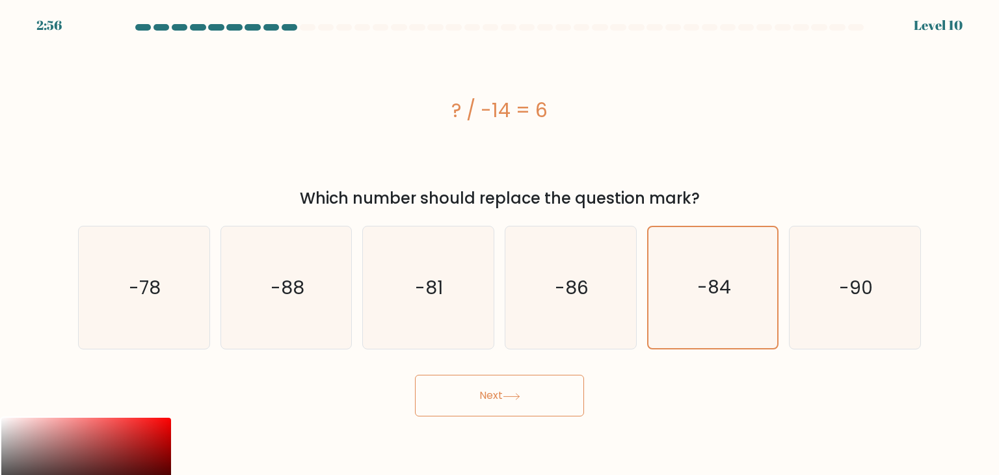
click at [520, 393] on icon at bounding box center [512, 396] width 18 height 7
click at [415, 375] on button "Next" at bounding box center [499, 396] width 169 height 42
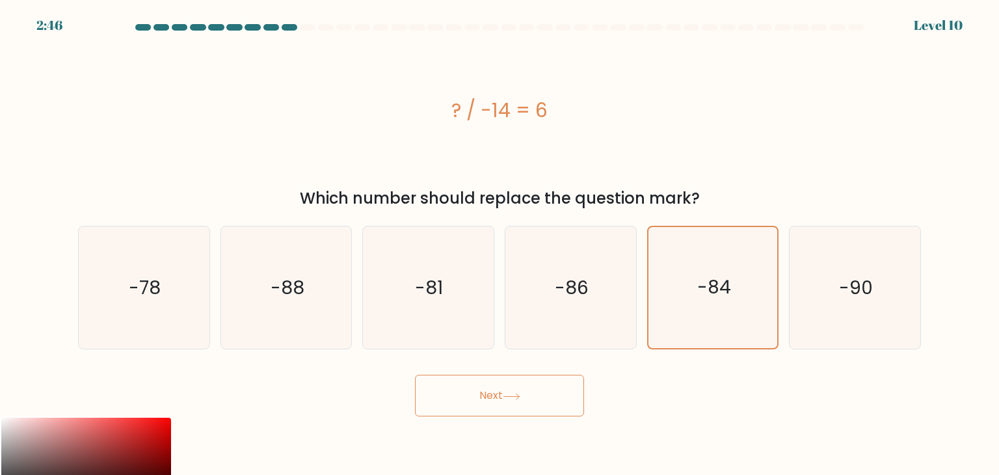
click at [415, 375] on button "Next" at bounding box center [499, 396] width 169 height 42
click at [503, 391] on button "Next" at bounding box center [499, 396] width 169 height 42
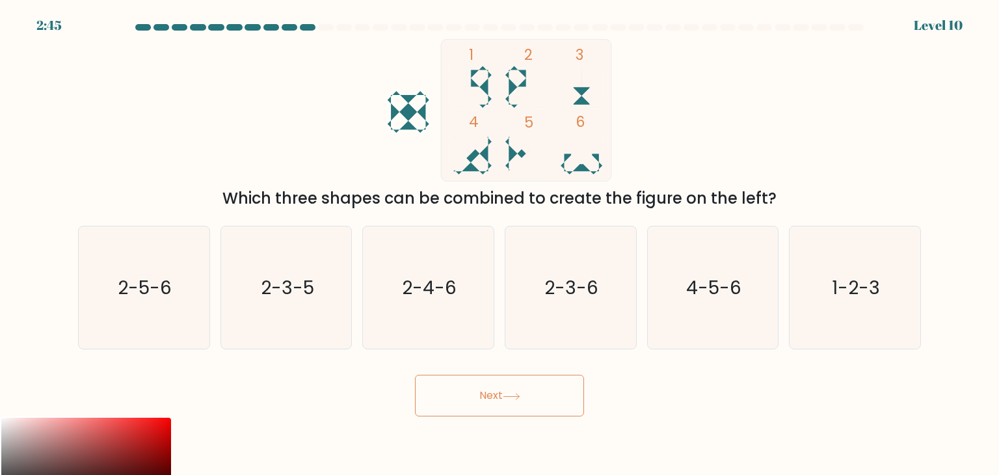
click at [503, 391] on button "Next" at bounding box center [499, 396] width 169 height 42
click at [575, 306] on icon "2-3-6" at bounding box center [570, 287] width 122 height 122
click at [500, 244] on input "d. 2-3-6" at bounding box center [499, 240] width 1 height 7
radio input "true"
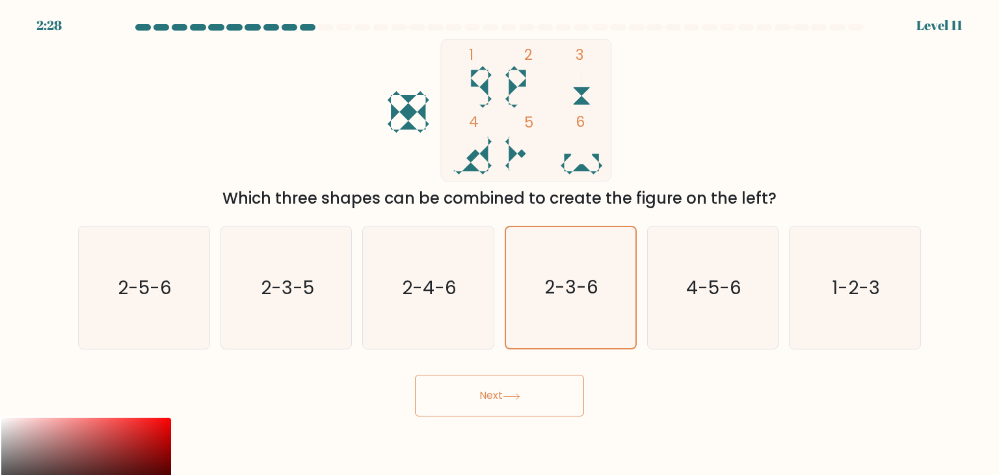
click at [511, 386] on button "Next" at bounding box center [499, 396] width 169 height 42
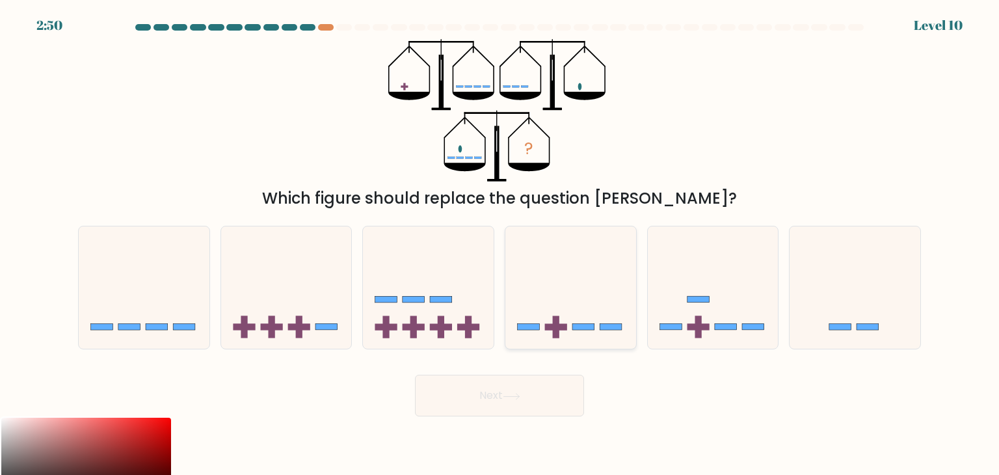
click at [551, 266] on icon at bounding box center [570, 287] width 131 height 108
click at [500, 244] on input "d." at bounding box center [499, 240] width 1 height 7
radio input "true"
click at [486, 398] on button "Next" at bounding box center [499, 396] width 169 height 42
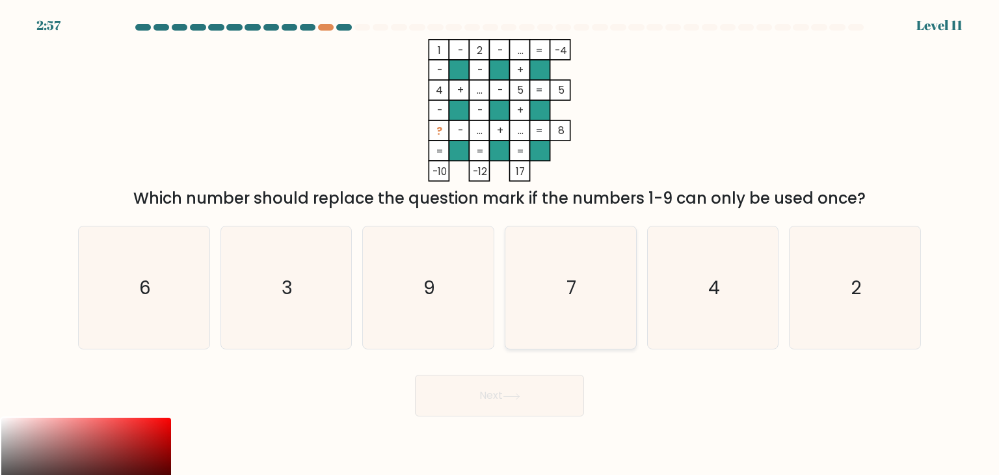
click at [600, 281] on icon "7" at bounding box center [570, 287] width 122 height 122
click at [500, 244] on input "d. 7" at bounding box center [499, 240] width 1 height 7
radio input "true"
click at [550, 404] on button "Next" at bounding box center [499, 396] width 169 height 42
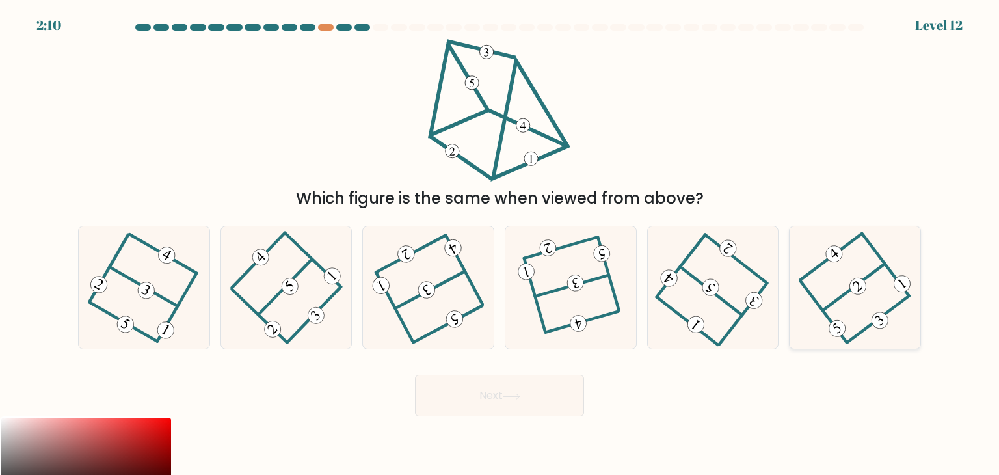
click at [903, 313] on icon at bounding box center [855, 288] width 96 height 98
click at [500, 244] on input "f." at bounding box center [499, 240] width 1 height 7
radio input "true"
click at [523, 401] on button "Next" at bounding box center [499, 396] width 169 height 42
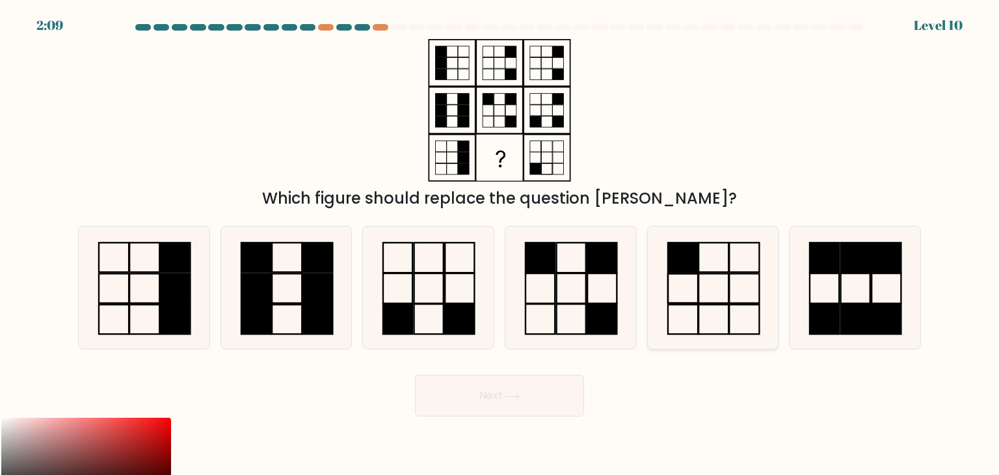
click at [681, 277] on icon at bounding box center [713, 287] width 122 height 122
click at [500, 244] on input "e." at bounding box center [499, 240] width 1 height 7
radio input "true"
click at [553, 403] on button "Next" at bounding box center [499, 396] width 169 height 42
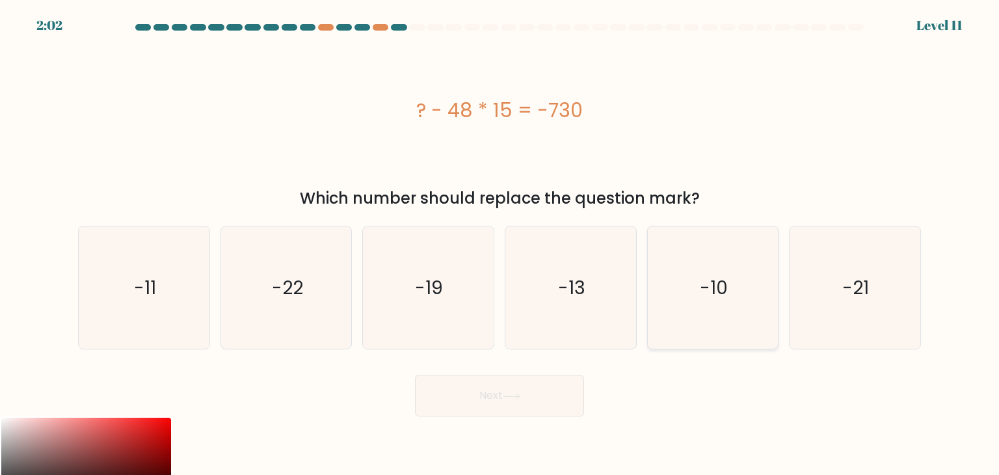
click at [706, 310] on icon "-10" at bounding box center [713, 287] width 122 height 122
click at [500, 244] on input "e. -10" at bounding box center [499, 240] width 1 height 7
radio input "true"
click at [547, 399] on button "Next" at bounding box center [499, 396] width 169 height 42
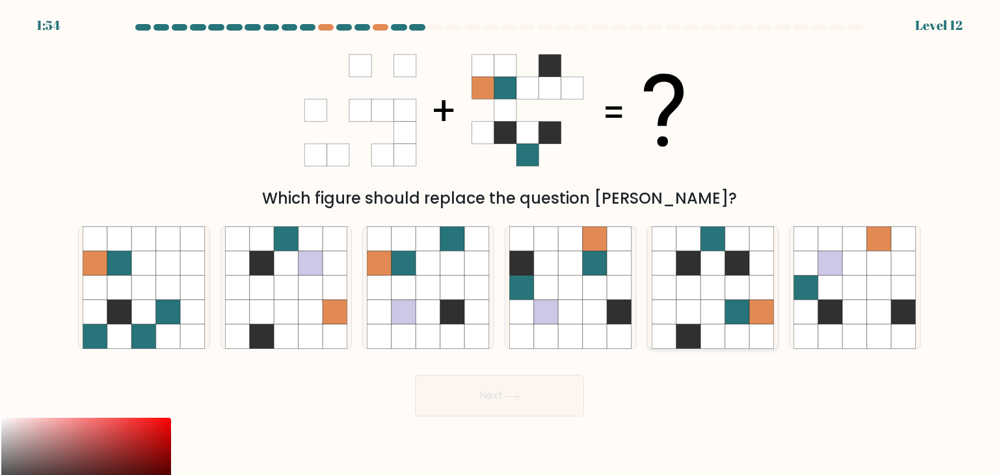
click at [721, 256] on icon at bounding box center [712, 263] width 25 height 25
click at [500, 244] on input "e." at bounding box center [499, 240] width 1 height 7
radio input "true"
click at [565, 397] on button "Next" at bounding box center [499, 396] width 169 height 42
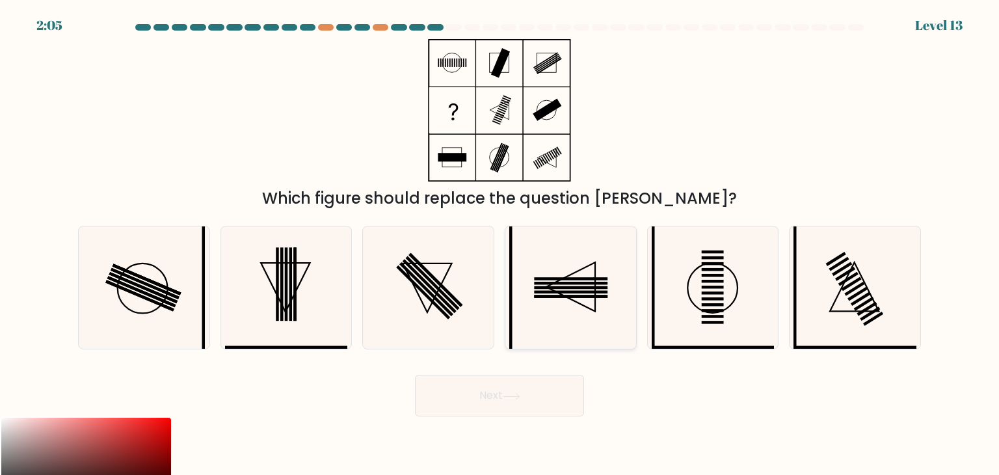
click at [585, 277] on icon at bounding box center [570, 287] width 122 height 122
click at [500, 244] on input "d." at bounding box center [499, 240] width 1 height 7
radio input "true"
click at [559, 391] on button "Next" at bounding box center [499, 396] width 169 height 42
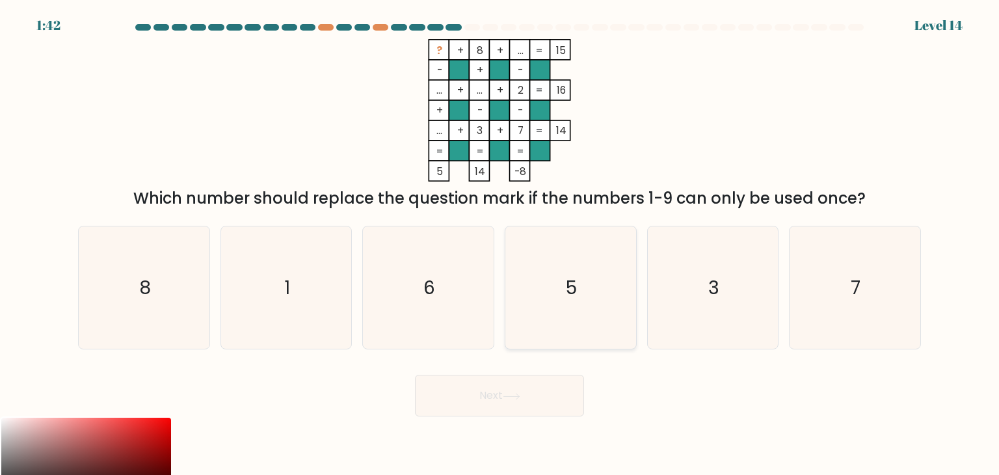
click at [575, 250] on icon "5" at bounding box center [570, 287] width 122 height 122
click at [500, 244] on input "d. 5" at bounding box center [499, 240] width 1 height 7
radio input "true"
click at [535, 390] on button "Next" at bounding box center [499, 396] width 169 height 42
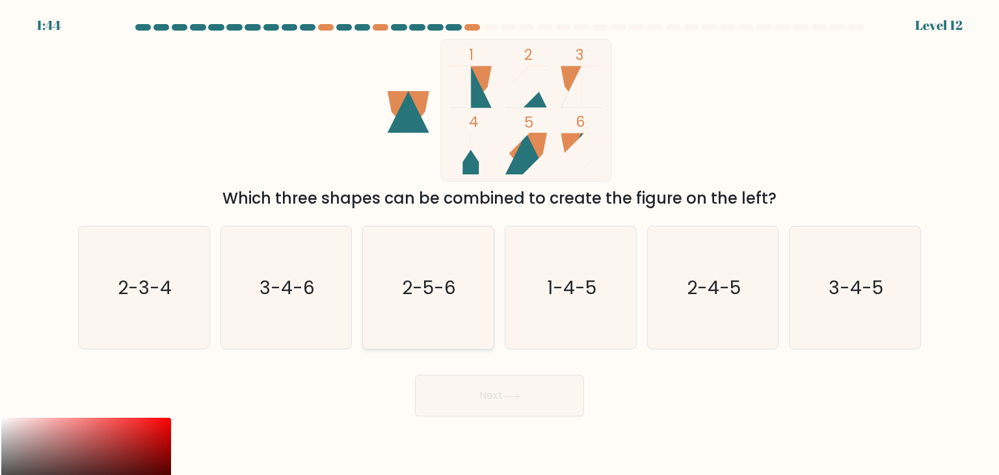
click at [468, 304] on icon "2-5-6" at bounding box center [428, 287] width 122 height 122
click at [499, 244] on input "c. 2-5-6" at bounding box center [499, 240] width 1 height 7
radio input "true"
click at [494, 381] on button "Next" at bounding box center [499, 396] width 169 height 42
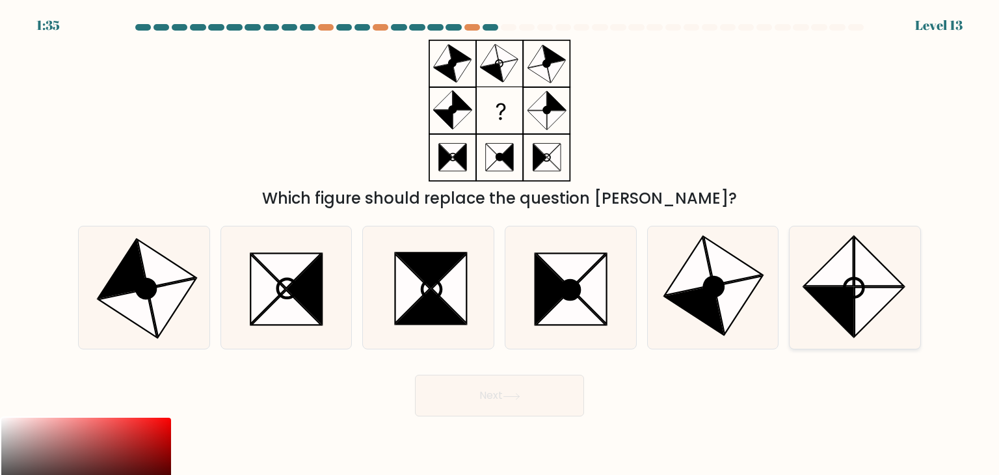
click at [845, 276] on icon at bounding box center [828, 261] width 49 height 49
click at [500, 244] on input "f." at bounding box center [499, 240] width 1 height 7
radio input "true"
click at [544, 395] on button "Next" at bounding box center [499, 396] width 169 height 42
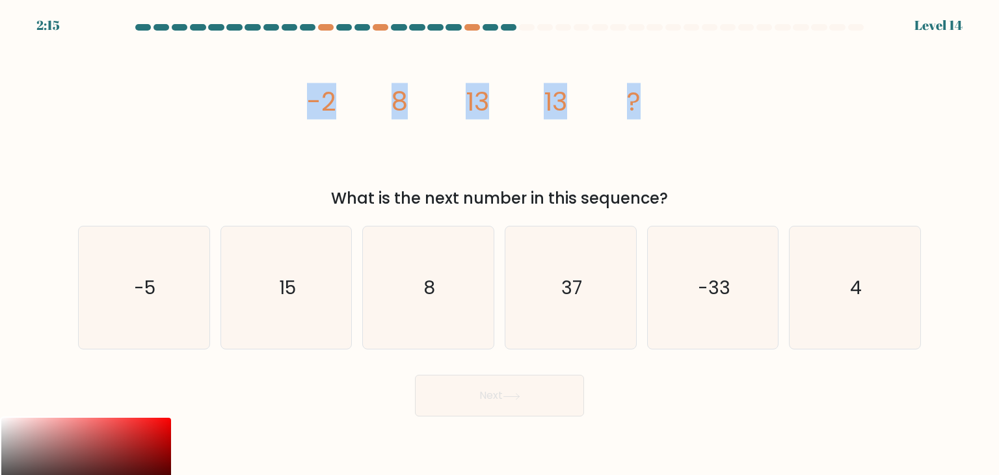
drag, startPoint x: 300, startPoint y: 106, endPoint x: 680, endPoint y: 98, distance: 379.3
click at [680, 98] on div "image/svg+xml -2 8 13 13 ? What is the next number in this sequence?" at bounding box center [499, 124] width 858 height 171
copy g "-2 8 13 13 ?"
click at [434, 255] on icon "8" at bounding box center [428, 287] width 122 height 122
click at [499, 244] on input "c. 8" at bounding box center [499, 240] width 1 height 7
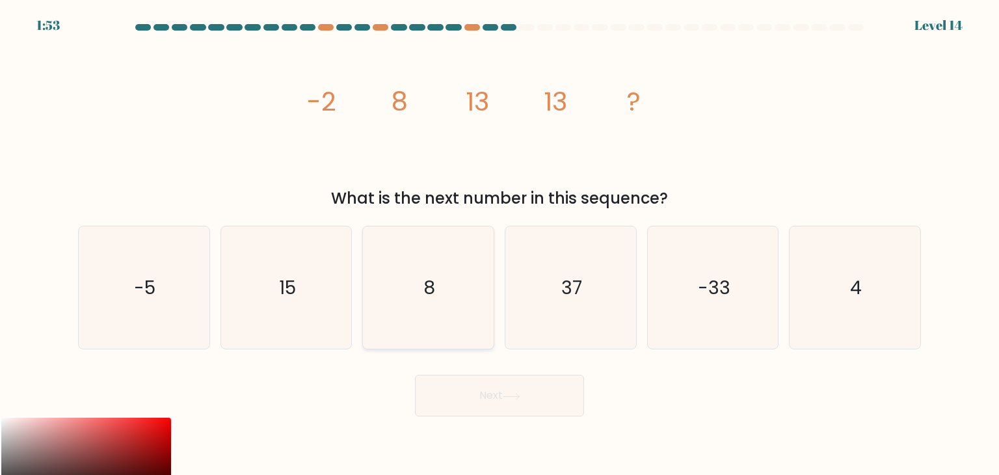
radio input "true"
click at [486, 404] on button "Next" at bounding box center [499, 396] width 169 height 42
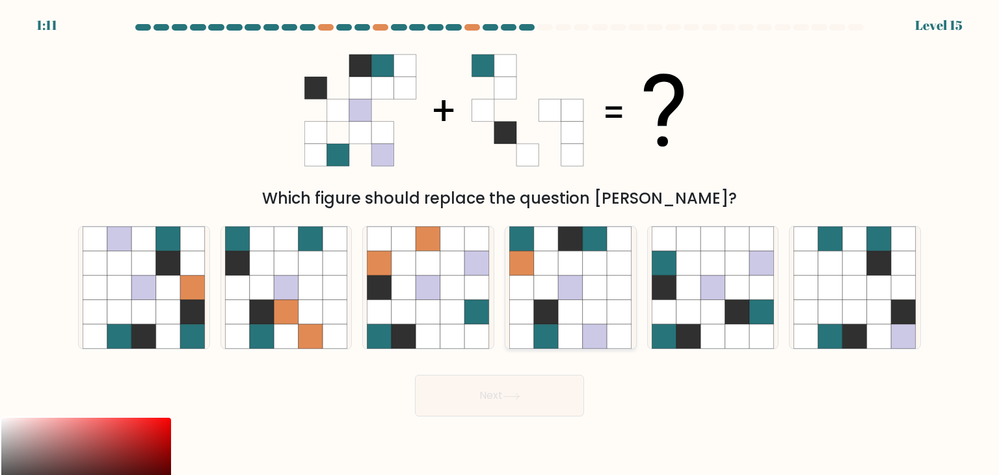
click at [579, 311] on icon at bounding box center [571, 312] width 25 height 25
click at [500, 244] on input "d." at bounding box center [499, 240] width 1 height 7
radio input "true"
click at [128, 291] on icon at bounding box center [119, 287] width 25 height 25
click at [499, 244] on input "a." at bounding box center [499, 240] width 1 height 7
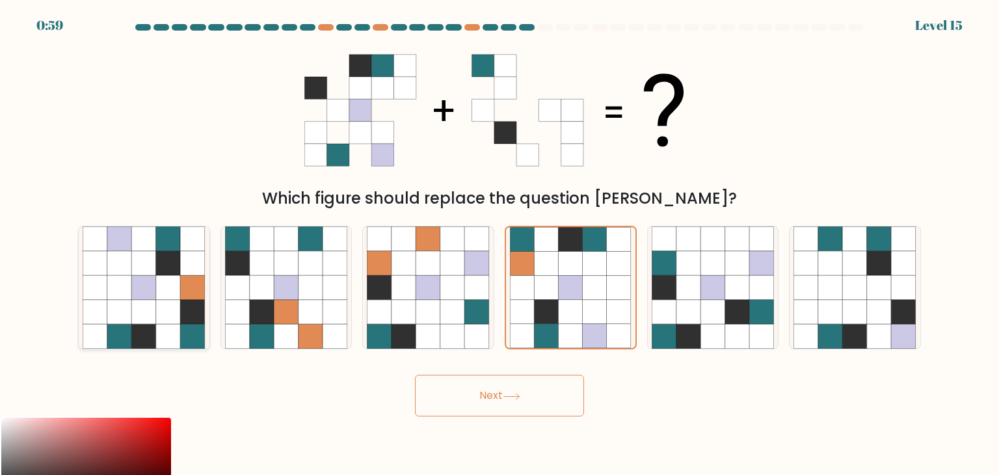
radio input "true"
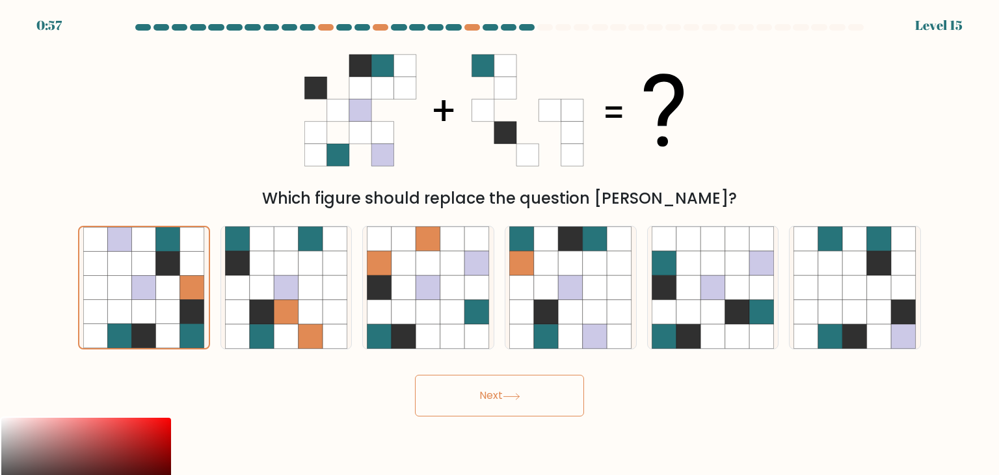
click at [486, 395] on button "Next" at bounding box center [499, 396] width 169 height 42
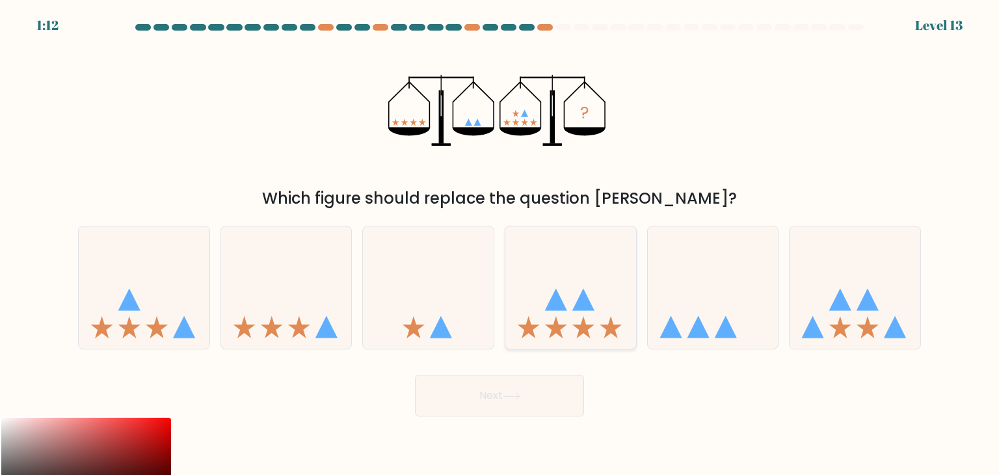
click at [613, 312] on icon at bounding box center [570, 287] width 131 height 108
click at [500, 244] on input "d." at bounding box center [499, 240] width 1 height 7
radio input "true"
click at [871, 306] on icon at bounding box center [868, 300] width 22 height 22
click at [500, 244] on input "f." at bounding box center [499, 240] width 1 height 7
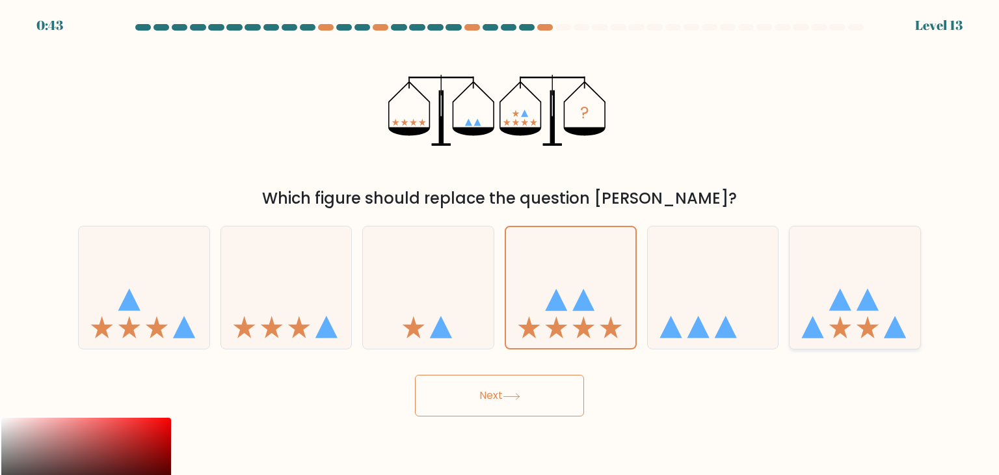
radio input "true"
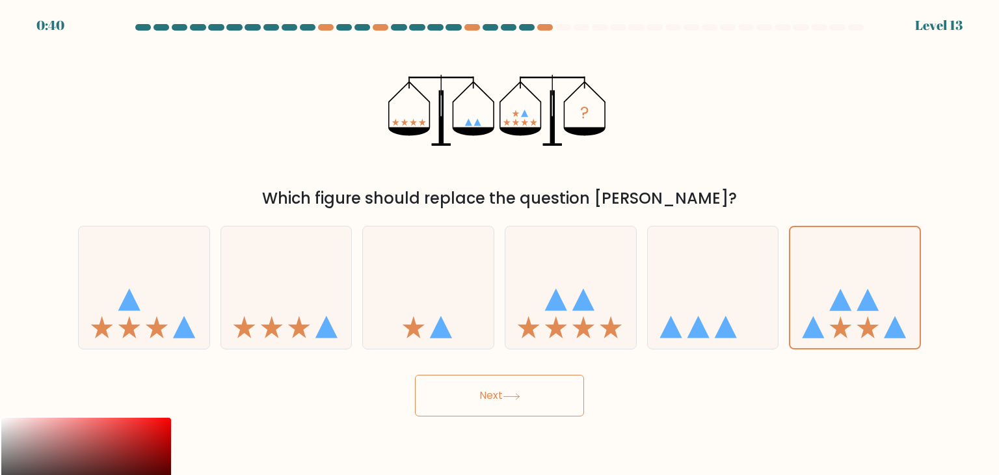
click at [555, 404] on button "Next" at bounding box center [499, 396] width 169 height 42
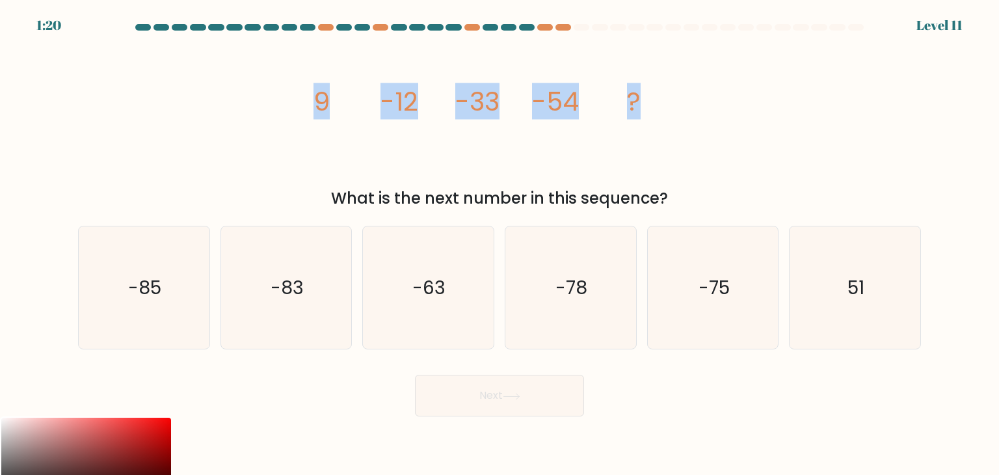
drag, startPoint x: 312, startPoint y: 96, endPoint x: 778, endPoint y: 170, distance: 472.1
click at [778, 170] on div "image/svg+xml 9 -12 -33 -54 ? What is the next number in this sequence?" at bounding box center [499, 124] width 858 height 171
copy g "9 -12 -33 -54 ?"
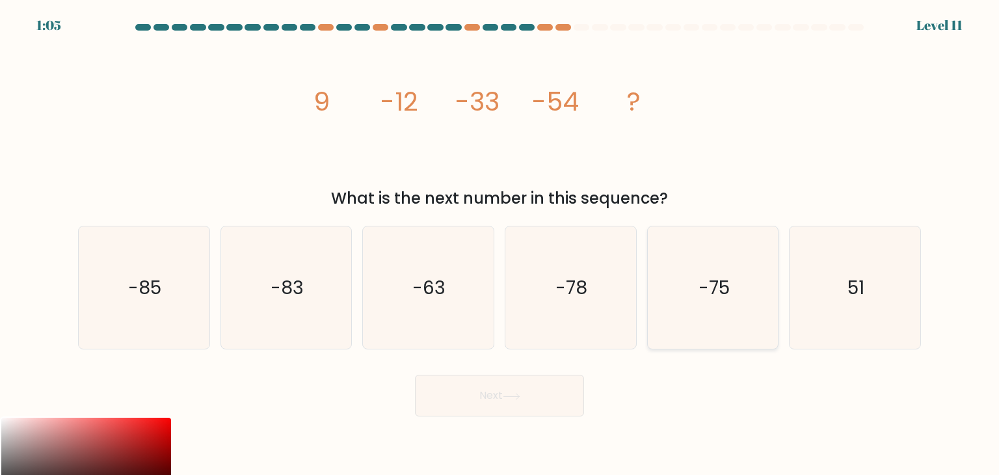
click at [726, 304] on icon "-75" at bounding box center [713, 287] width 122 height 122
click at [500, 244] on input "e. -75" at bounding box center [499, 240] width 1 height 7
radio input "true"
click at [466, 414] on button "Next" at bounding box center [499, 396] width 169 height 42
click at [479, 404] on button "Next" at bounding box center [499, 396] width 169 height 42
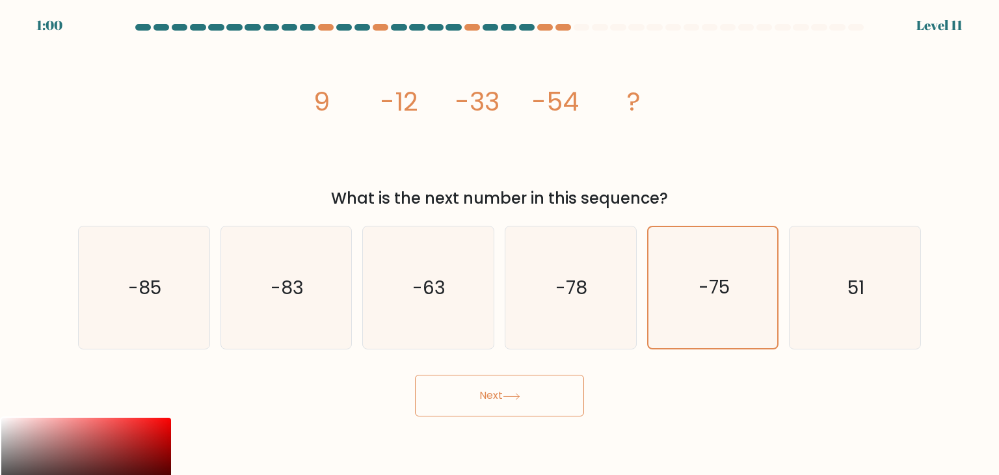
click at [488, 400] on button "Next" at bounding box center [499, 396] width 169 height 42
click at [501, 397] on button "Next" at bounding box center [499, 396] width 169 height 42
click at [520, 393] on icon at bounding box center [512, 396] width 18 height 7
click at [527, 393] on button "Next" at bounding box center [499, 396] width 169 height 42
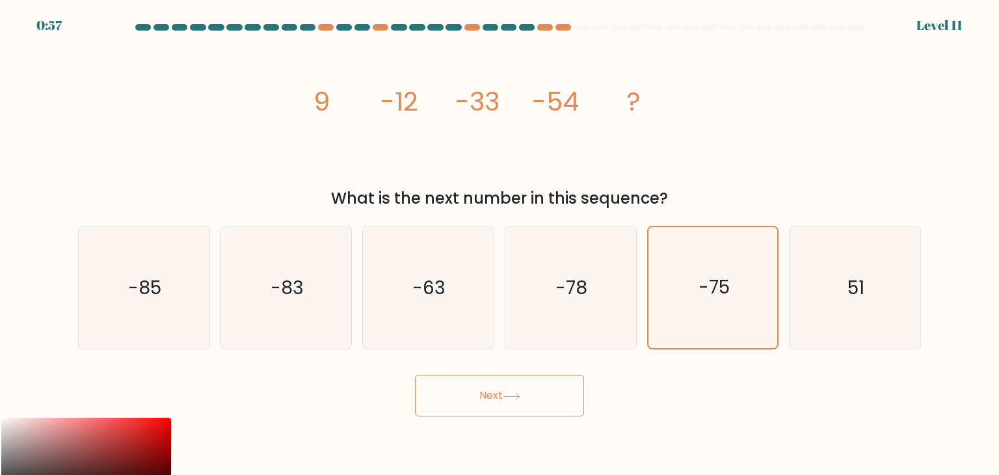
click at [527, 393] on button "Next" at bounding box center [499, 396] width 169 height 42
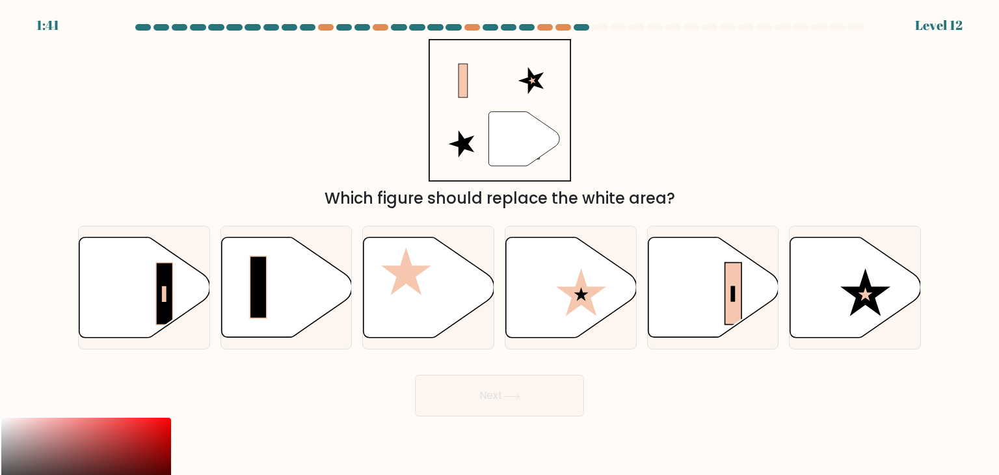
click at [527, 393] on button "Next" at bounding box center [499, 396] width 169 height 42
click at [470, 358] on form at bounding box center [499, 220] width 999 height 392
click at [694, 303] on icon at bounding box center [713, 287] width 131 height 100
click at [500, 244] on input "e." at bounding box center [499, 240] width 1 height 7
radio input "true"
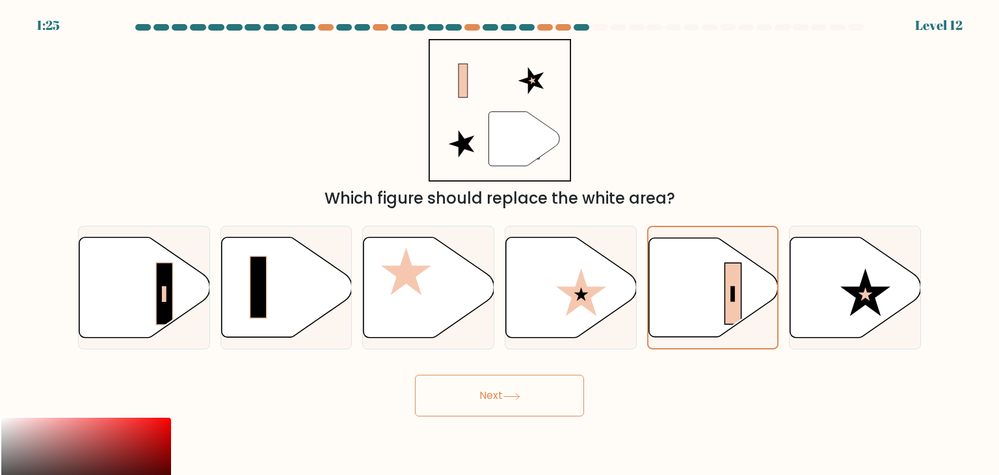
click at [513, 393] on icon at bounding box center [512, 396] width 18 height 7
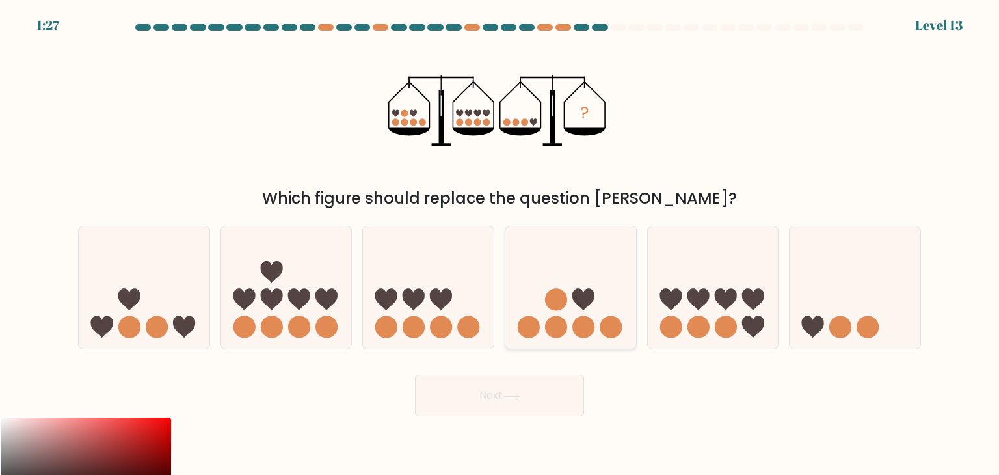
click at [598, 300] on icon at bounding box center [570, 287] width 131 height 108
click at [500, 244] on input "d." at bounding box center [499, 240] width 1 height 7
radio input "true"
click at [557, 402] on button "Next" at bounding box center [499, 396] width 169 height 42
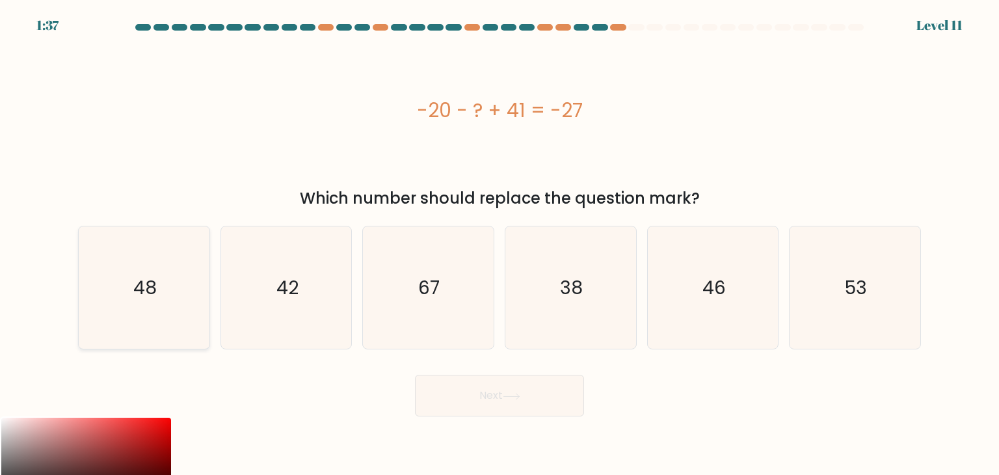
click at [163, 297] on icon "48" at bounding box center [144, 287] width 122 height 122
click at [499, 244] on input "a. 48" at bounding box center [499, 240] width 1 height 7
radio input "true"
click at [445, 401] on button "Next" at bounding box center [499, 396] width 169 height 42
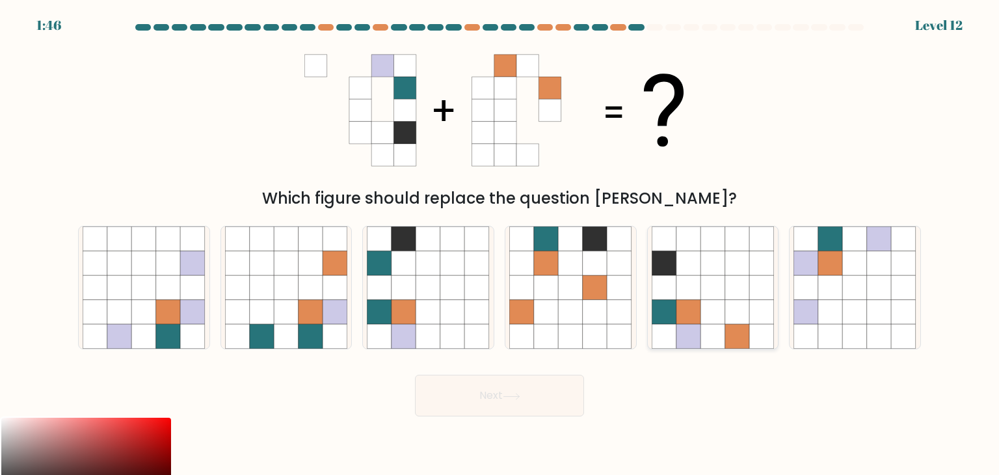
click at [714, 249] on icon at bounding box center [712, 238] width 25 height 25
click at [500, 244] on input "e." at bounding box center [499, 240] width 1 height 7
radio input "true"
click at [520, 394] on icon at bounding box center [512, 396] width 18 height 7
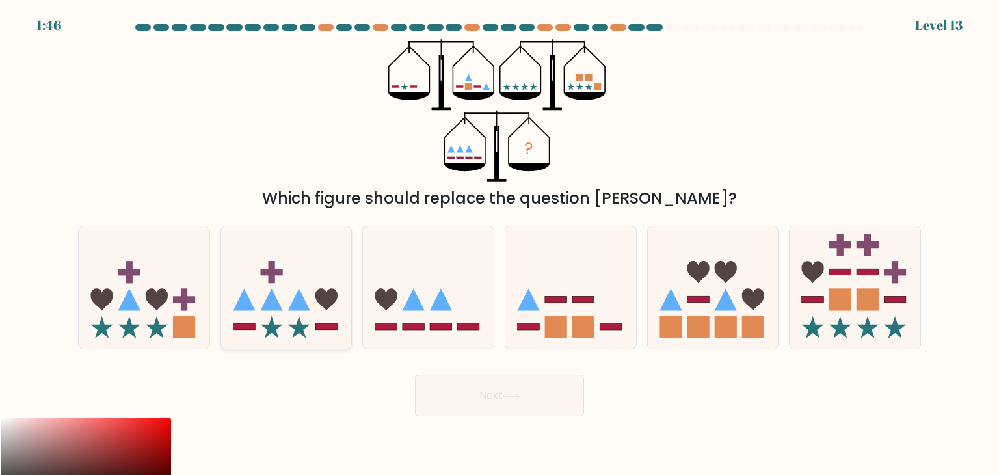
click at [321, 302] on icon at bounding box center [326, 300] width 22 height 22
click at [499, 244] on input "b." at bounding box center [499, 240] width 1 height 7
radio input "true"
click at [488, 405] on button "Next" at bounding box center [499, 396] width 169 height 42
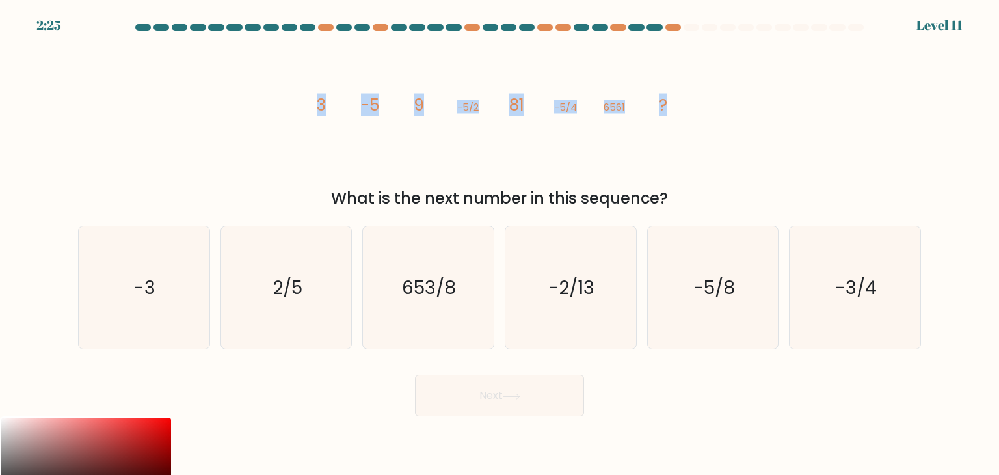
drag, startPoint x: 304, startPoint y: 109, endPoint x: 679, endPoint y: 118, distance: 374.7
click at [679, 118] on icon "image/svg+xml 3 -5 9 -5/2 81 -5/4 6561 ?" at bounding box center [499, 110] width 390 height 142
copy g "3 -5 9 -5/2 81 -5/4 6561 ?"
click at [684, 297] on icon "-5/8" at bounding box center [713, 287] width 122 height 122
click at [500, 244] on input "e. -5/8" at bounding box center [499, 240] width 1 height 7
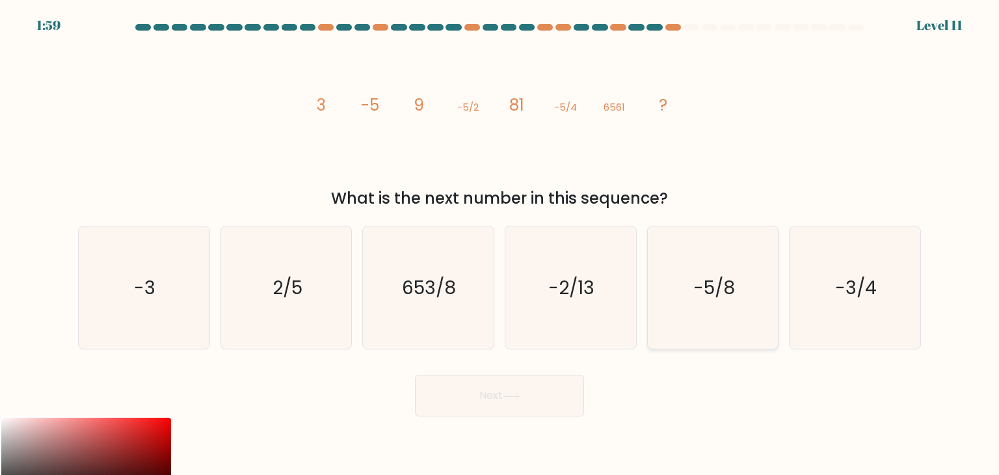
radio input "true"
click at [515, 392] on button "Next" at bounding box center [499, 396] width 169 height 42
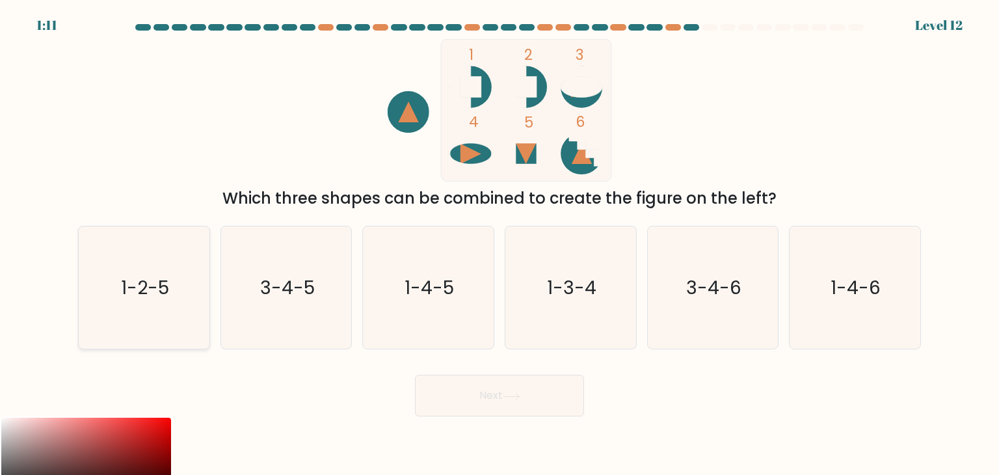
click at [186, 295] on icon "1-2-5" at bounding box center [144, 287] width 122 height 122
click at [499, 244] on input "a. 1-2-5" at bounding box center [499, 240] width 1 height 7
radio input "true"
click at [459, 386] on button "Next" at bounding box center [499, 396] width 169 height 42
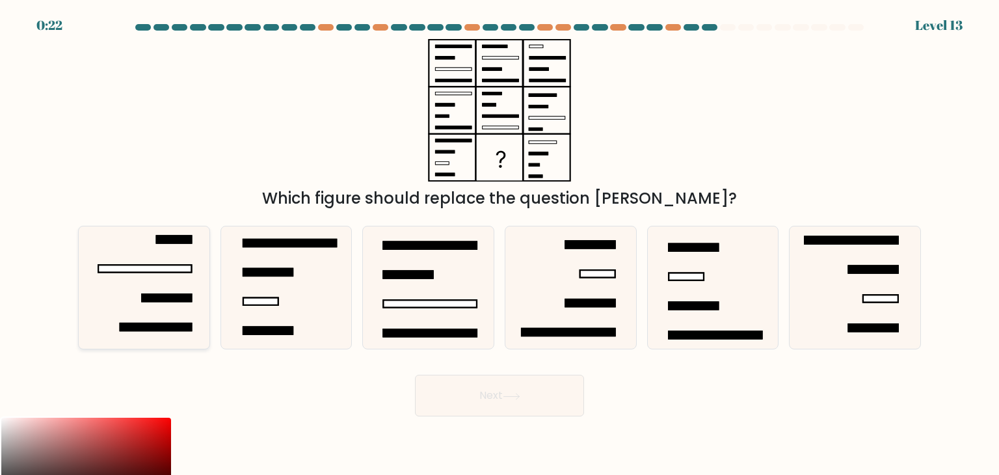
click at [174, 291] on icon at bounding box center [144, 287] width 122 height 122
click at [499, 244] on input "a." at bounding box center [499, 240] width 1 height 7
radio input "true"
click at [498, 388] on button "Next" at bounding box center [499, 396] width 169 height 42
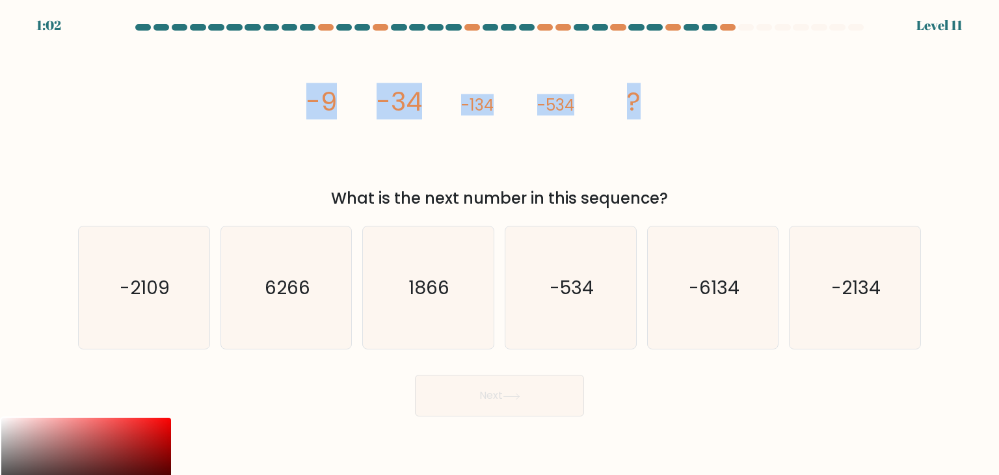
drag, startPoint x: 312, startPoint y: 103, endPoint x: 792, endPoint y: 104, distance: 480.6
click at [792, 104] on div "image/svg+xml -9 -34 -134 -534 ? What is the next number in this sequence?" at bounding box center [499, 124] width 858 height 171
copy g "-9 -34 -134 -534 ?"
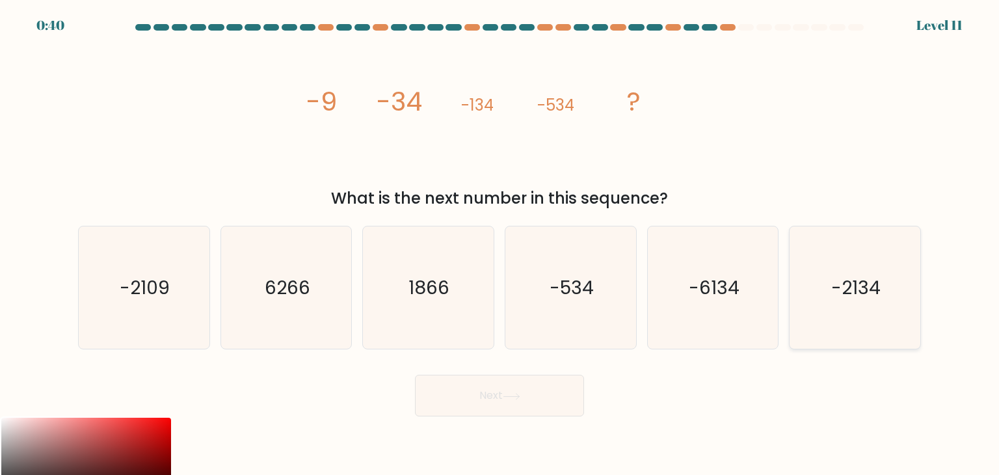
click at [832, 300] on text "-2134" at bounding box center [855, 287] width 49 height 26
click at [500, 244] on input "f. -2134" at bounding box center [499, 240] width 1 height 7
radio input "true"
click at [537, 403] on button "Next" at bounding box center [499, 396] width 169 height 42
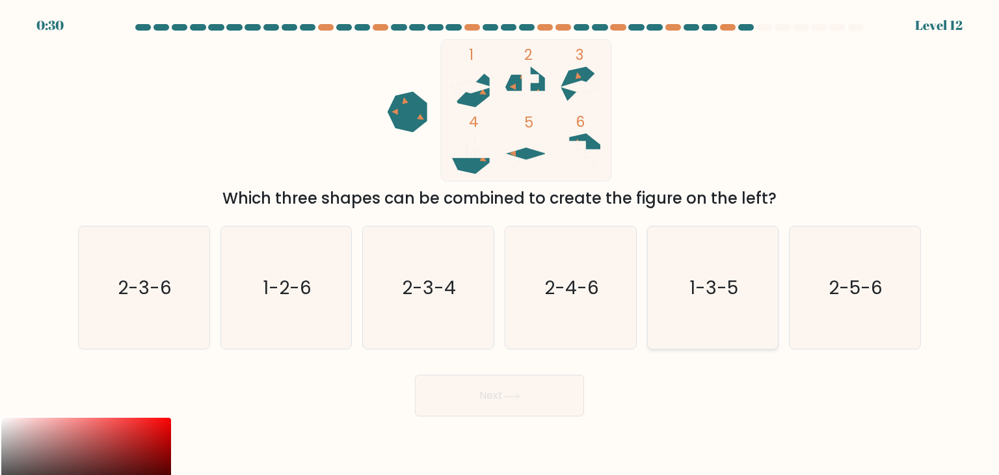
click at [680, 292] on icon "1-3-5" at bounding box center [713, 287] width 122 height 122
click at [500, 244] on input "e. 1-3-5" at bounding box center [499, 240] width 1 height 7
radio input "true"
click at [565, 386] on button "Next" at bounding box center [499, 396] width 169 height 42
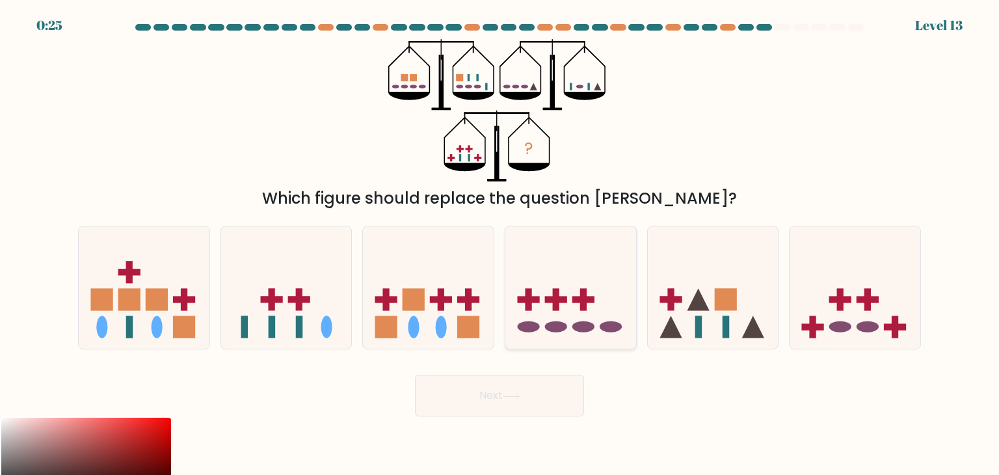
click at [574, 317] on icon at bounding box center [570, 287] width 131 height 108
click at [500, 244] on input "d." at bounding box center [499, 240] width 1 height 7
radio input "true"
click at [554, 394] on button "Next" at bounding box center [499, 396] width 169 height 42
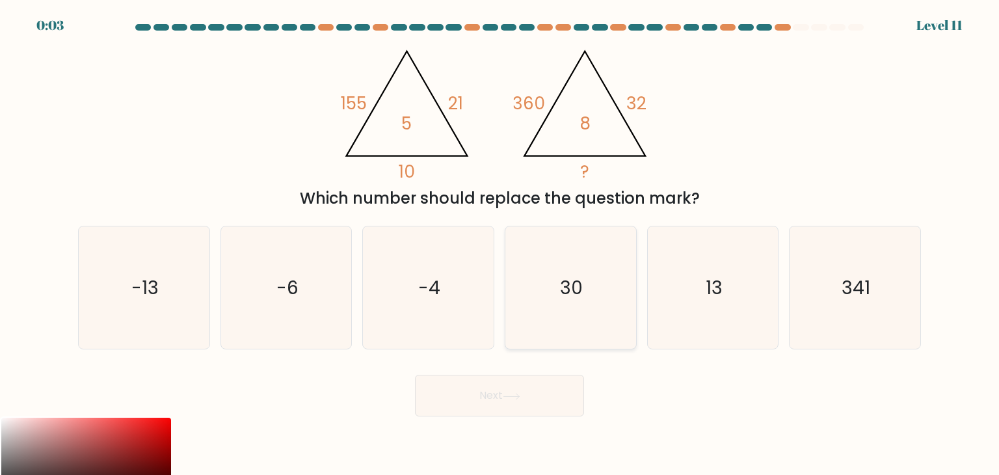
click at [578, 276] on text "30" at bounding box center [572, 287] width 23 height 26
click at [500, 244] on input "d. 30" at bounding box center [499, 240] width 1 height 7
radio input "true"
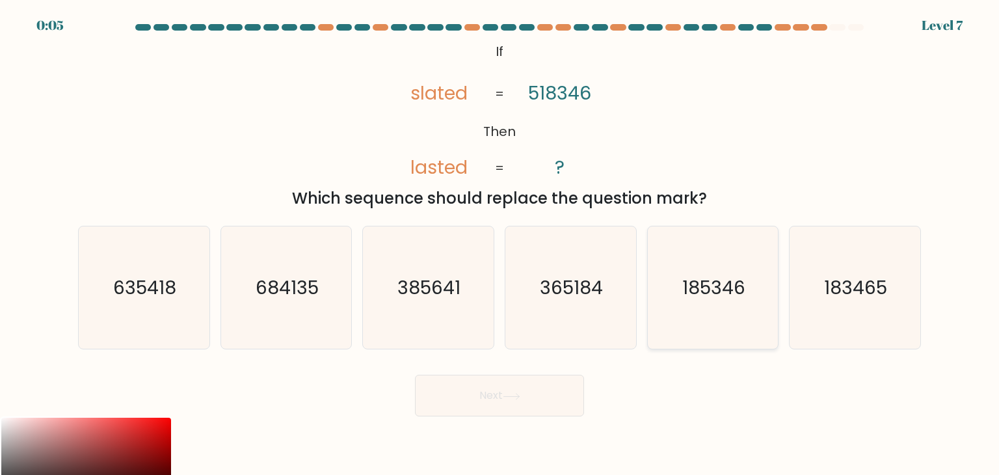
click at [721, 287] on text "185346" at bounding box center [713, 287] width 63 height 26
click at [500, 244] on input "e. 185346" at bounding box center [499, 240] width 1 height 7
radio input "true"
click at [550, 404] on button "Next" at bounding box center [499, 396] width 169 height 42
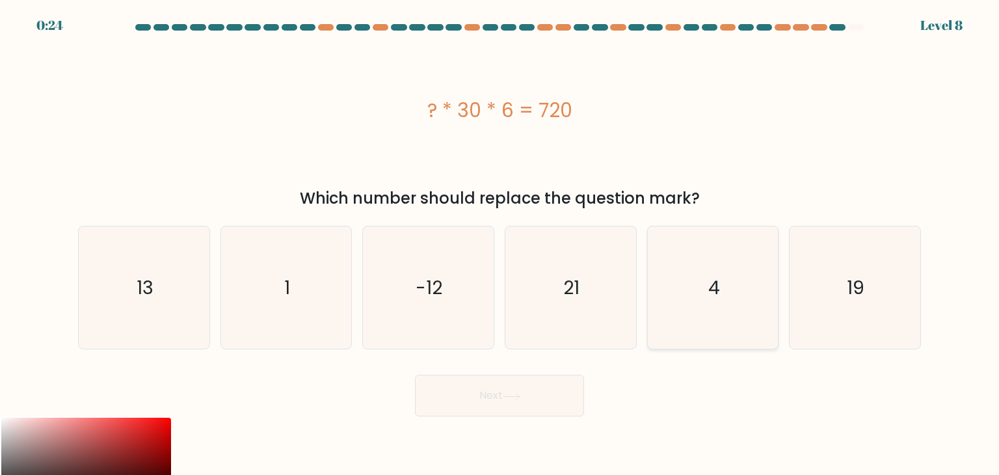
click at [702, 263] on icon "4" at bounding box center [713, 287] width 122 height 122
click at [500, 244] on input "e. 4" at bounding box center [499, 240] width 1 height 7
radio input "true"
click at [492, 401] on button "Next" at bounding box center [499, 396] width 169 height 42
click at [494, 393] on button "Next" at bounding box center [499, 396] width 169 height 42
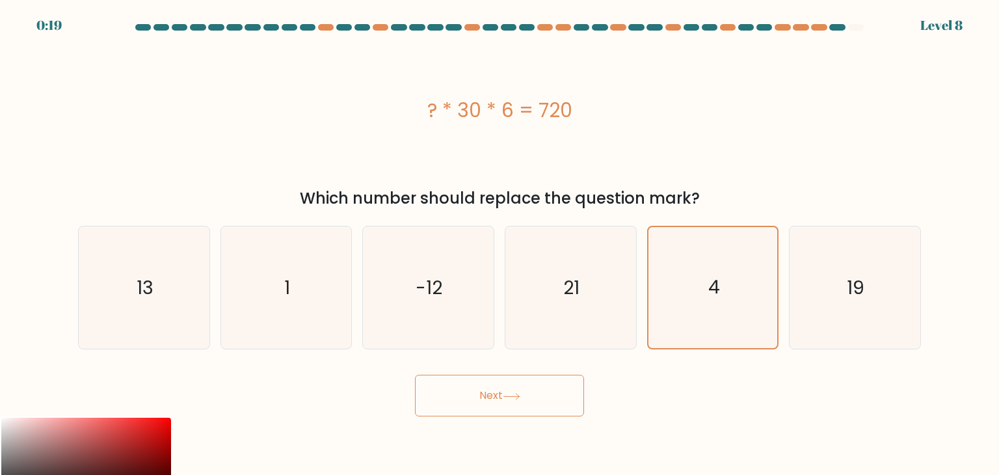
click at [496, 390] on button "Next" at bounding box center [499, 396] width 169 height 42
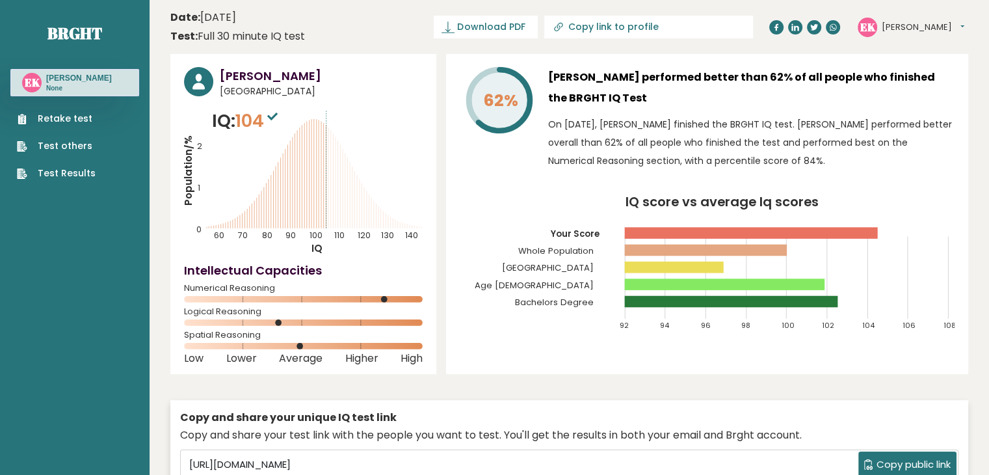
drag, startPoint x: 974, startPoint y: 36, endPoint x: 966, endPoint y: 25, distance: 13.7
